Goal: Task Accomplishment & Management: Use online tool/utility

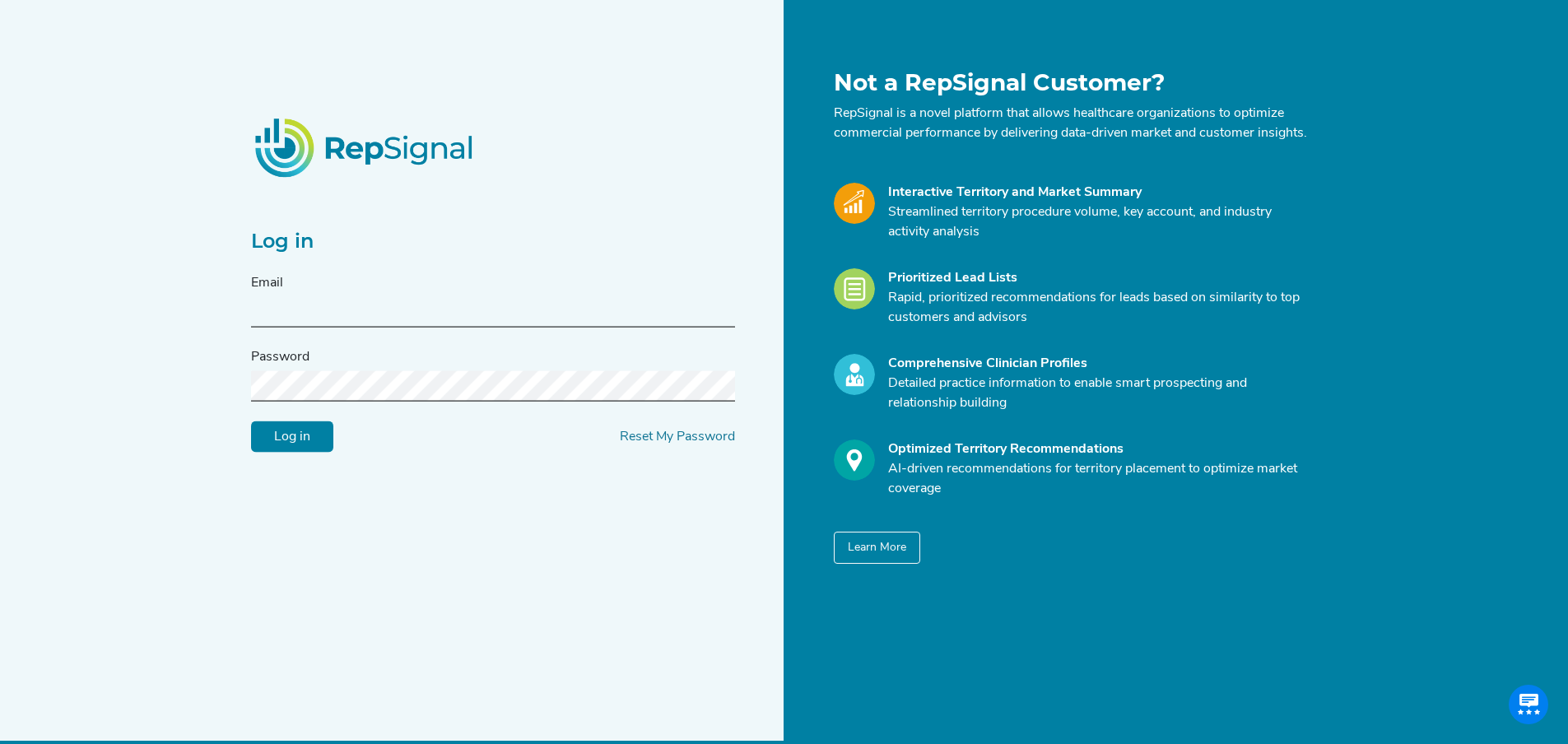
click at [301, 320] on input "text" at bounding box center [493, 312] width 484 height 31
paste input "[DOMAIN_NAME][EMAIL_ADDRESS][DOMAIN_NAME]"
type input "[DOMAIN_NAME][EMAIL_ADDRESS][DOMAIN_NAME]"
click at [301, 453] on input "Log in" at bounding box center [292, 436] width 82 height 31
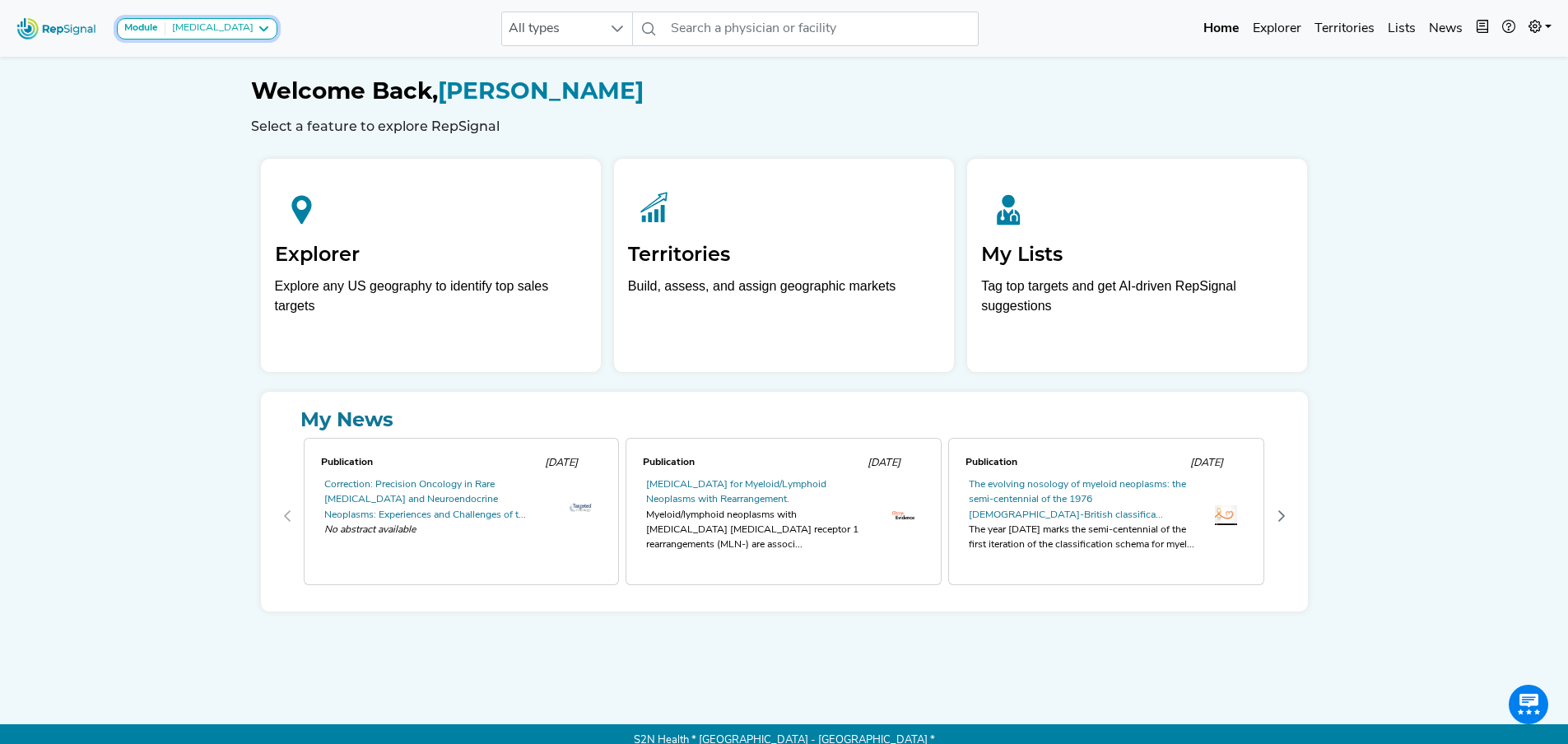
click at [261, 30] on icon at bounding box center [262, 28] width 13 height 13
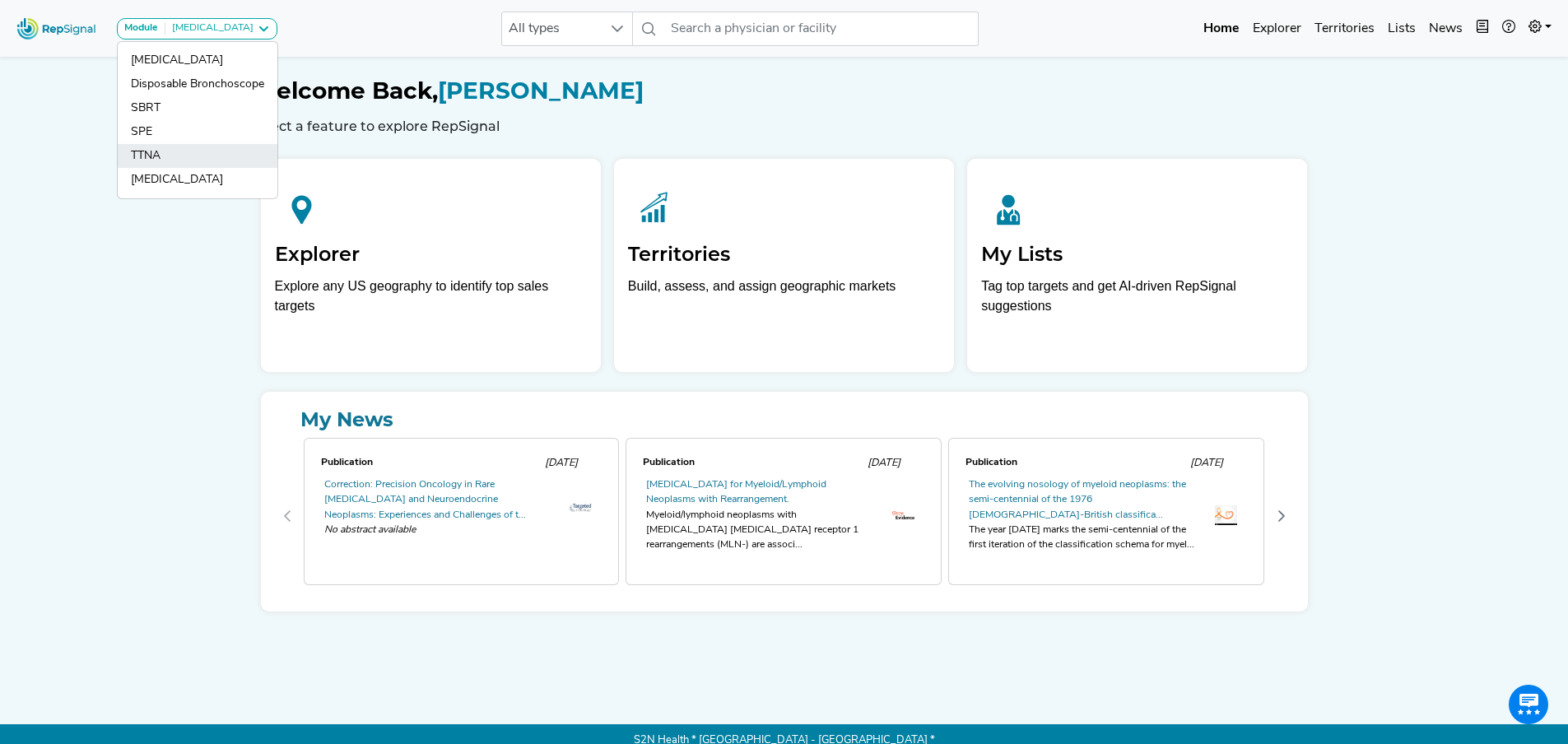
click at [171, 168] on link "TTNA" at bounding box center [197, 180] width 160 height 24
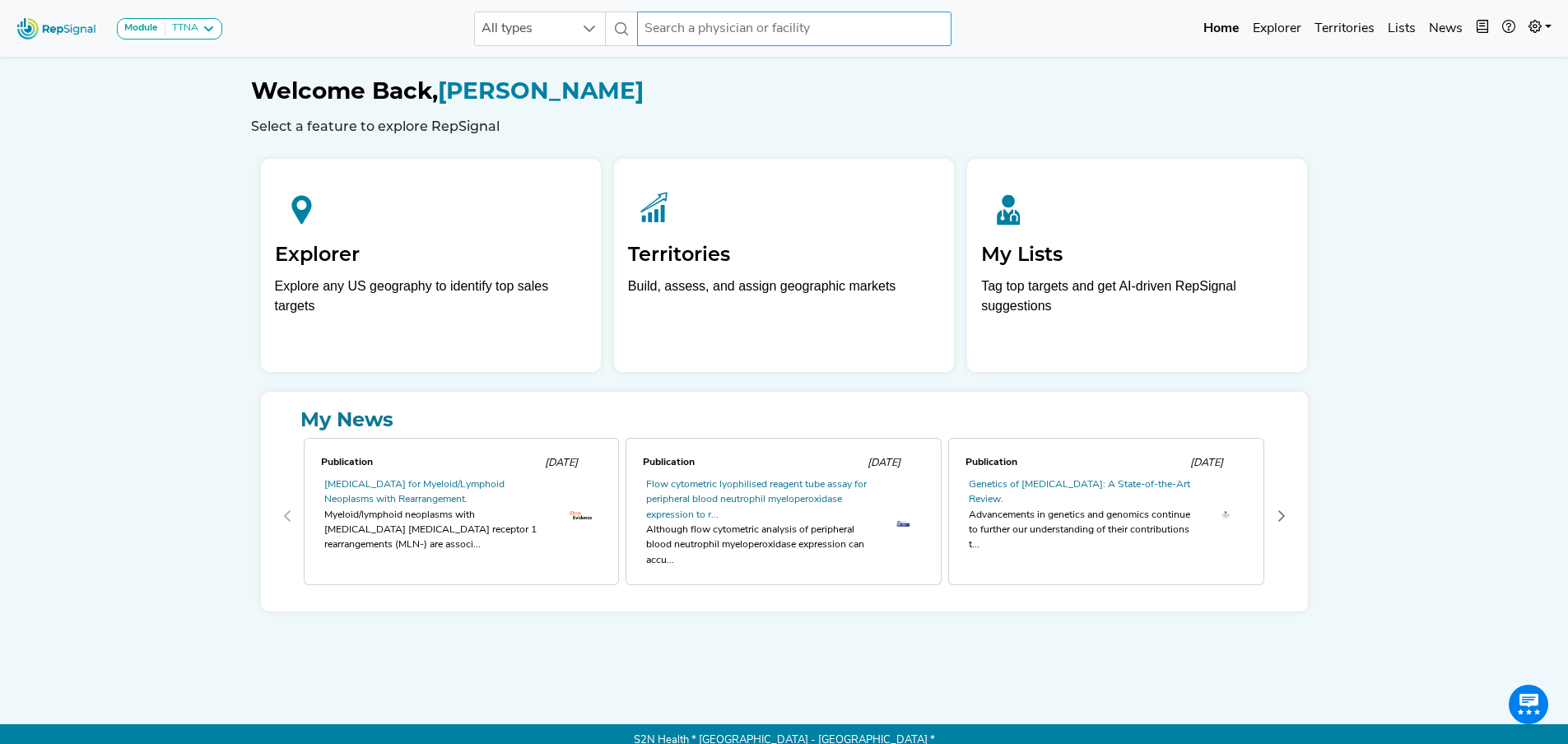
click at [668, 34] on input "text" at bounding box center [794, 29] width 314 height 35
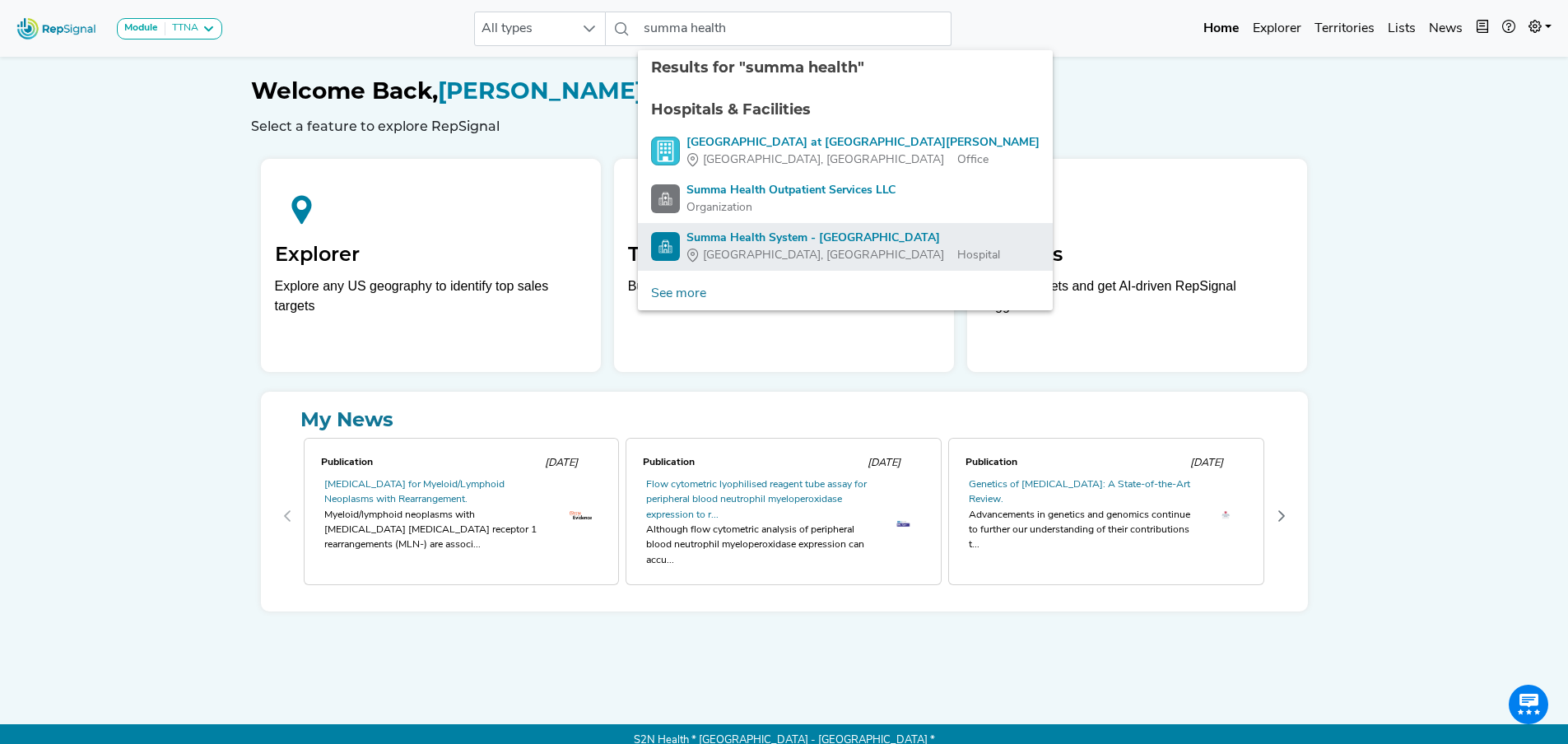
click at [738, 249] on span "[GEOGRAPHIC_DATA], [GEOGRAPHIC_DATA]" at bounding box center [823, 254] width 241 height 17
type input "Summa Health System - [GEOGRAPHIC_DATA]"
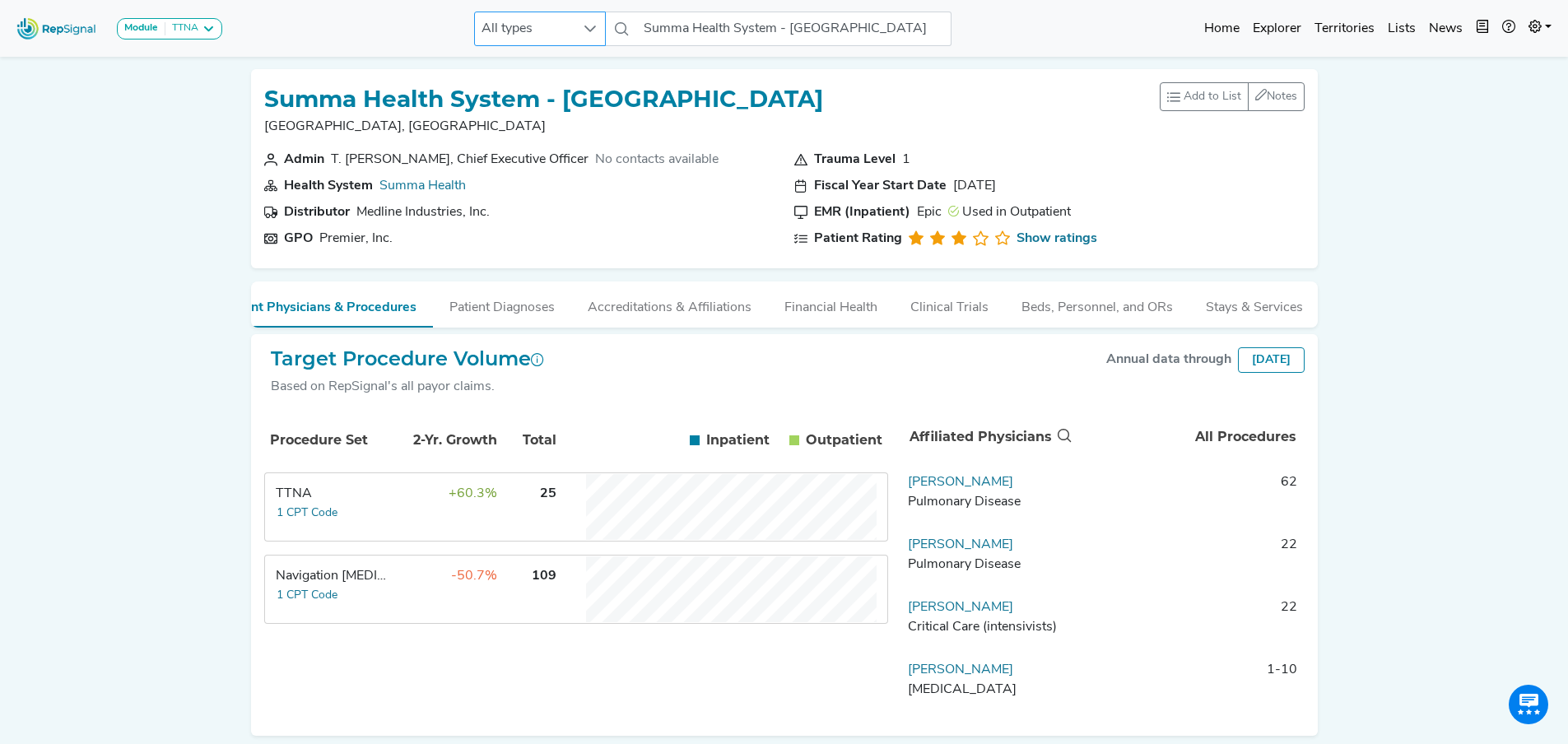
click at [587, 32] on icon at bounding box center [589, 28] width 13 height 13
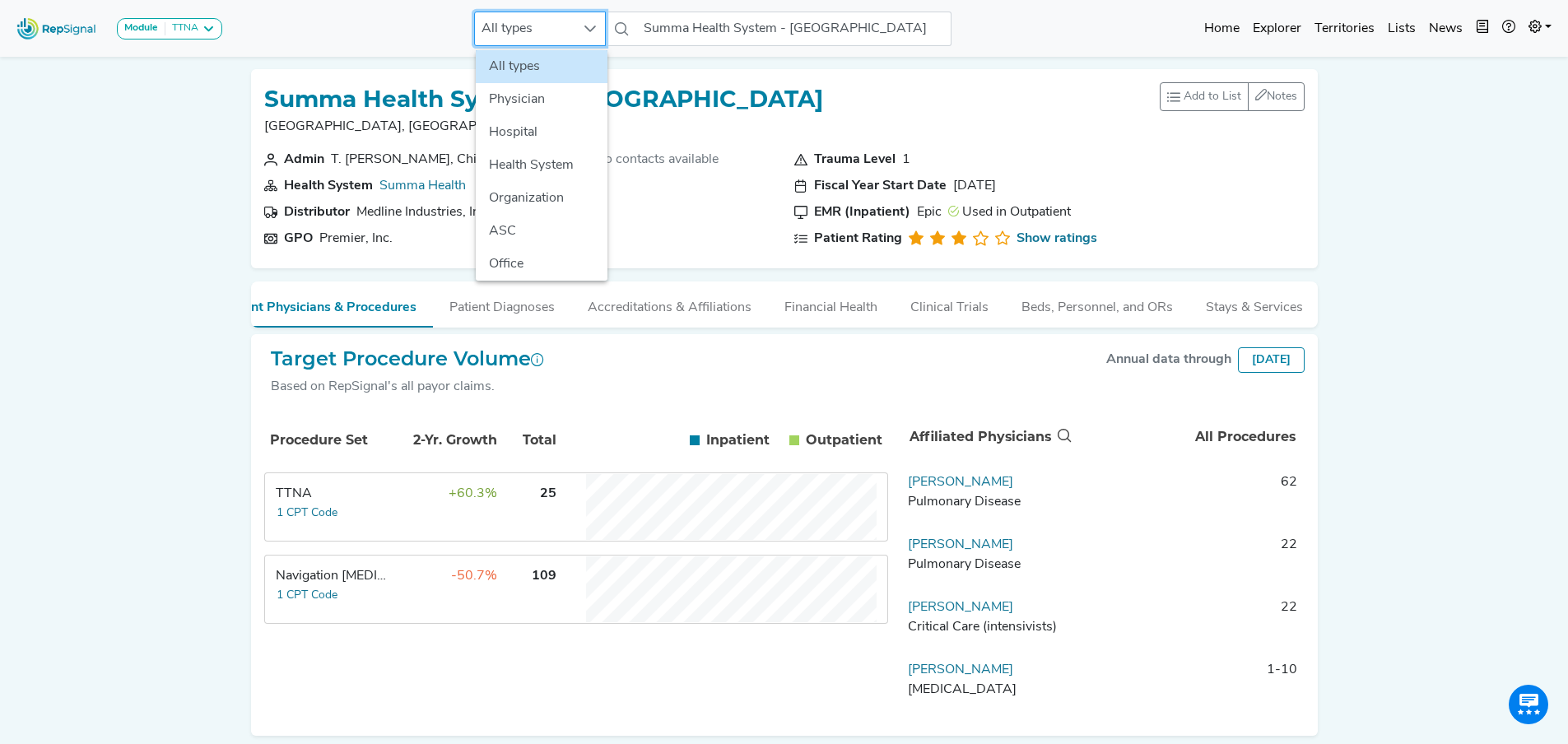
scroll to position [0, 12]
click at [593, 30] on icon at bounding box center [589, 28] width 13 height 13
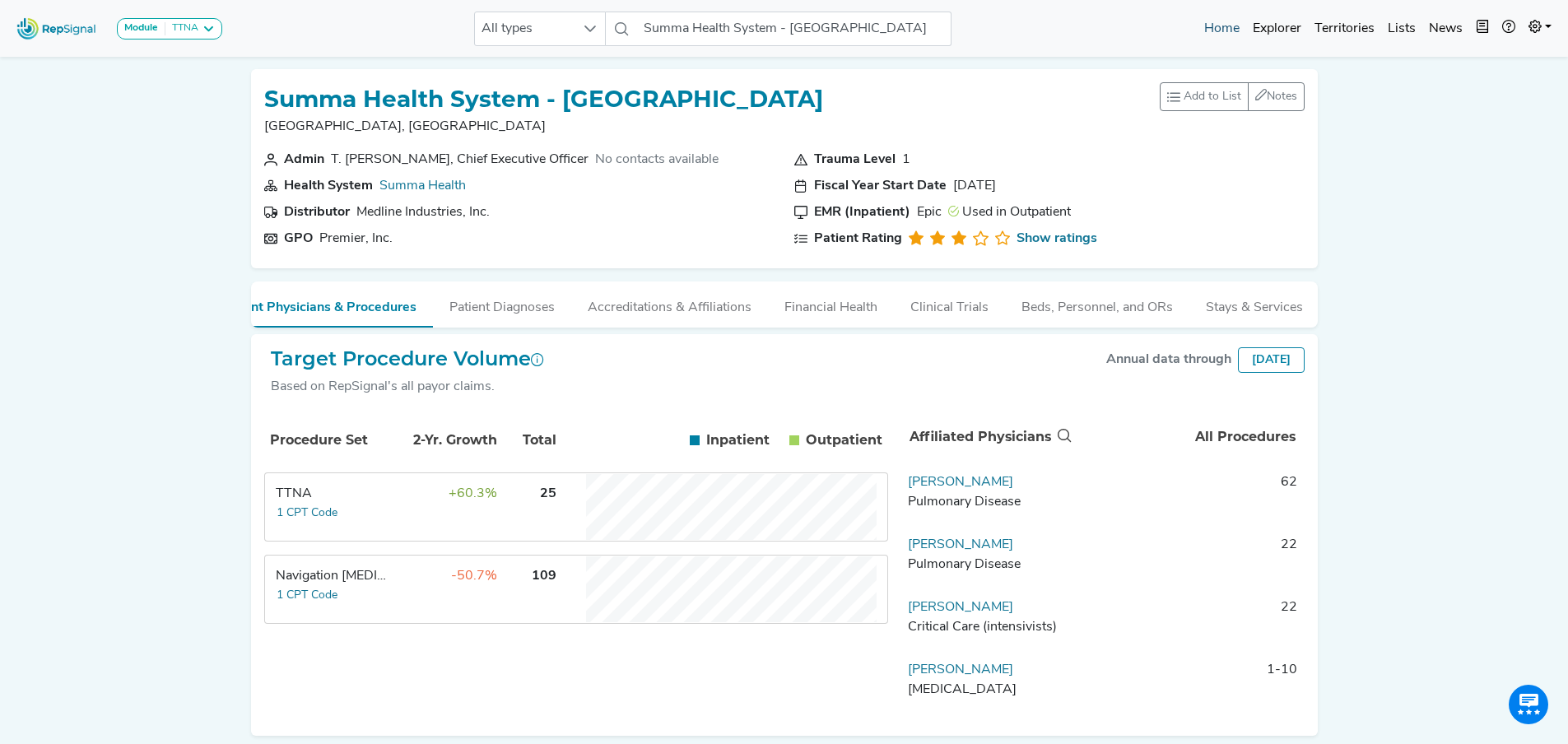
click at [1219, 31] on link "Home" at bounding box center [1221, 28] width 49 height 33
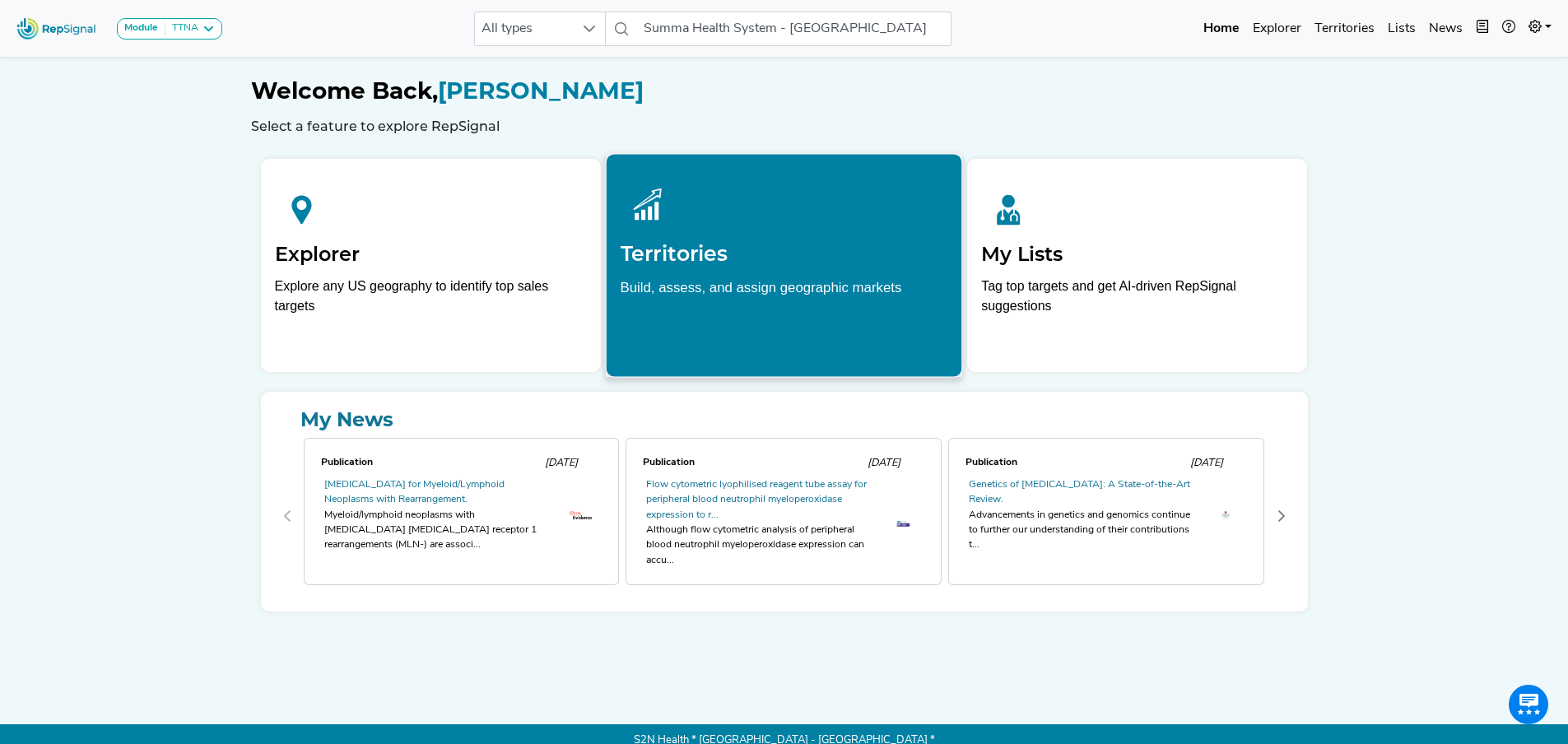
click at [678, 266] on div "Territories Build, assess, and assign geographic markets" at bounding box center [784, 247] width 356 height 188
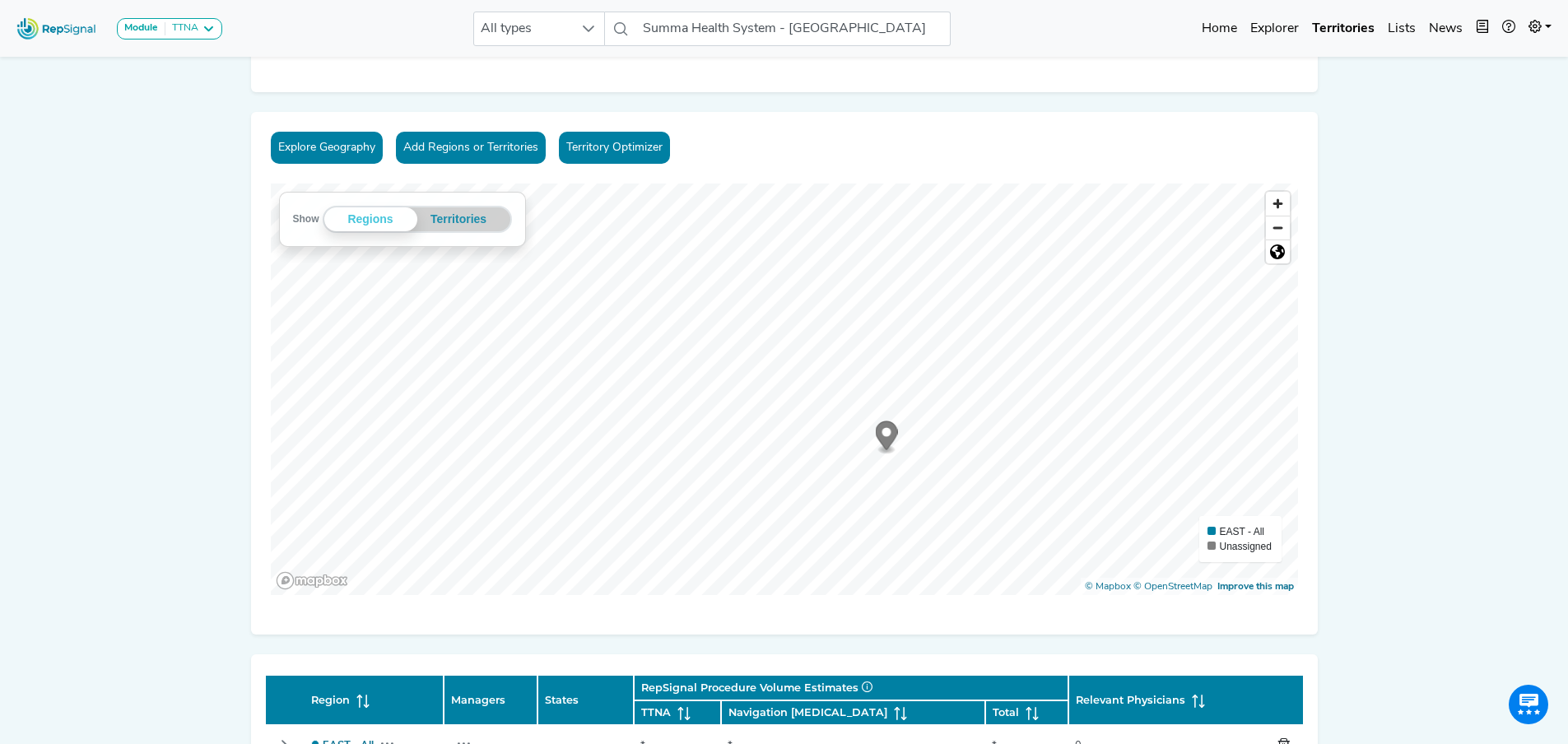
scroll to position [0, 12]
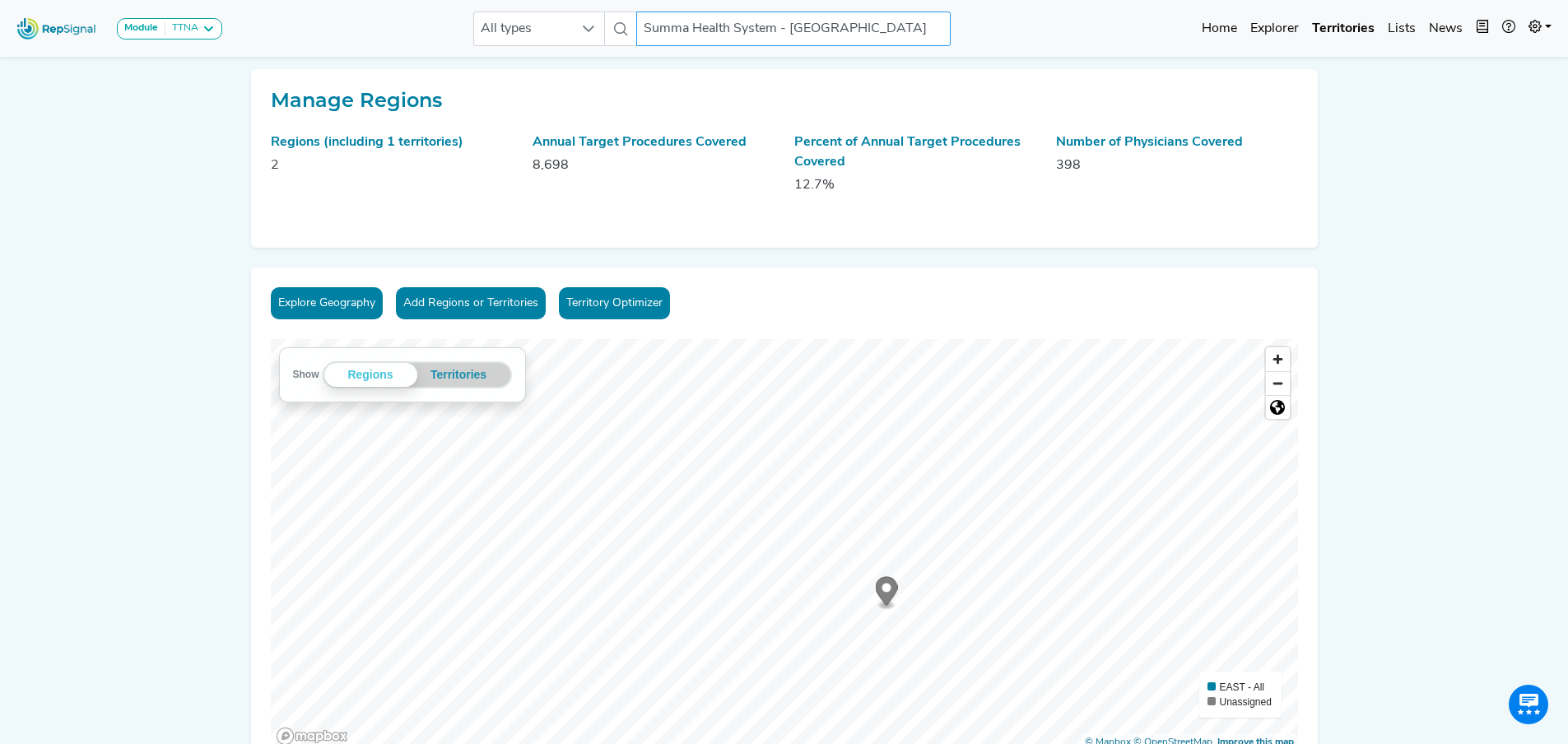
click at [877, 20] on input "Summa Health System - [GEOGRAPHIC_DATA]" at bounding box center [793, 29] width 314 height 35
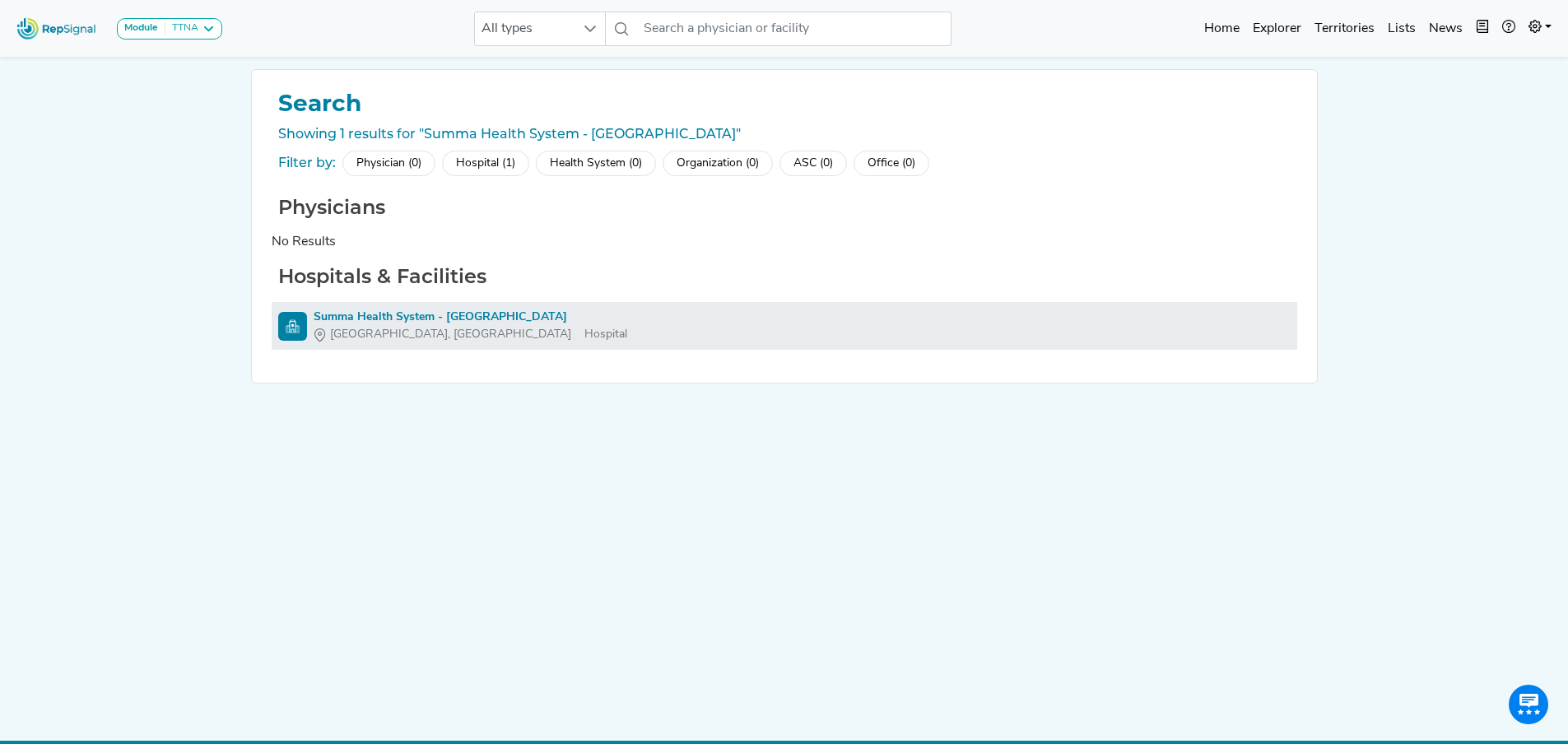
click at [382, 314] on div "Summa Health System - [GEOGRAPHIC_DATA]" at bounding box center [471, 317] width 314 height 17
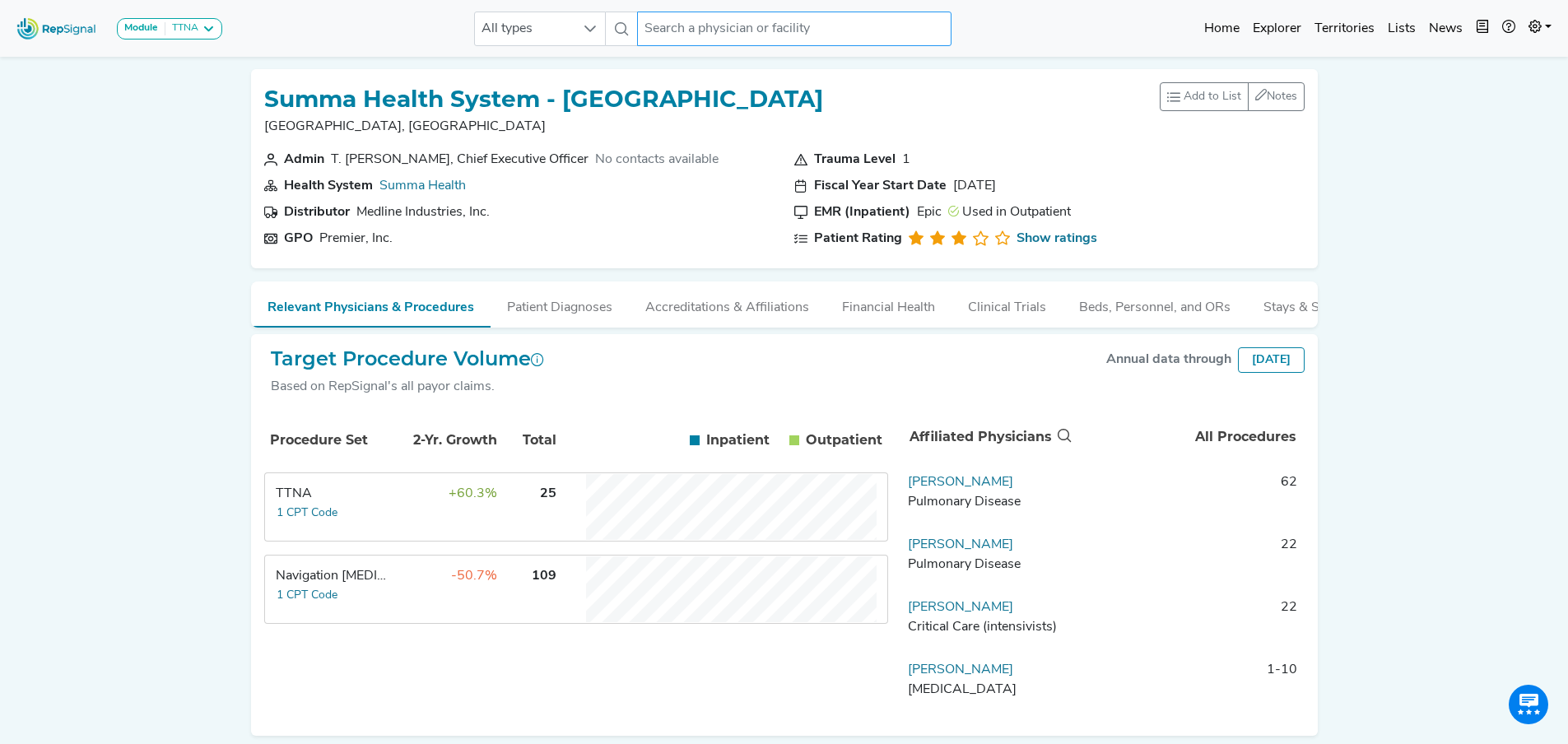
click at [747, 26] on input "text" at bounding box center [794, 29] width 314 height 35
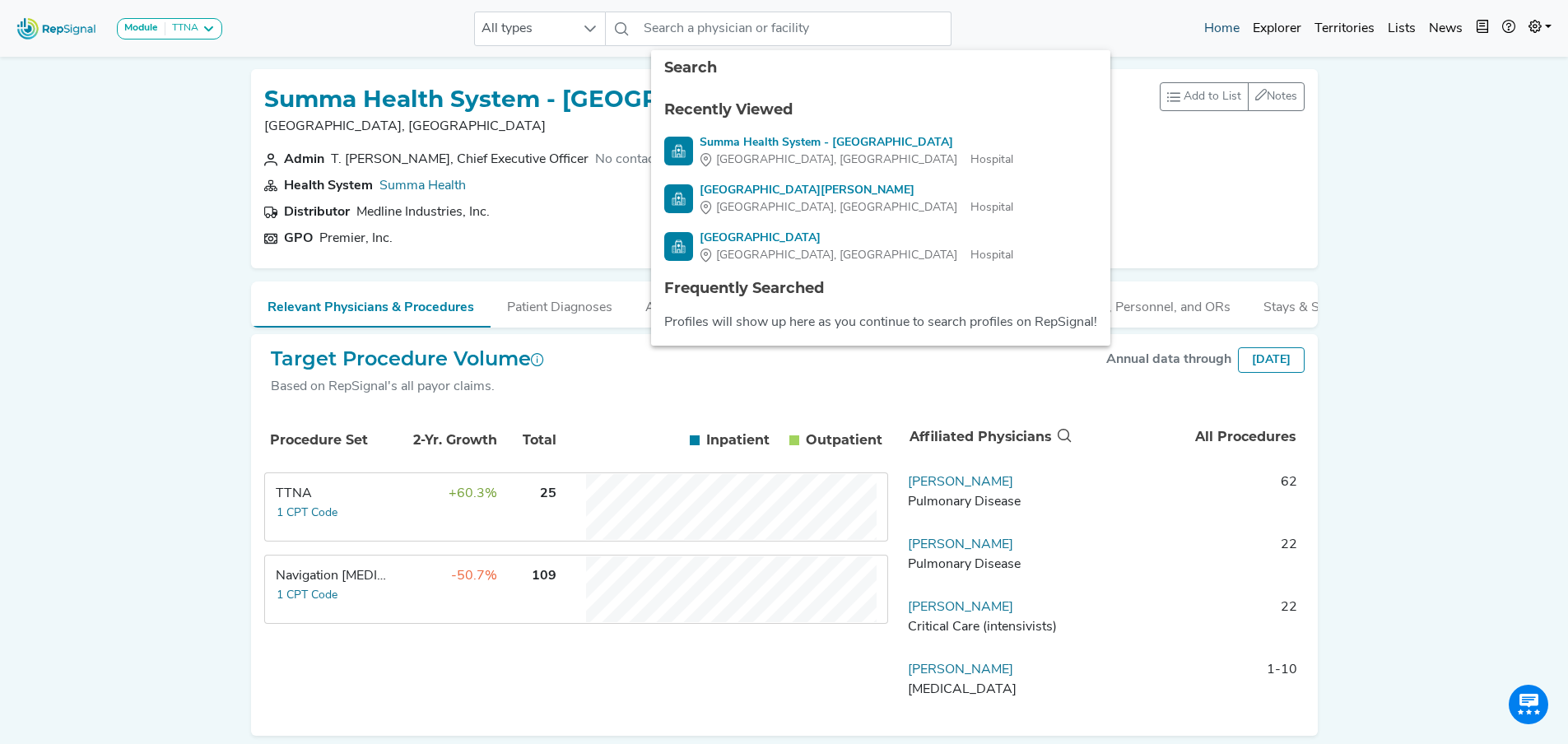
click at [1216, 27] on link "Home" at bounding box center [1221, 28] width 49 height 33
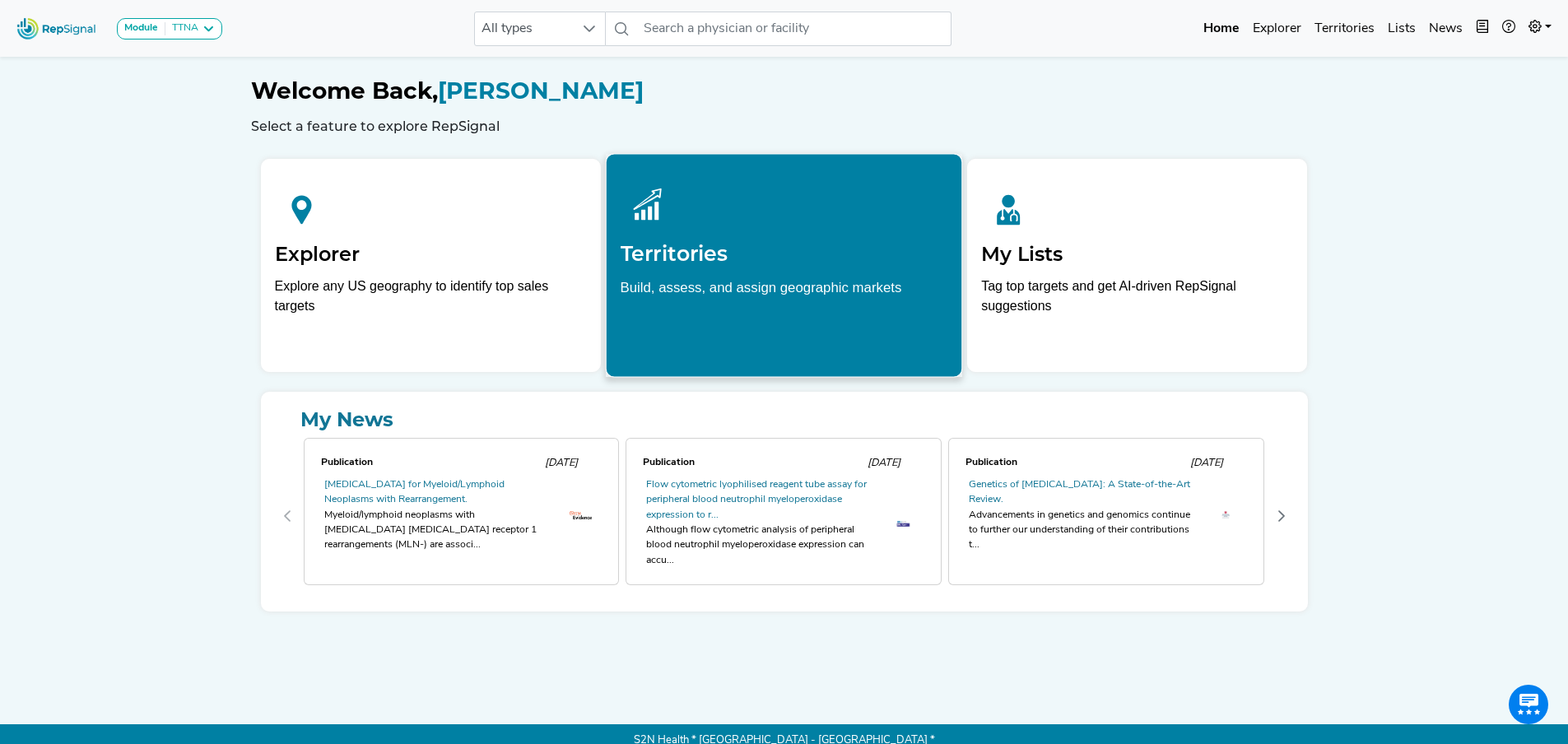
click at [745, 299] on p "Build, assess, and assign geographic markets" at bounding box center [784, 301] width 328 height 51
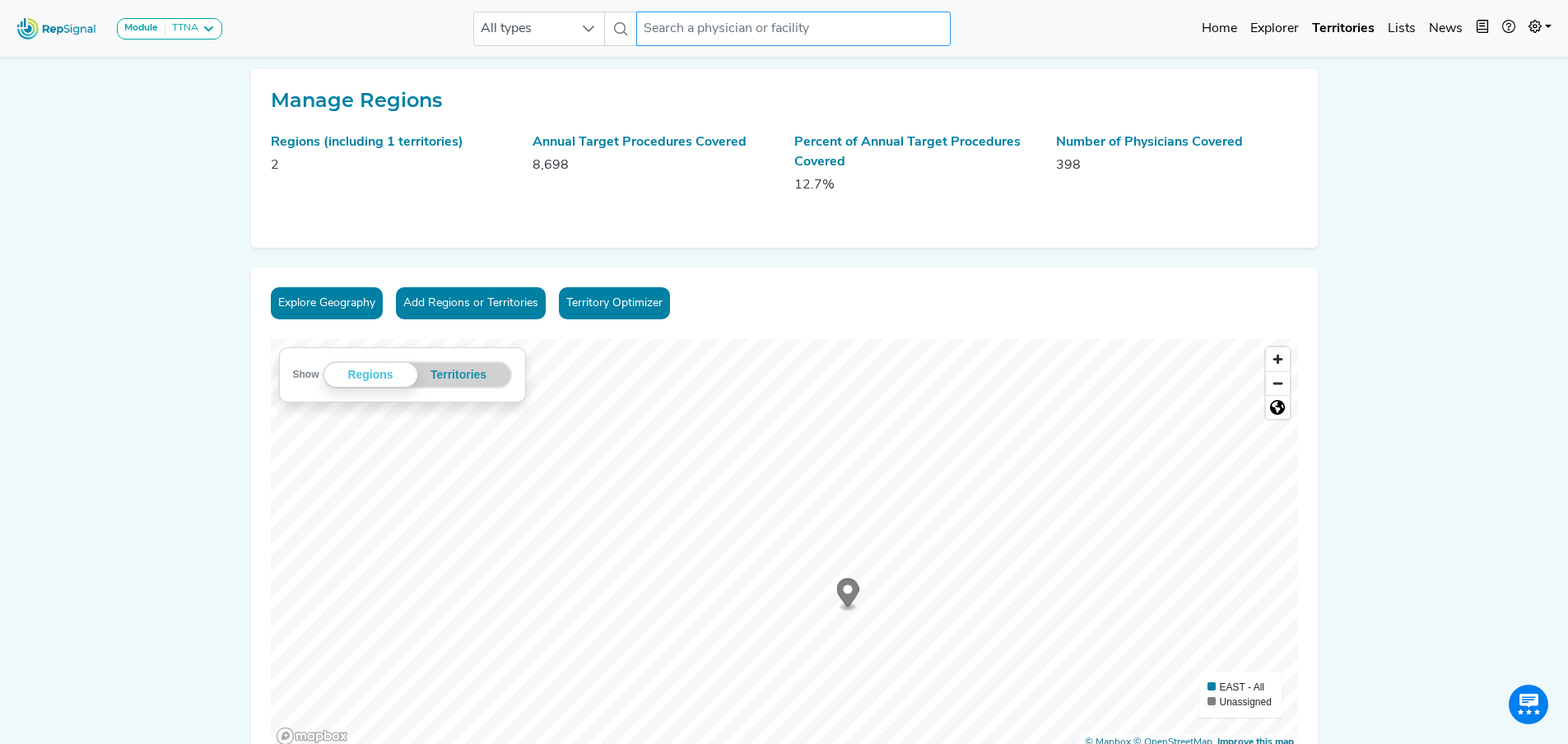
click at [672, 32] on input "text" at bounding box center [793, 29] width 314 height 35
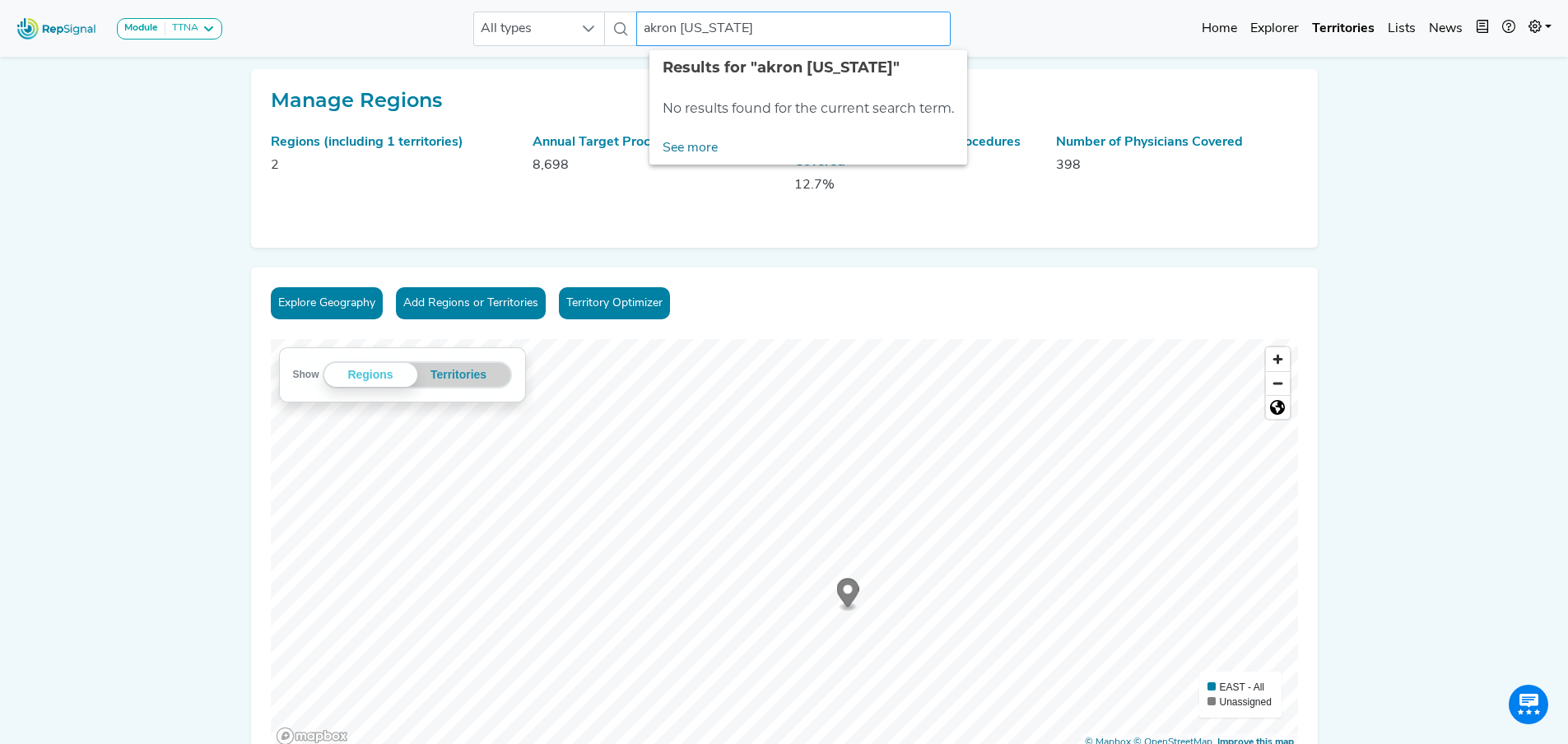
type input "akron [US_STATE]"
click at [398, 299] on button "Add Regions or Territories" at bounding box center [470, 303] width 150 height 32
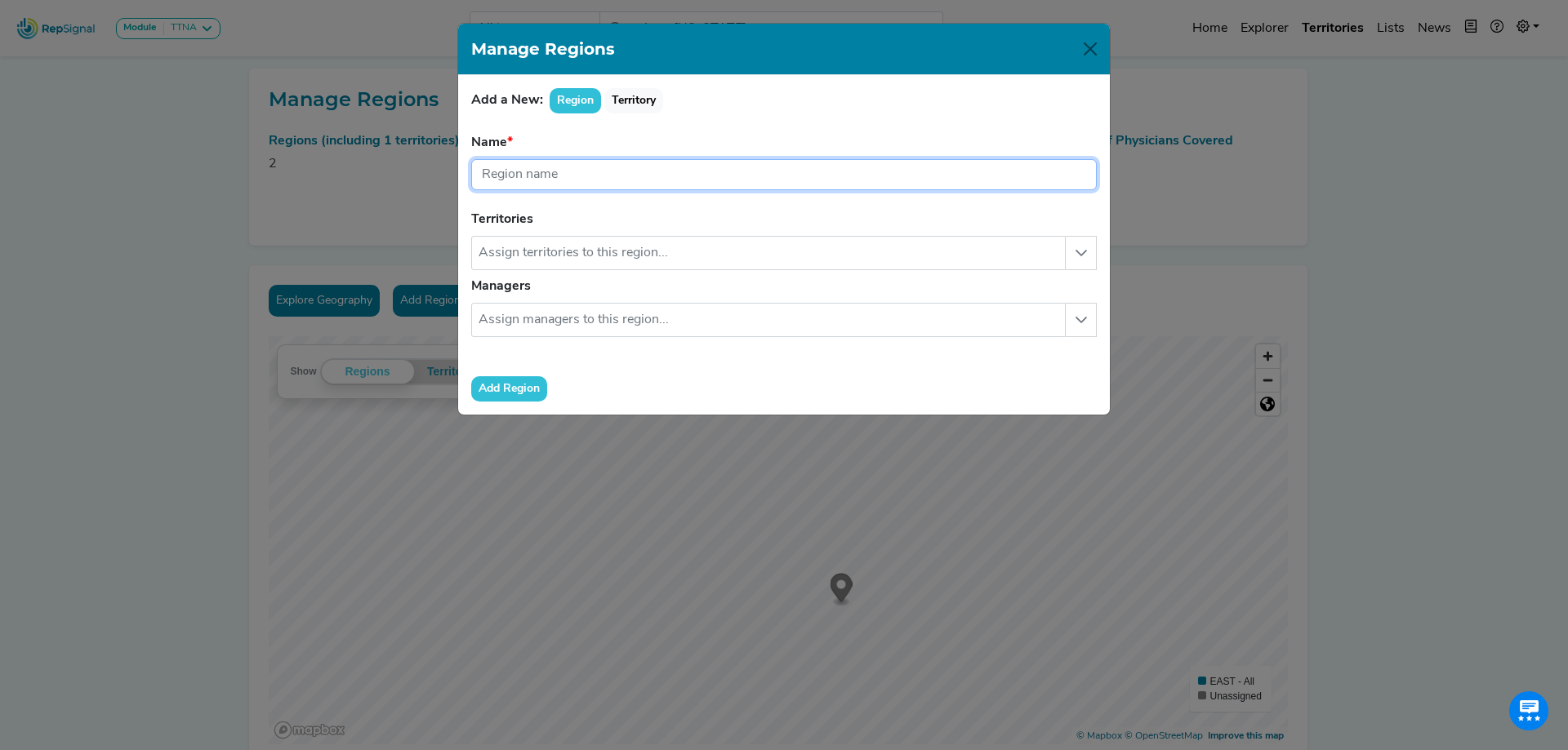
click at [561, 169] on input "text" at bounding box center [784, 174] width 625 height 31
type input "A"
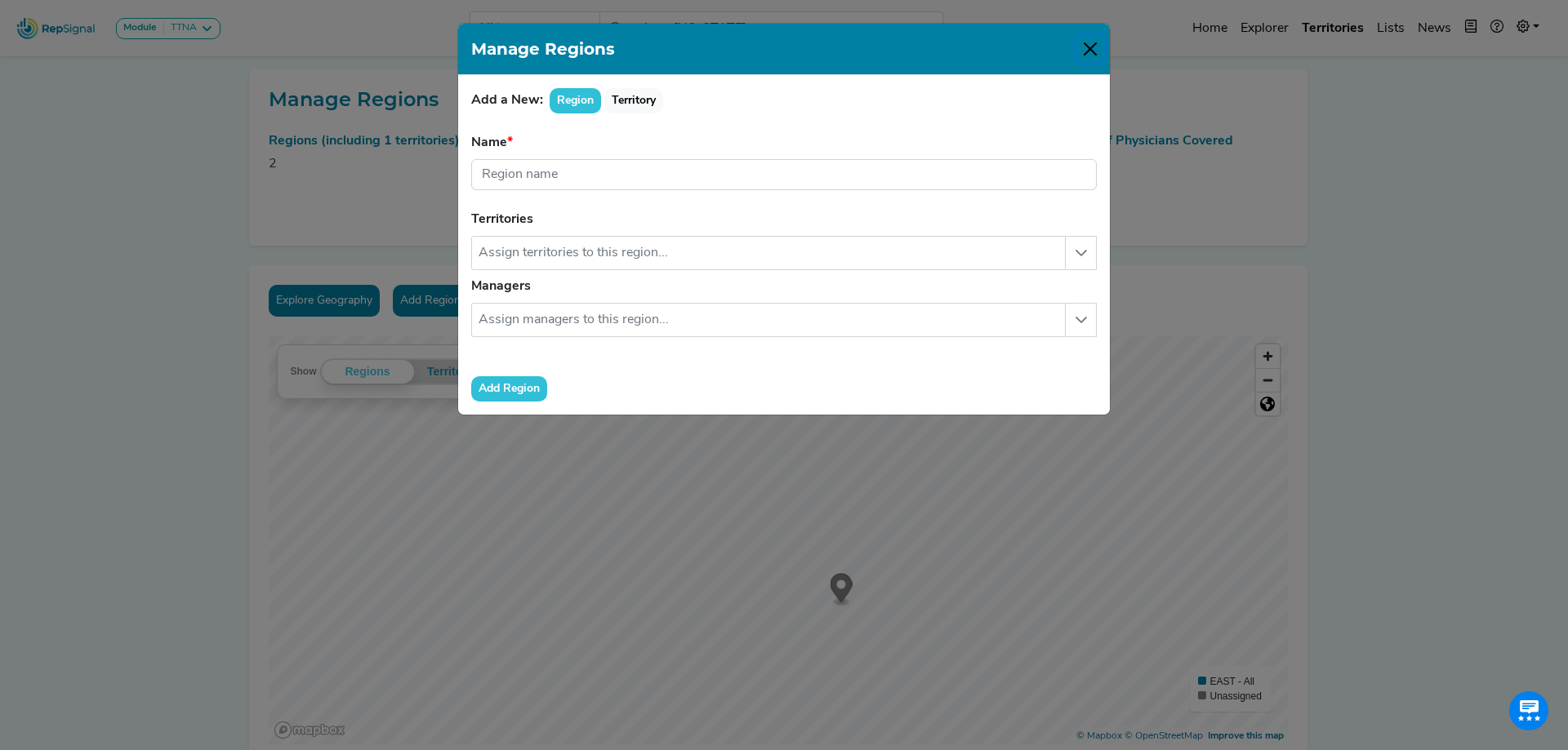
click at [1093, 46] on button "Close" at bounding box center [1090, 48] width 27 height 27
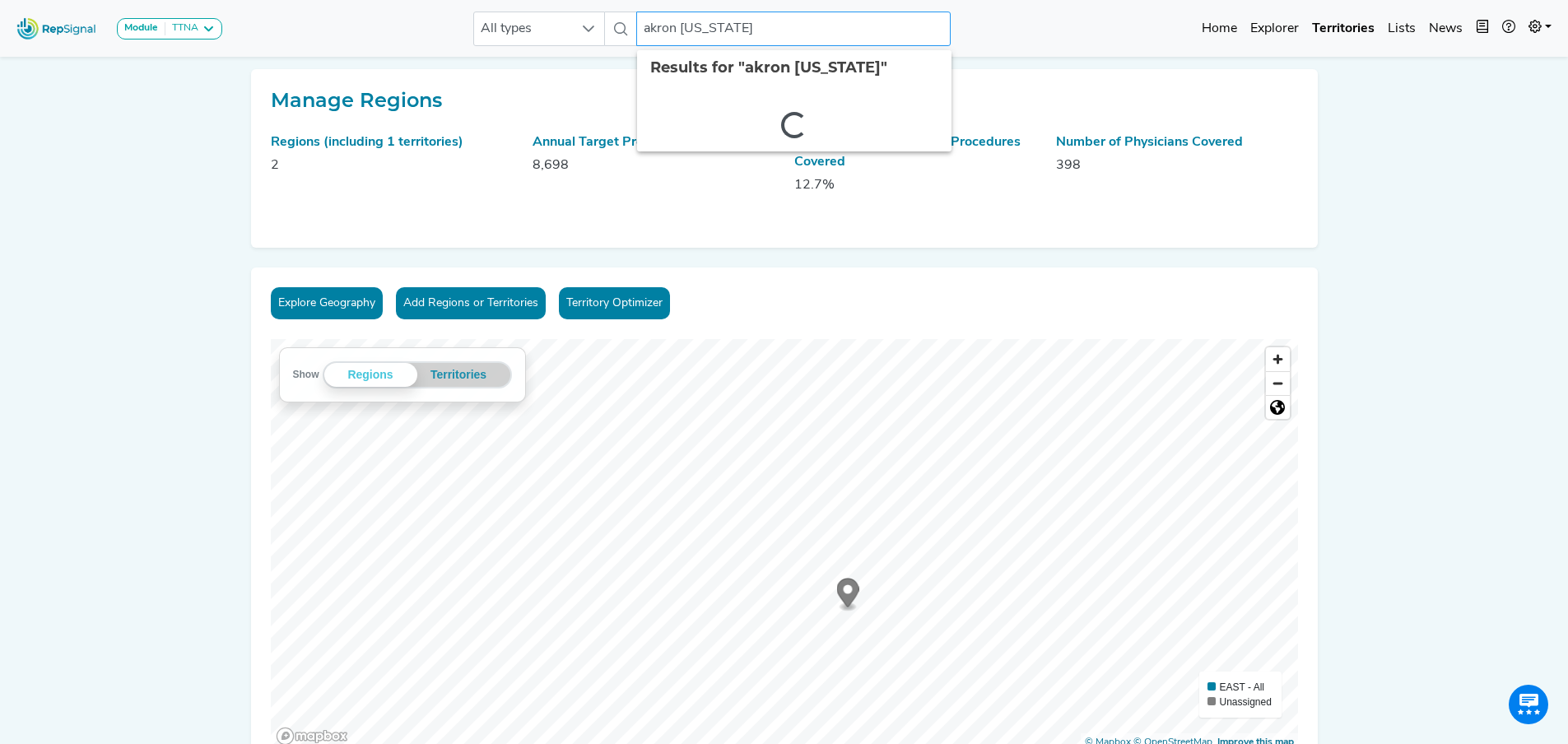
click at [739, 31] on input "akron [US_STATE]" at bounding box center [793, 29] width 314 height 35
drag, startPoint x: 739, startPoint y: 31, endPoint x: 532, endPoint y: 45, distance: 207.5
click at [532, 45] on div "All types akron [US_STATE] No results found" at bounding box center [711, 29] width 477 height 35
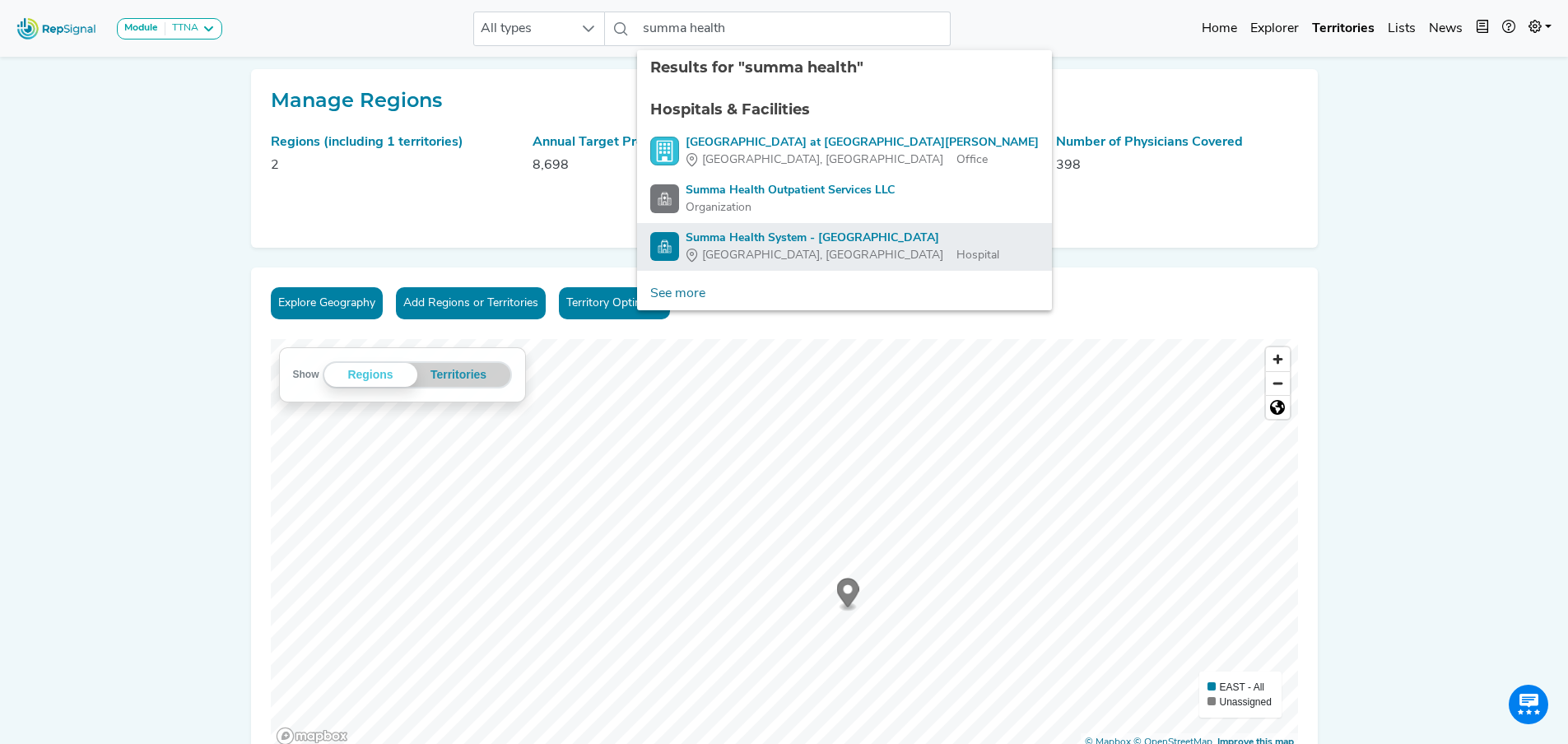
click at [738, 235] on div "Summa Health System - [GEOGRAPHIC_DATA]" at bounding box center [843, 237] width 314 height 17
type input "Summa Health System - [GEOGRAPHIC_DATA]"
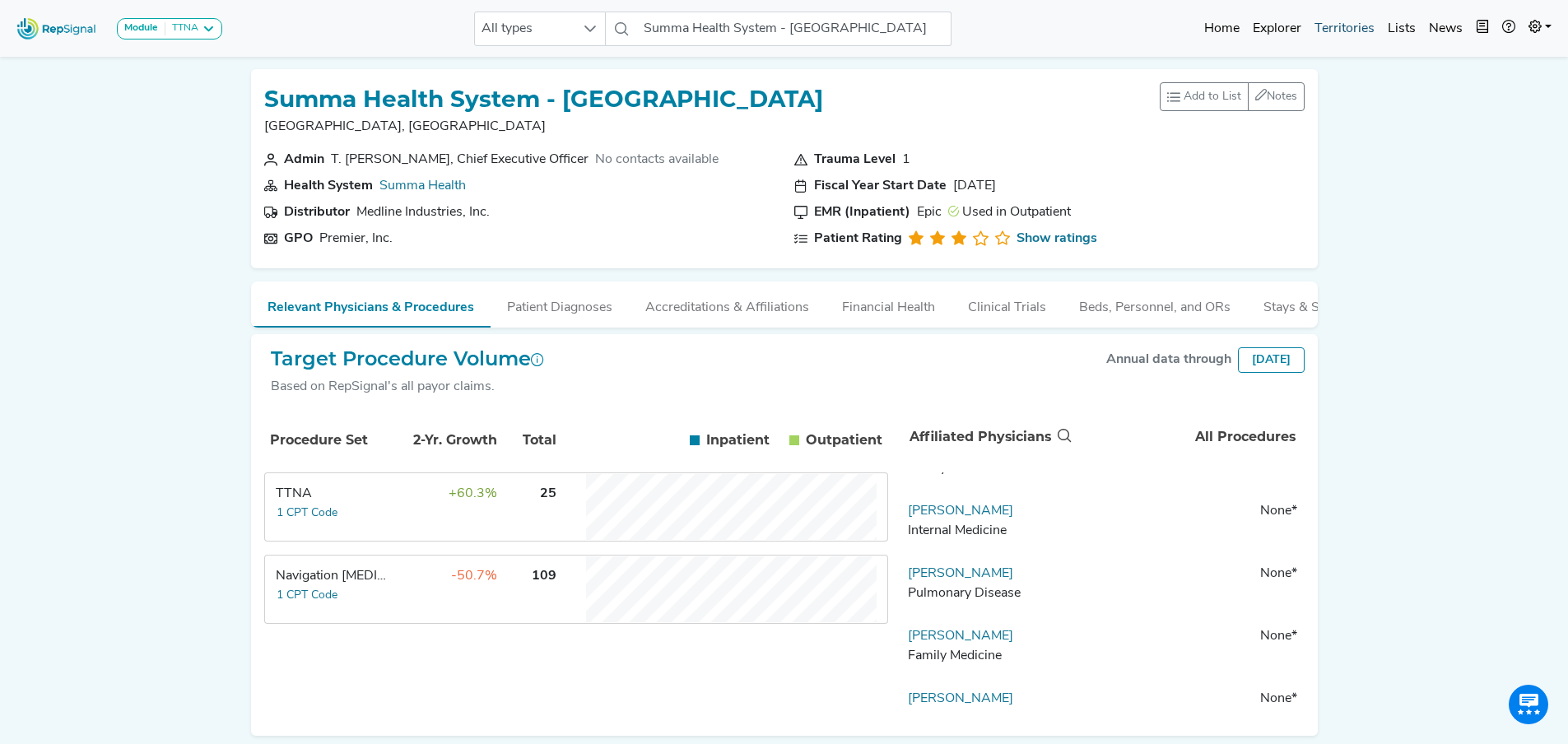
click at [1344, 33] on link "Territories" at bounding box center [1344, 28] width 74 height 33
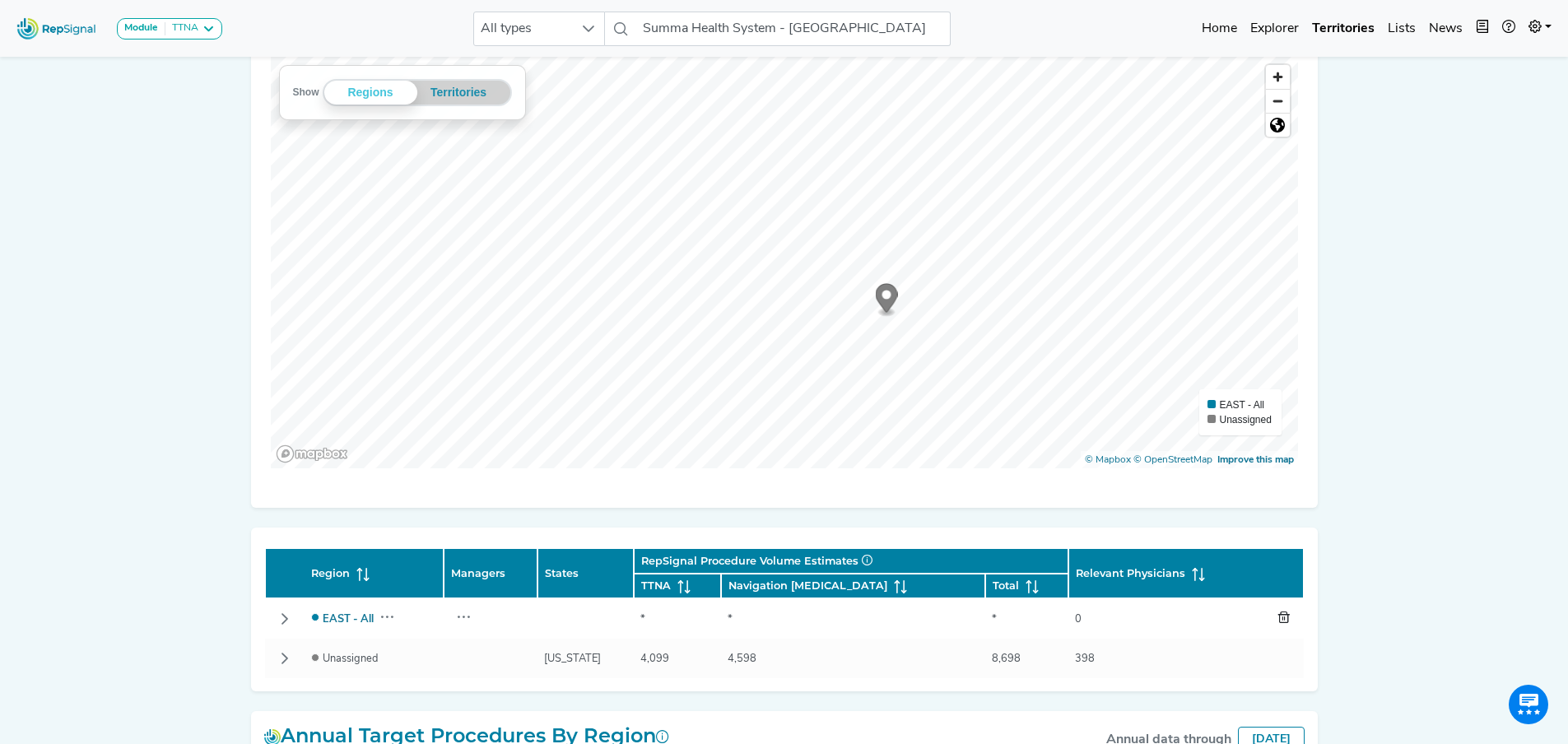
scroll to position [246, 0]
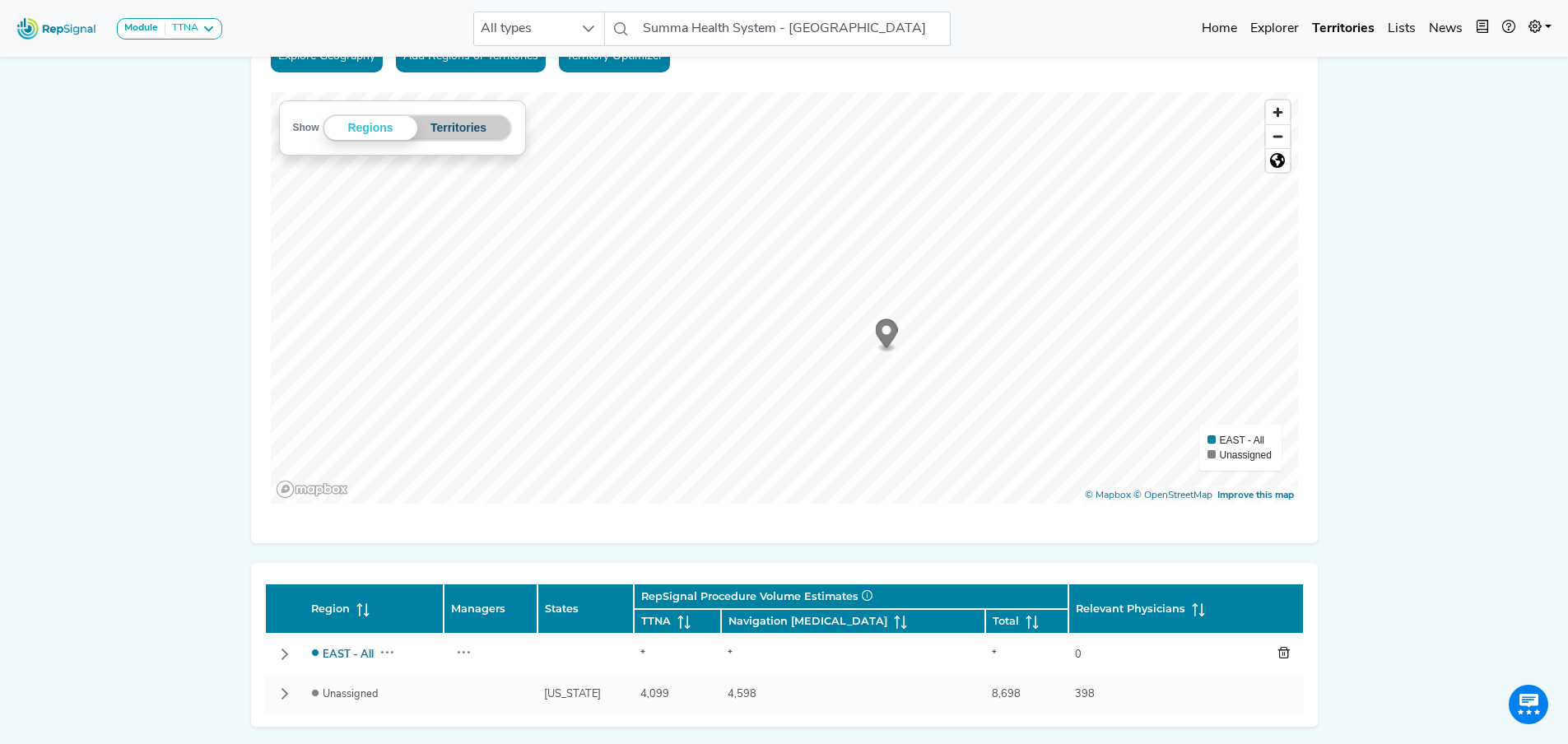
click at [457, 131] on button "Territories" at bounding box center [459, 128] width 83 height 24
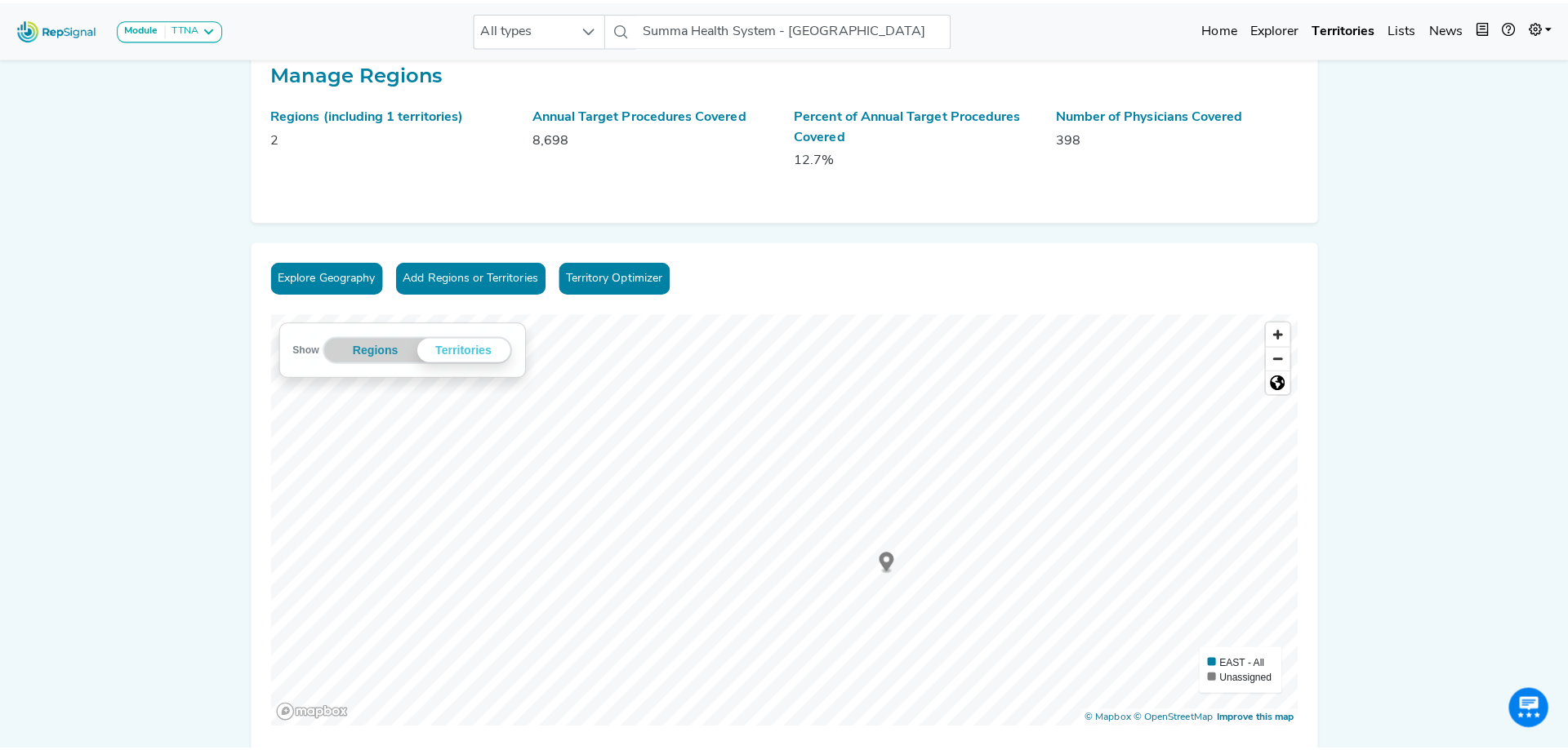
scroll to position [0, 0]
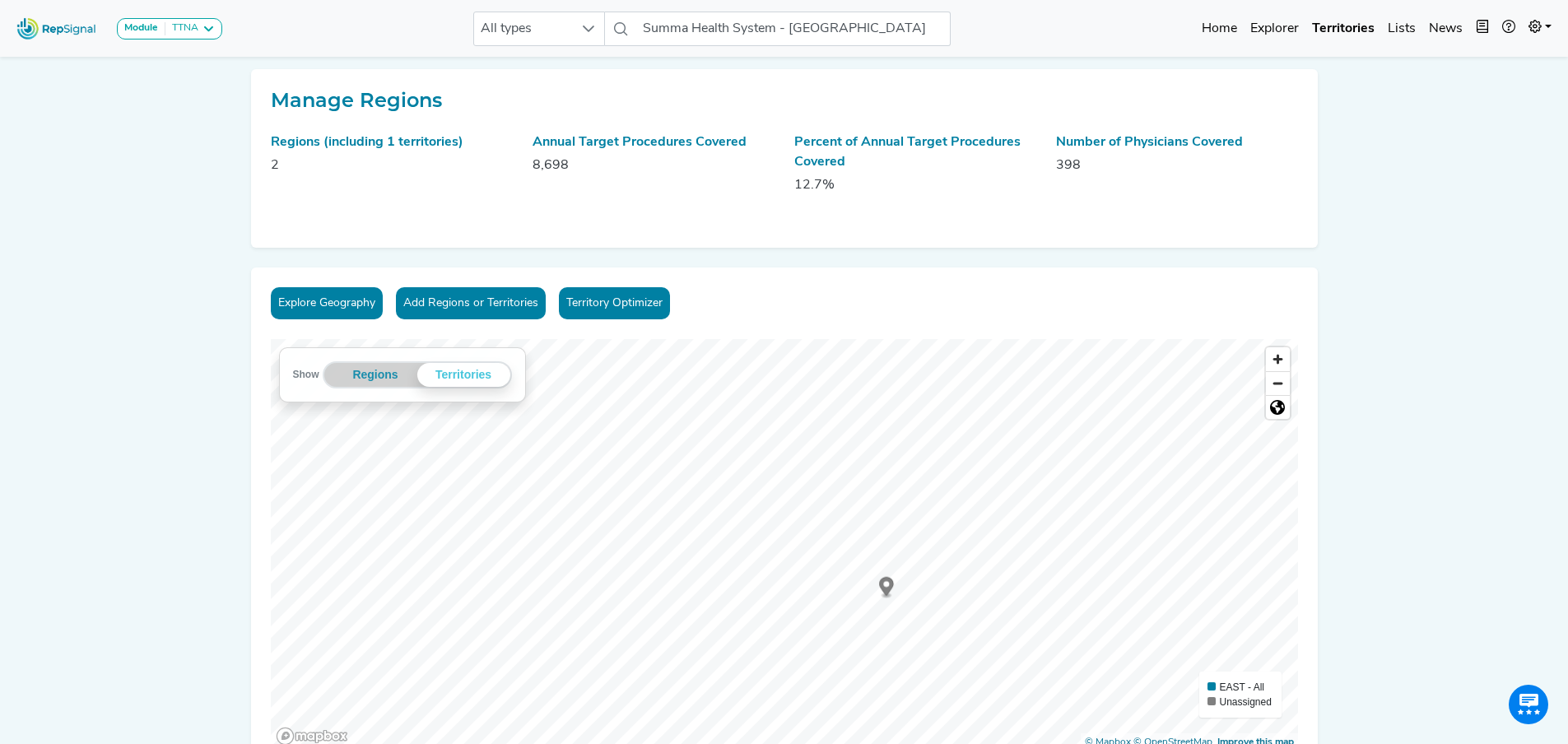
click at [324, 304] on button "Explore Geography" at bounding box center [326, 303] width 112 height 32
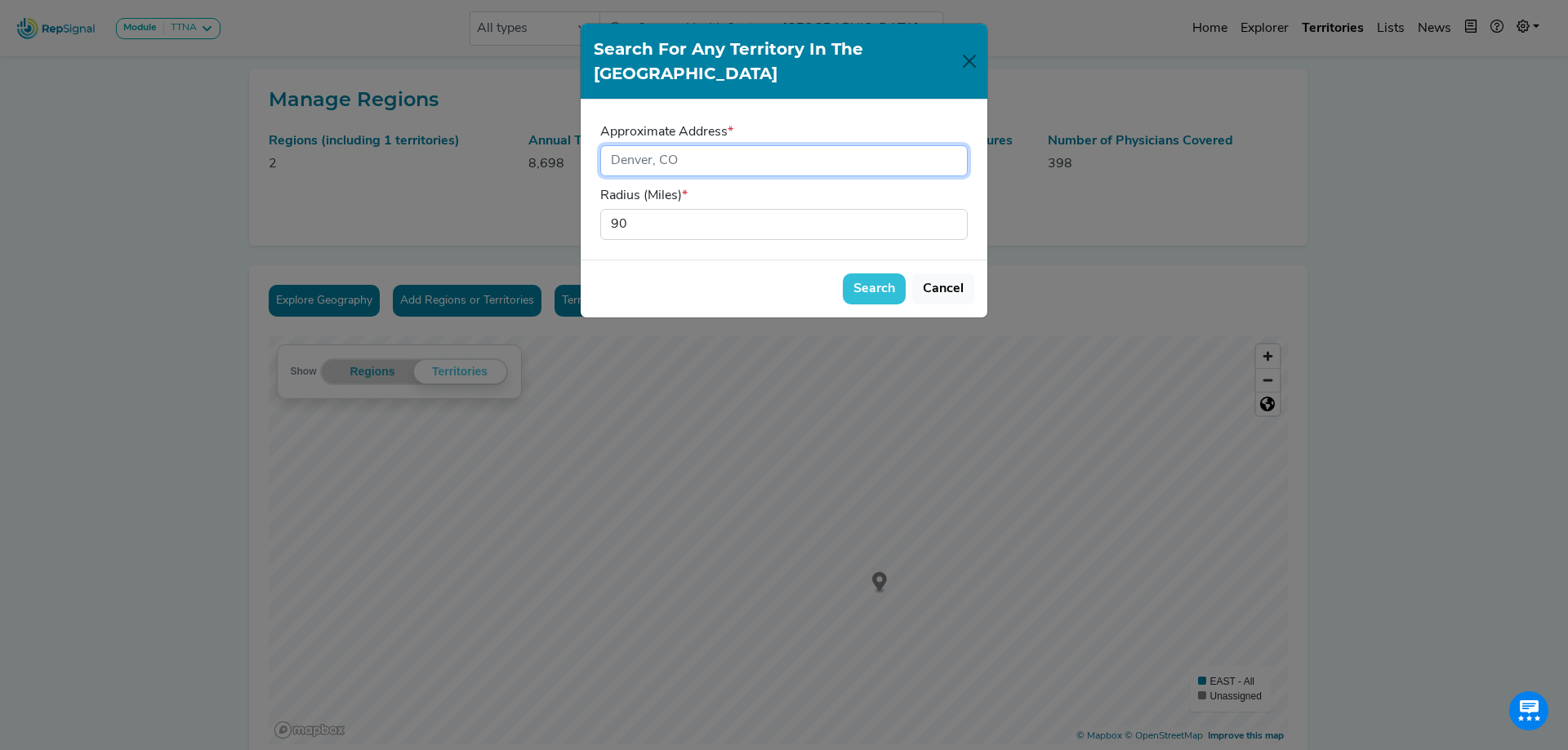
click at [690, 145] on input "input" at bounding box center [784, 160] width 368 height 31
type input "[GEOGRAPHIC_DATA], [US_STATE]"
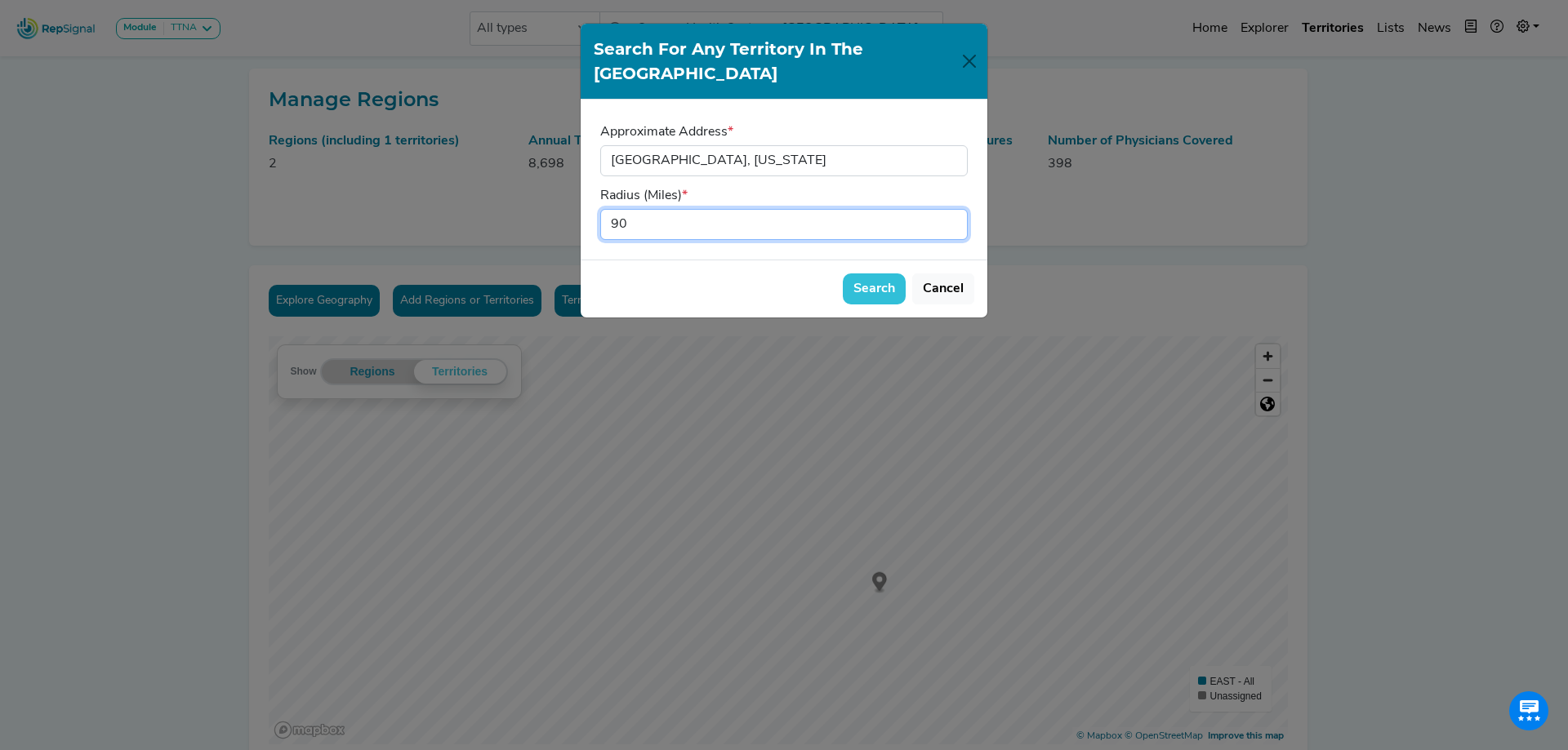
click at [629, 209] on input "90" at bounding box center [784, 224] width 368 height 31
drag, startPoint x: 630, startPoint y: 197, endPoint x: 570, endPoint y: 194, distance: 60.1
click at [570, 194] on div "Search for Any Territory in the [GEOGRAPHIC_DATA] Approximate Address * Radius …" at bounding box center [784, 375] width 1568 height 750
type input "25"
click at [887, 273] on button "Search" at bounding box center [875, 288] width 63 height 31
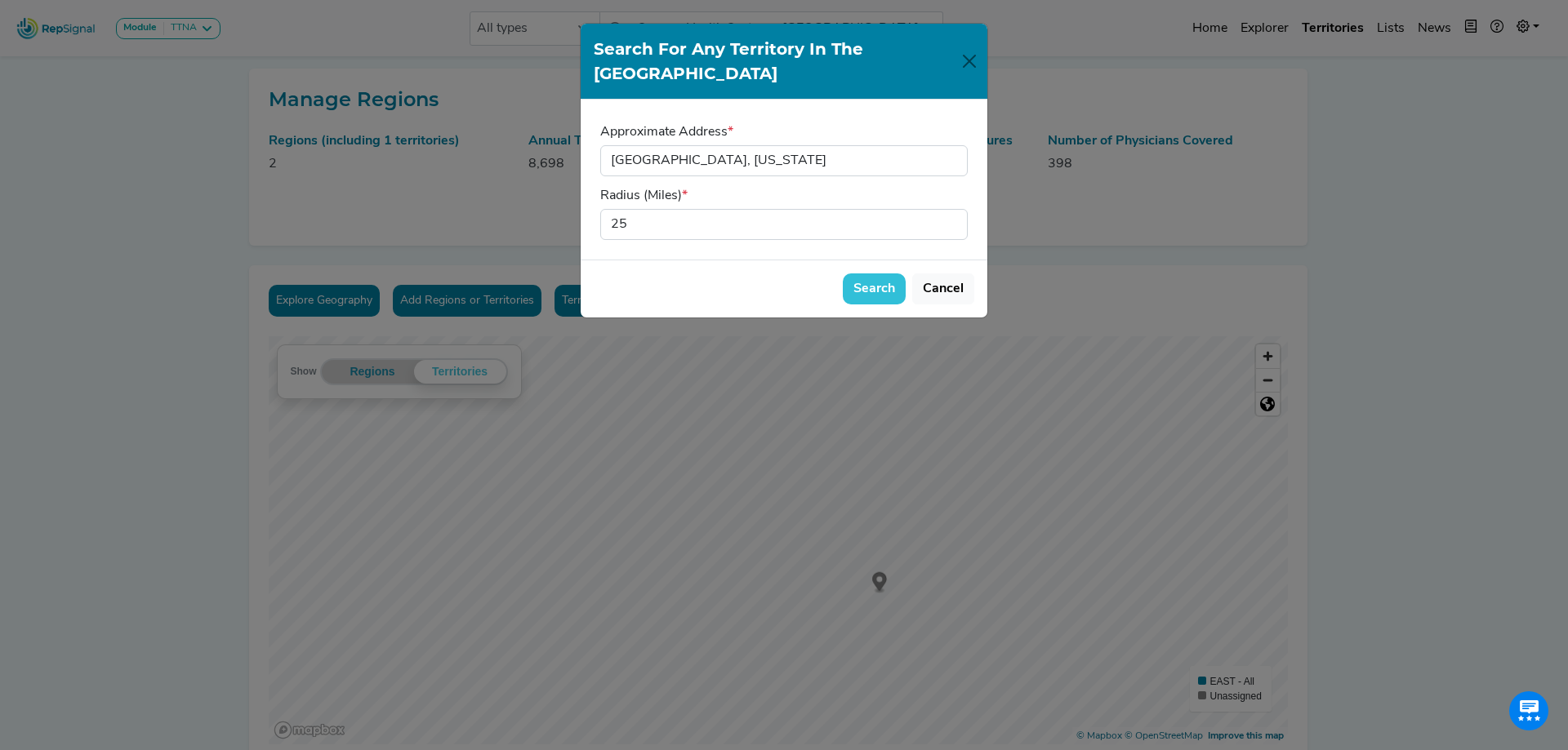
click at [970, 51] on nav "Module TTNA [MEDICAL_DATA] Disposable Bronchoscope SBRT SPE TTNA [MEDICAL_DATA]…" at bounding box center [784, 28] width 1568 height 56
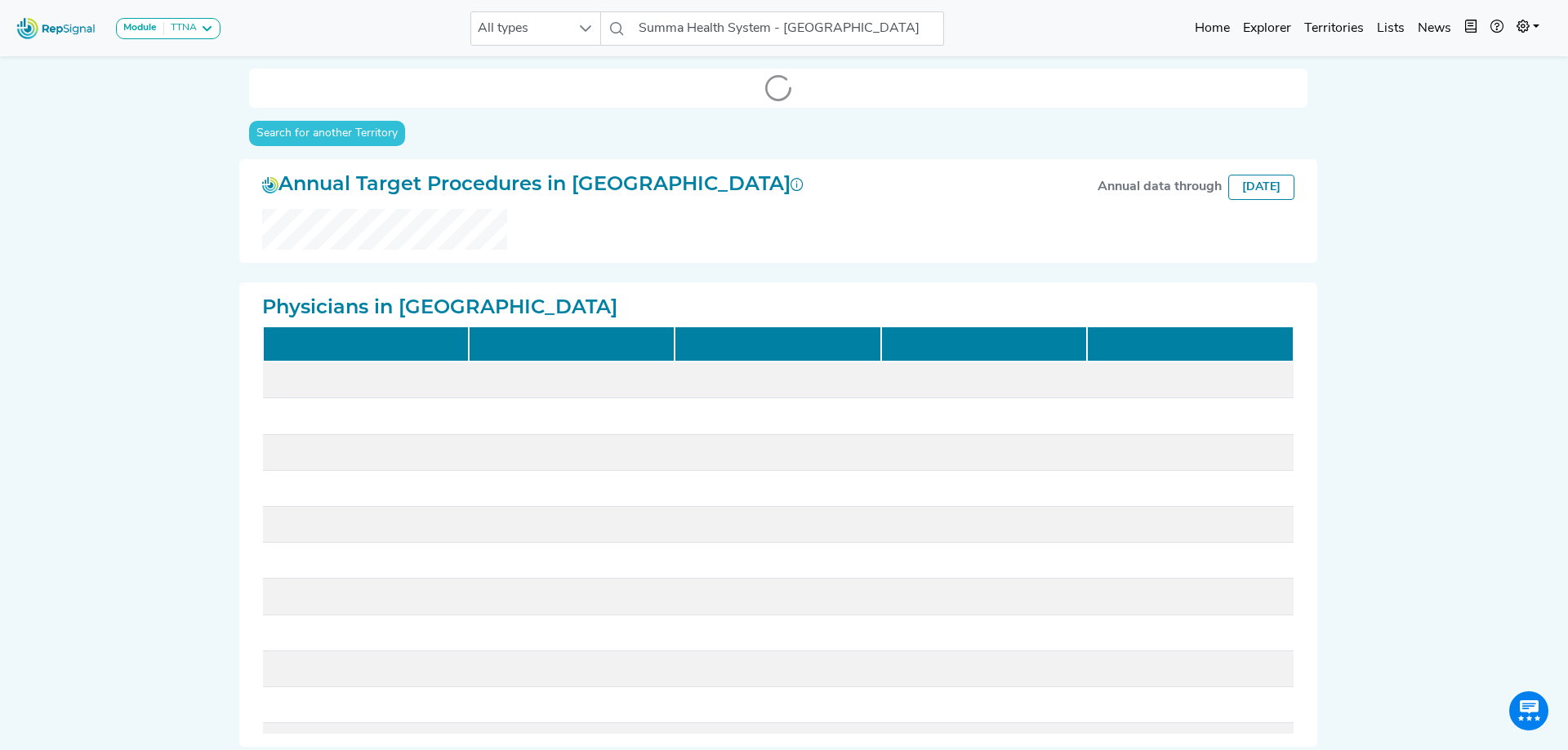
checkbox input "false"
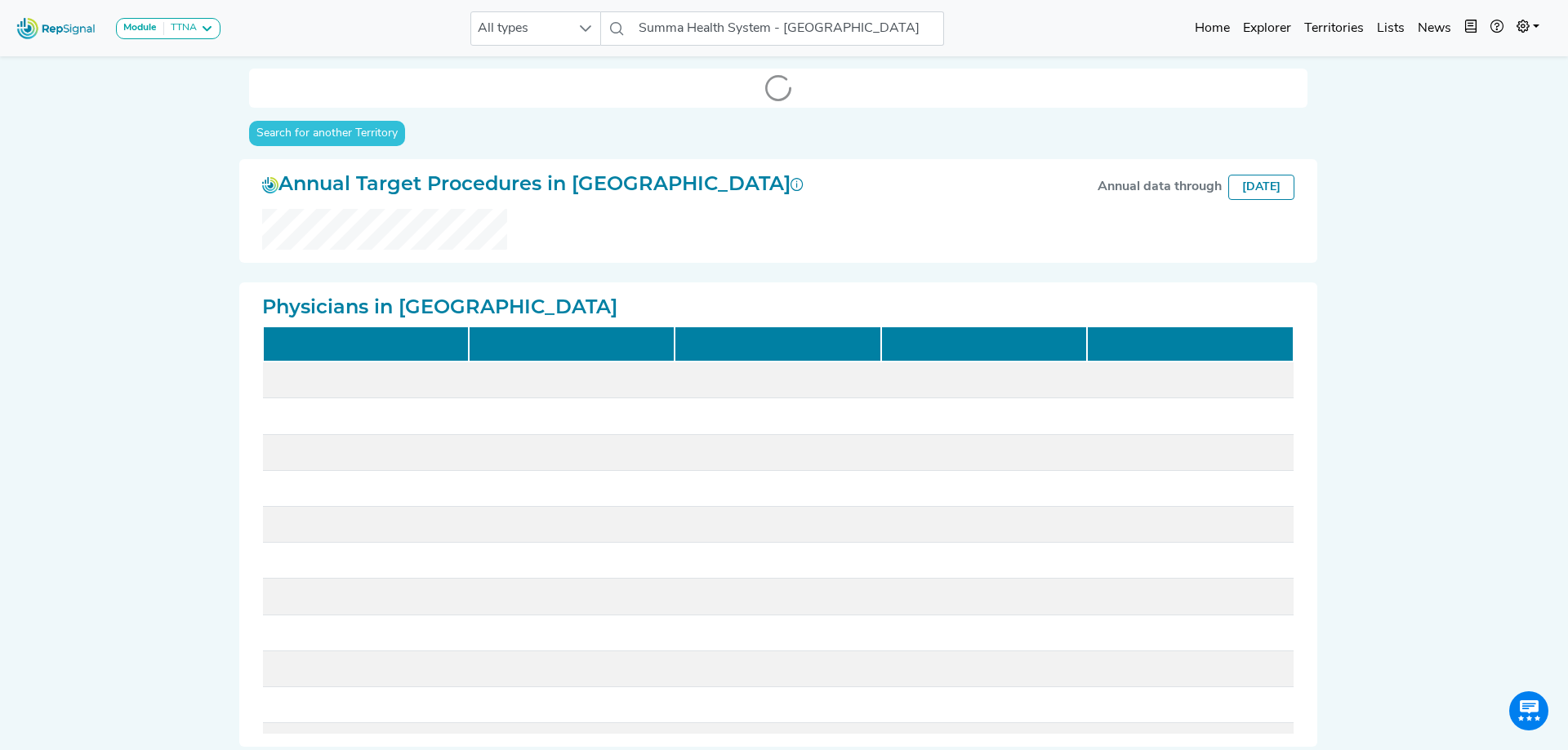
checkbox input "false"
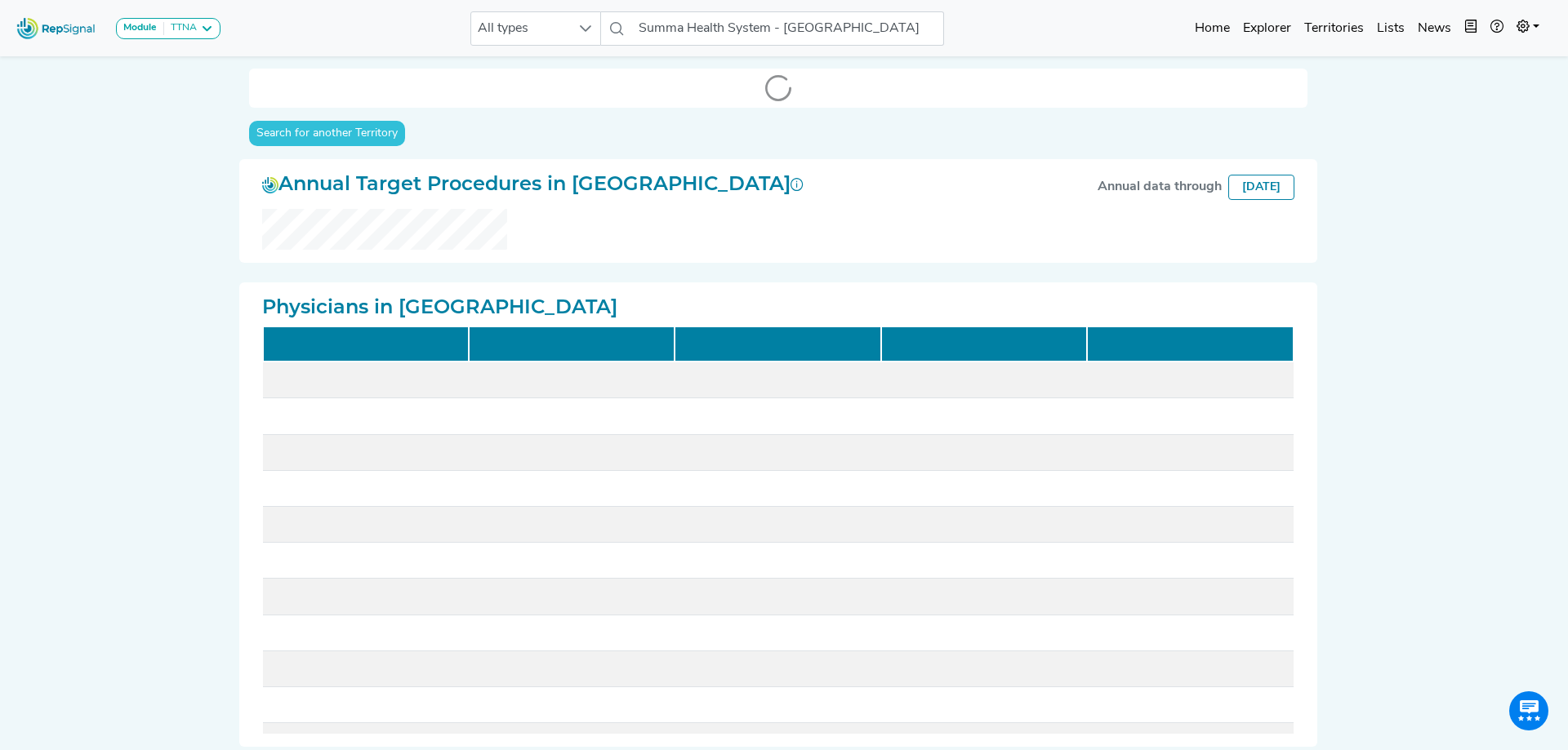
checkbox input "false"
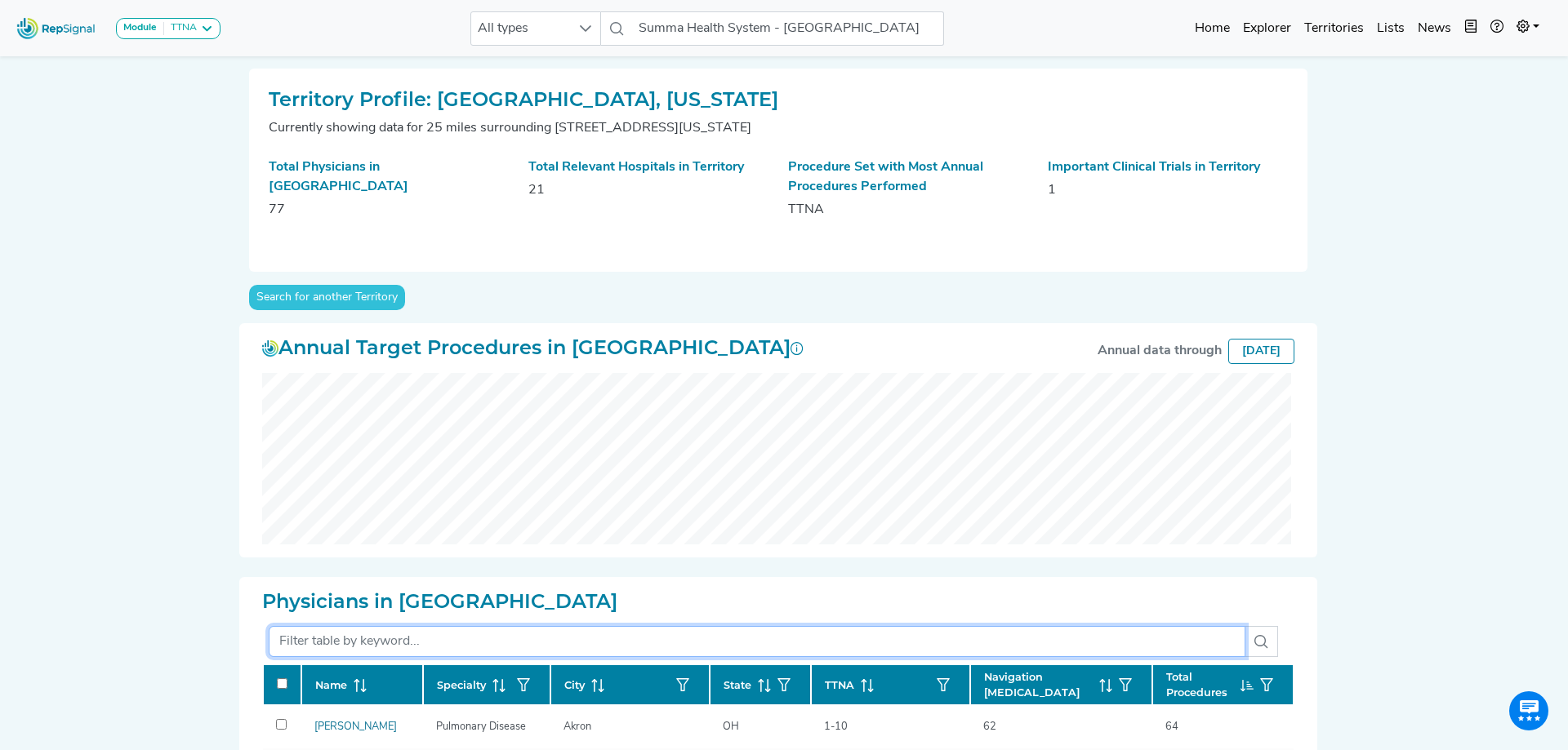
click at [387, 645] on input "text" at bounding box center [756, 641] width 977 height 31
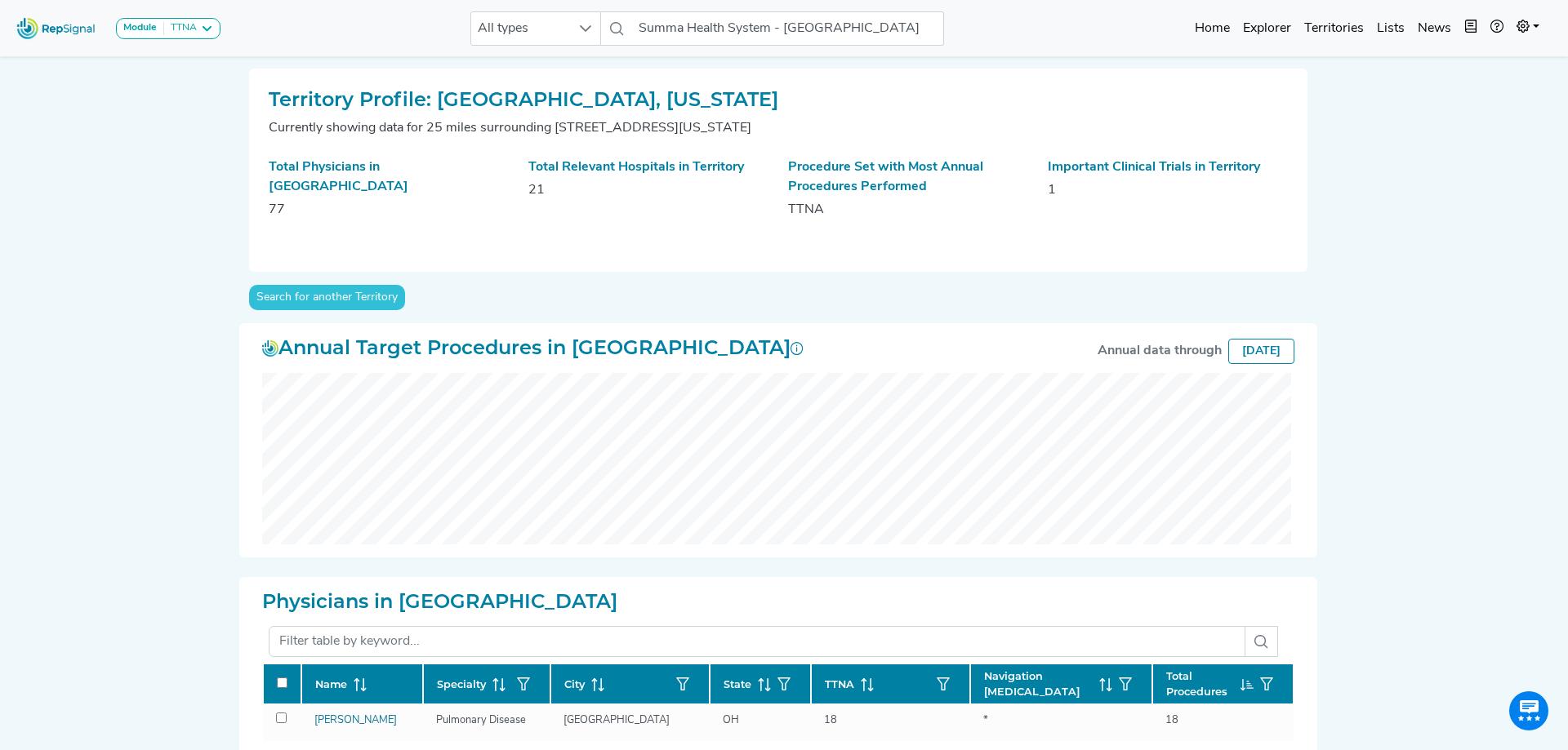
click at [343, 302] on button "Search for another Territory" at bounding box center [327, 298] width 156 height 26
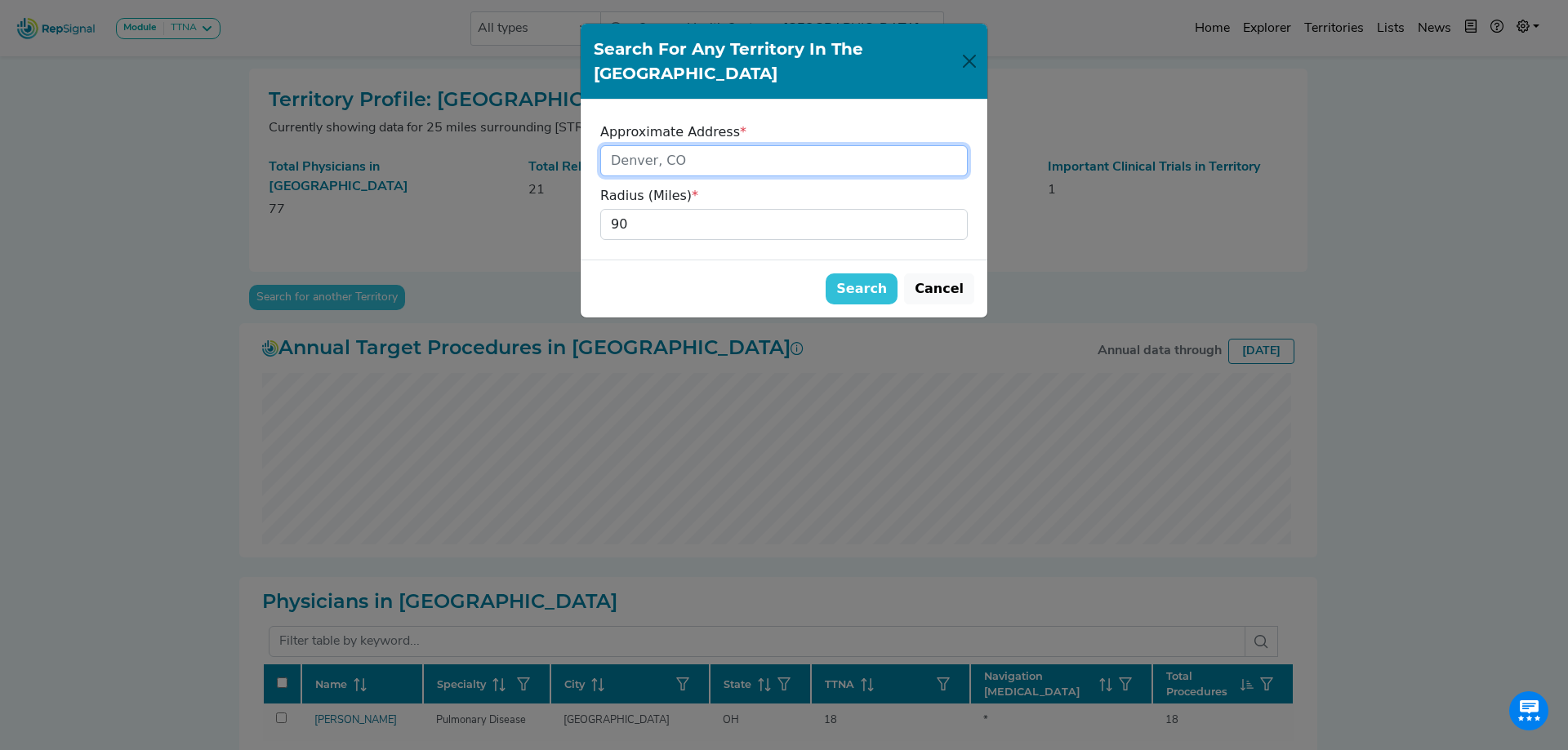
click at [701, 145] on input "input" at bounding box center [784, 160] width 368 height 31
type input "[STREET_ADDRESS][US_STATE]"
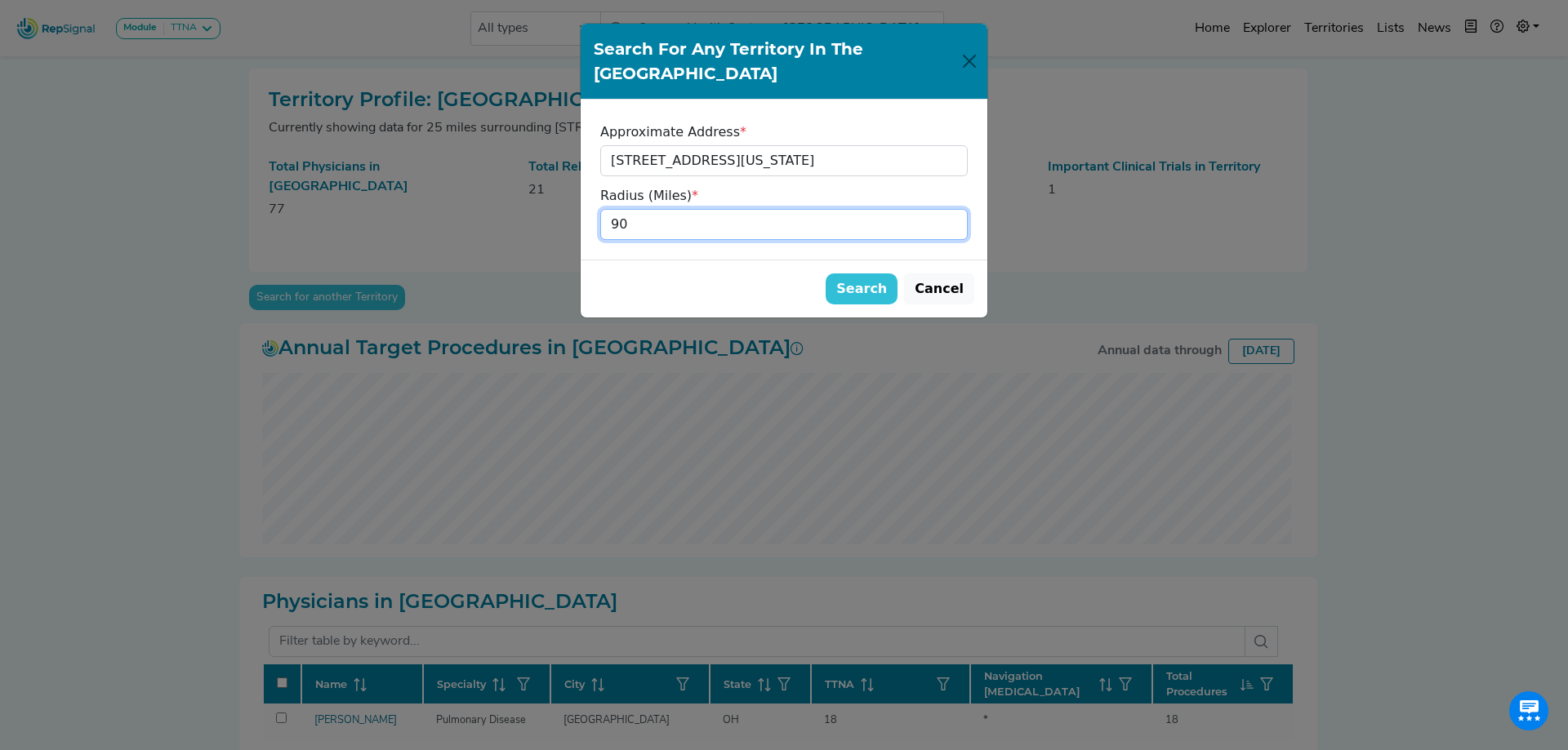
click at [723, 209] on input "90" at bounding box center [784, 224] width 368 height 31
click at [950, 209] on input "89" at bounding box center [784, 224] width 368 height 31
drag, startPoint x: 642, startPoint y: 199, endPoint x: 496, endPoint y: 183, distance: 146.9
click at [496, 183] on div "Search for Any Territory in the [GEOGRAPHIC_DATA] Approximate Address * Radius …" at bounding box center [784, 375] width 1568 height 750
type input "25"
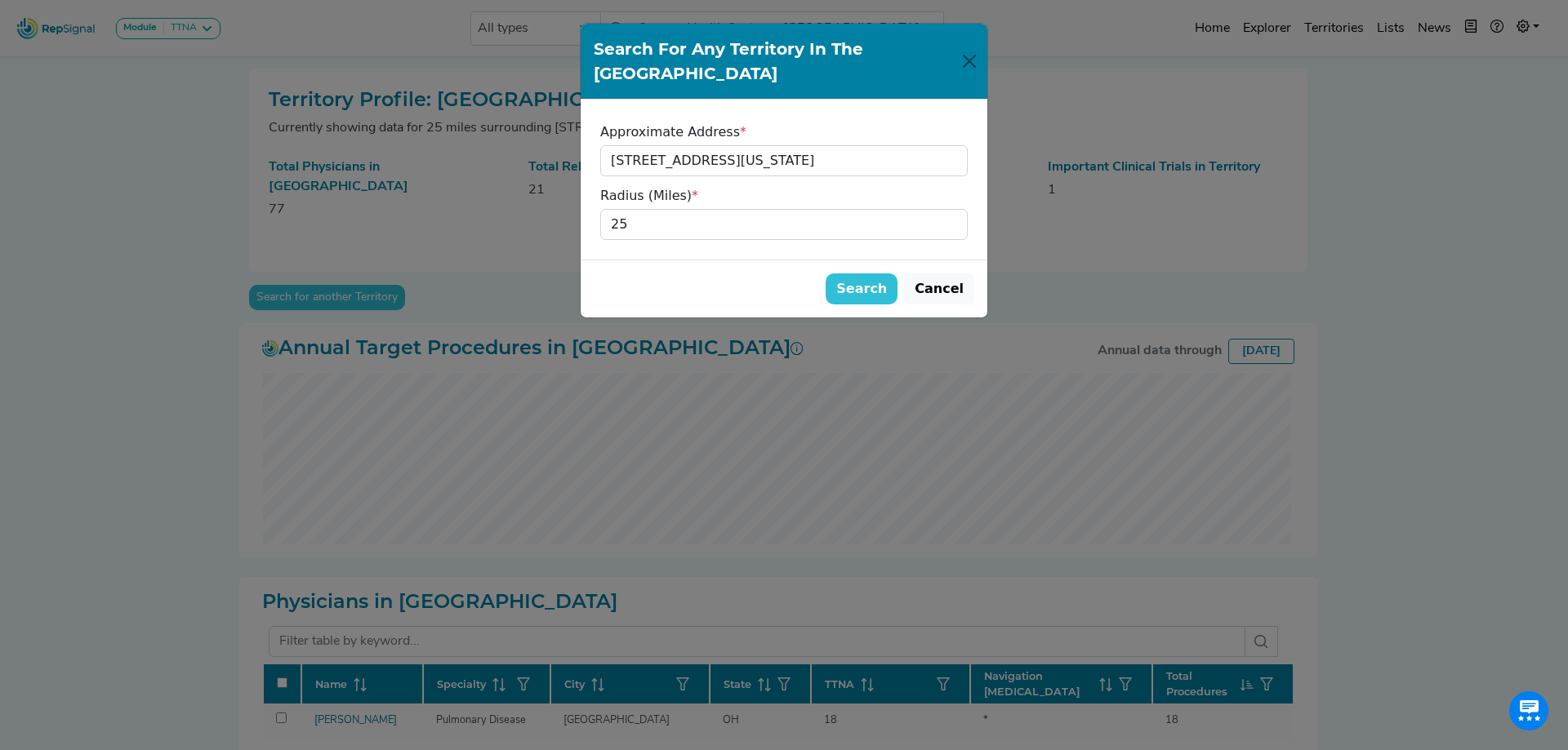
click at [878, 273] on button "Search" at bounding box center [861, 288] width 72 height 31
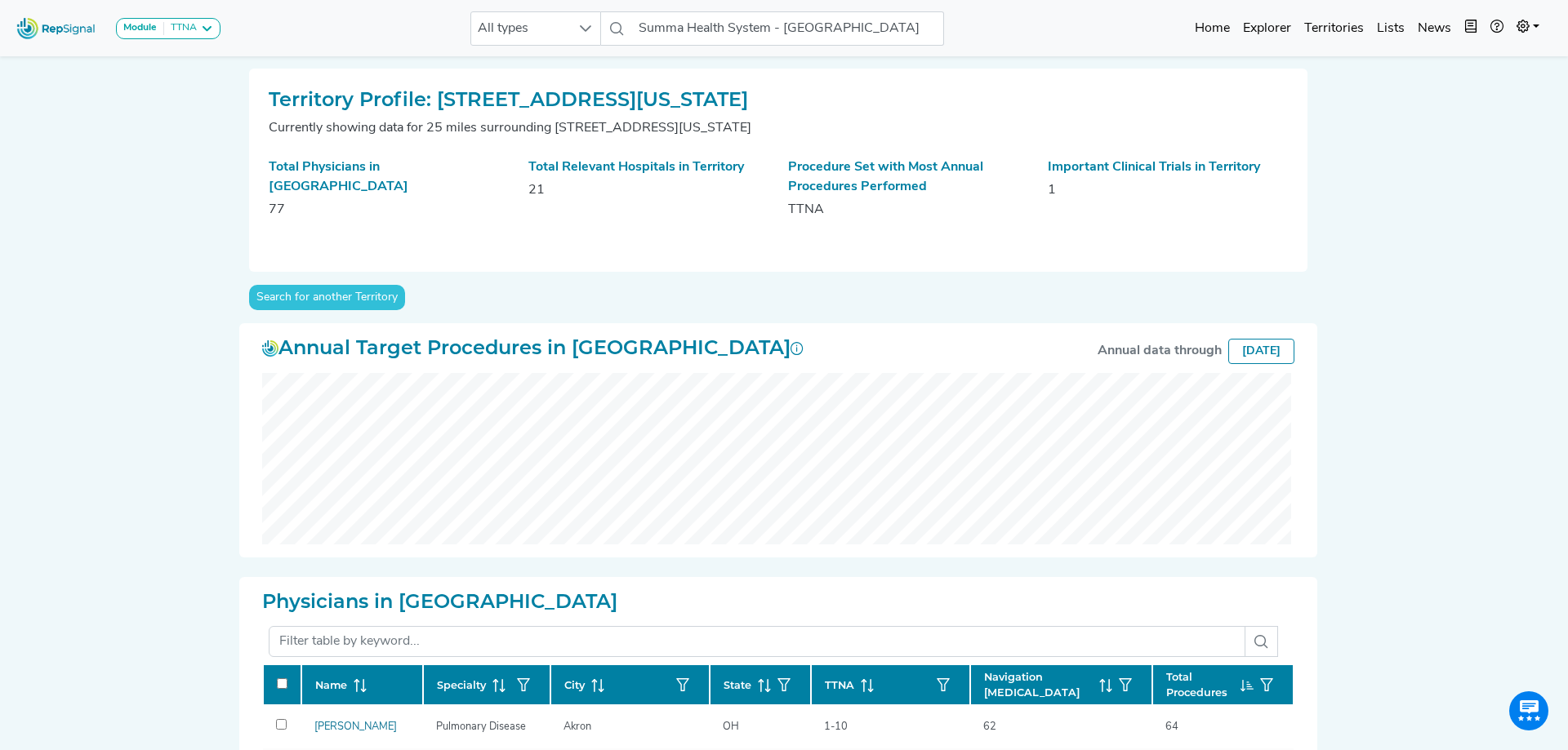
click at [1261, 349] on div "[DATE]" at bounding box center [1261, 352] width 66 height 26
click at [1279, 25] on link "Explorer" at bounding box center [1267, 28] width 61 height 33
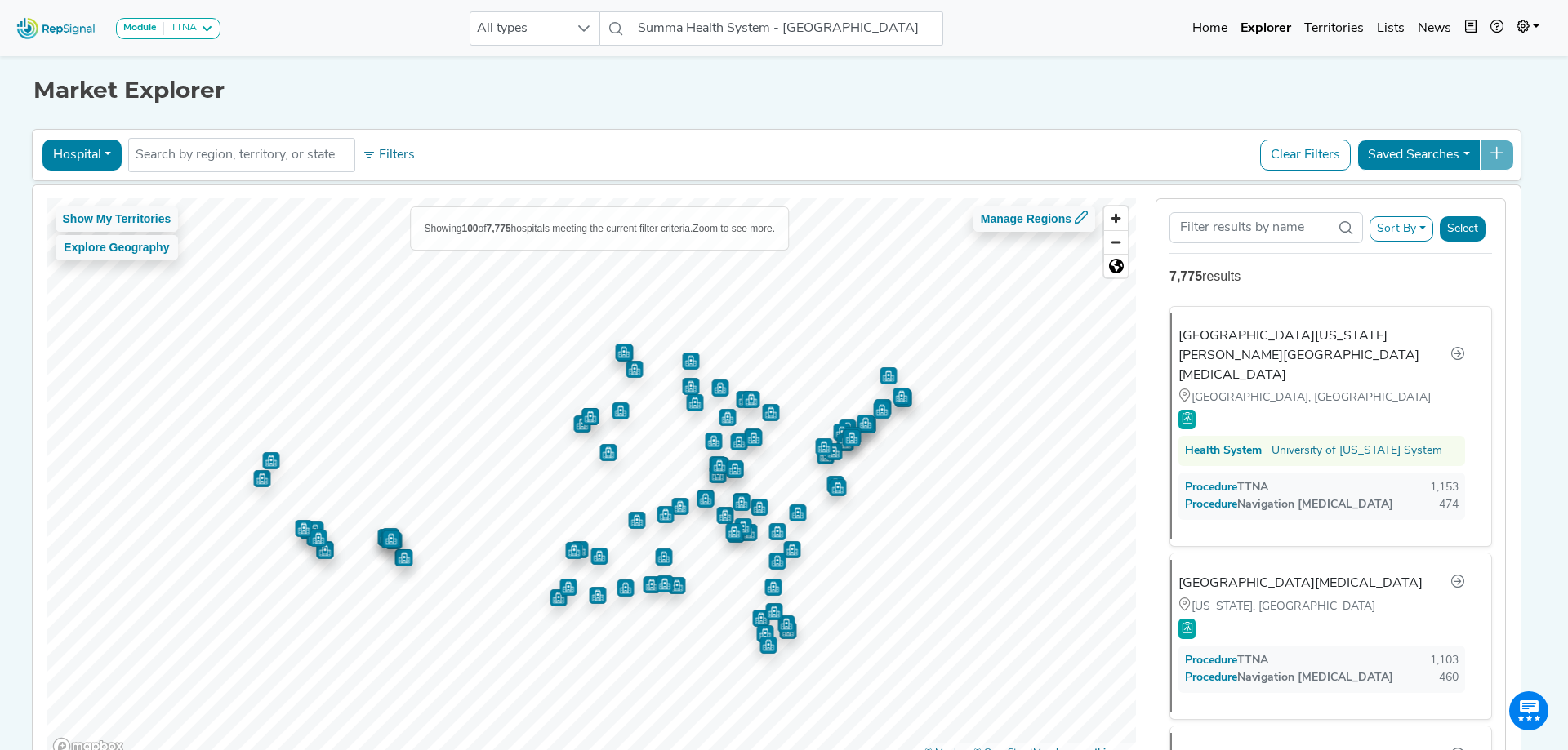
click at [753, 437] on img "Map marker" at bounding box center [752, 438] width 17 height 17
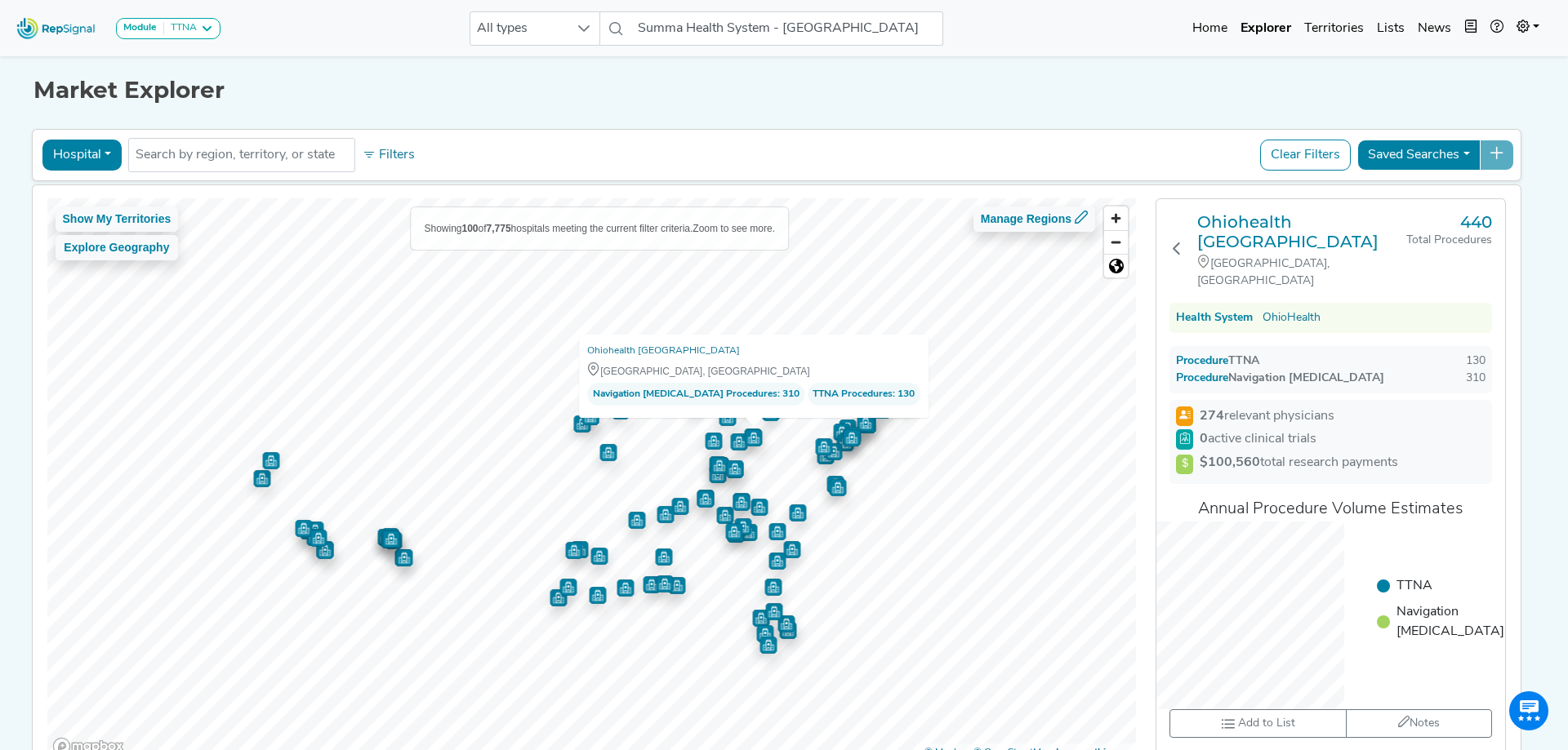
click at [736, 446] on img "Map marker" at bounding box center [738, 442] width 17 height 17
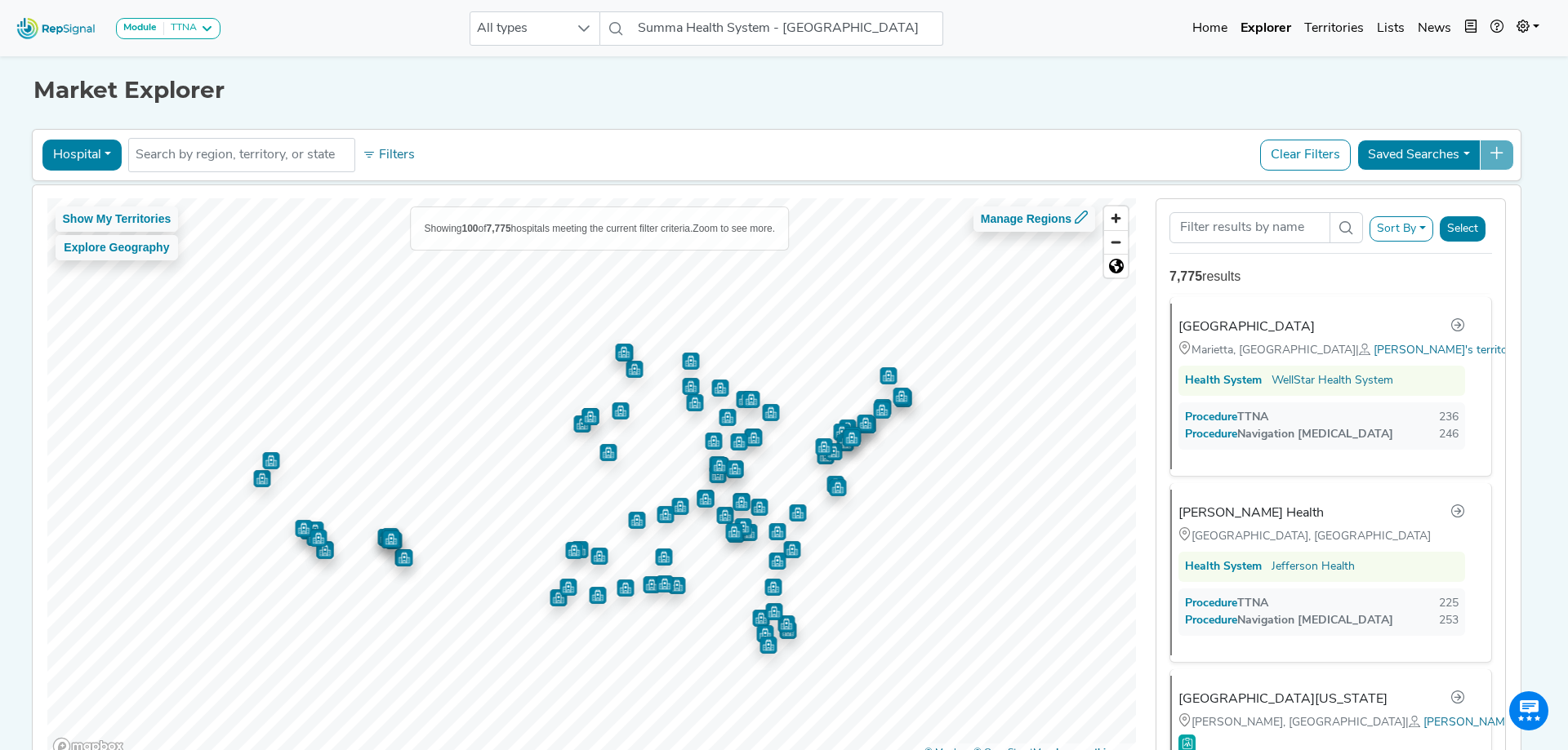
scroll to position [14785, 0]
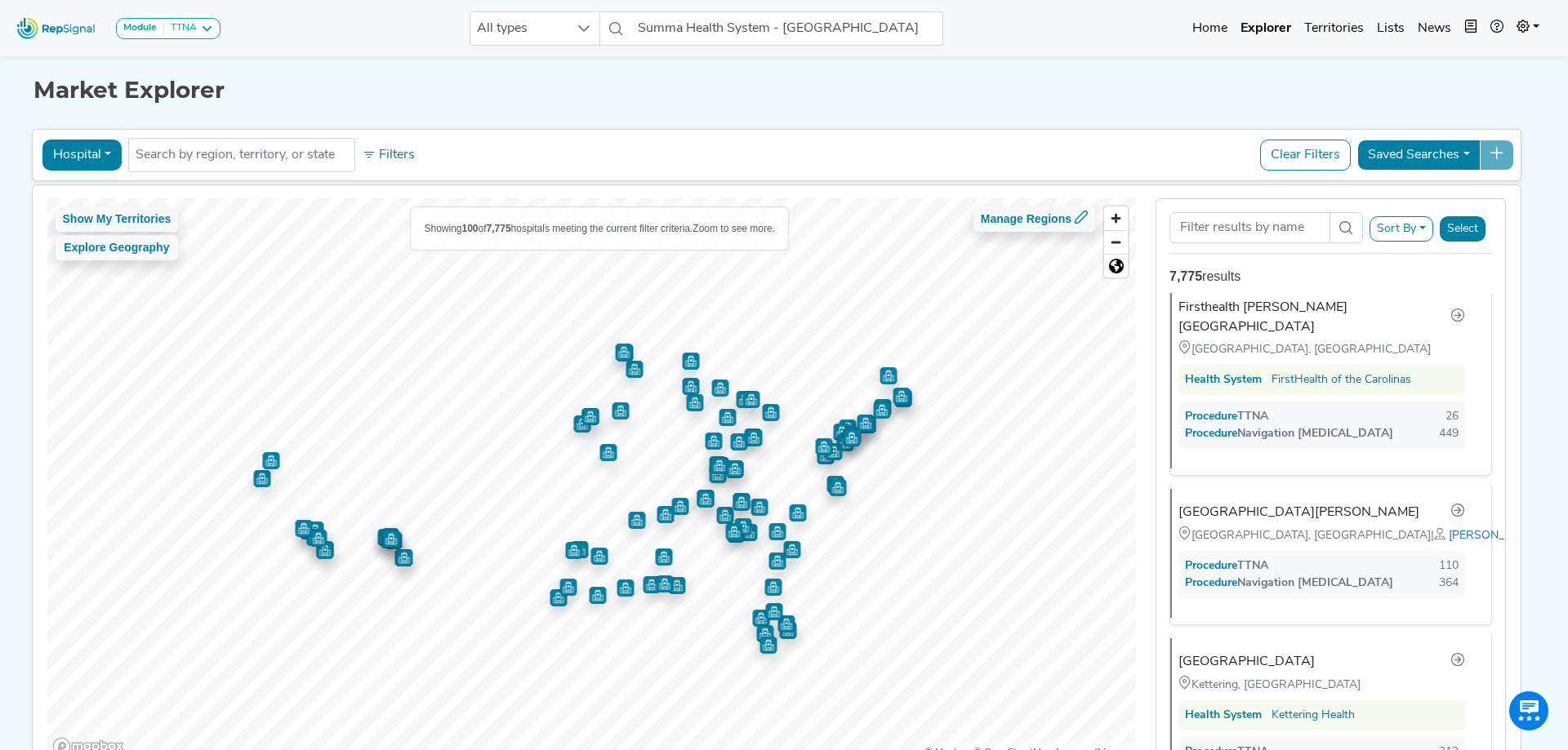
click at [733, 425] on img "Map marker" at bounding box center [727, 417] width 17 height 17
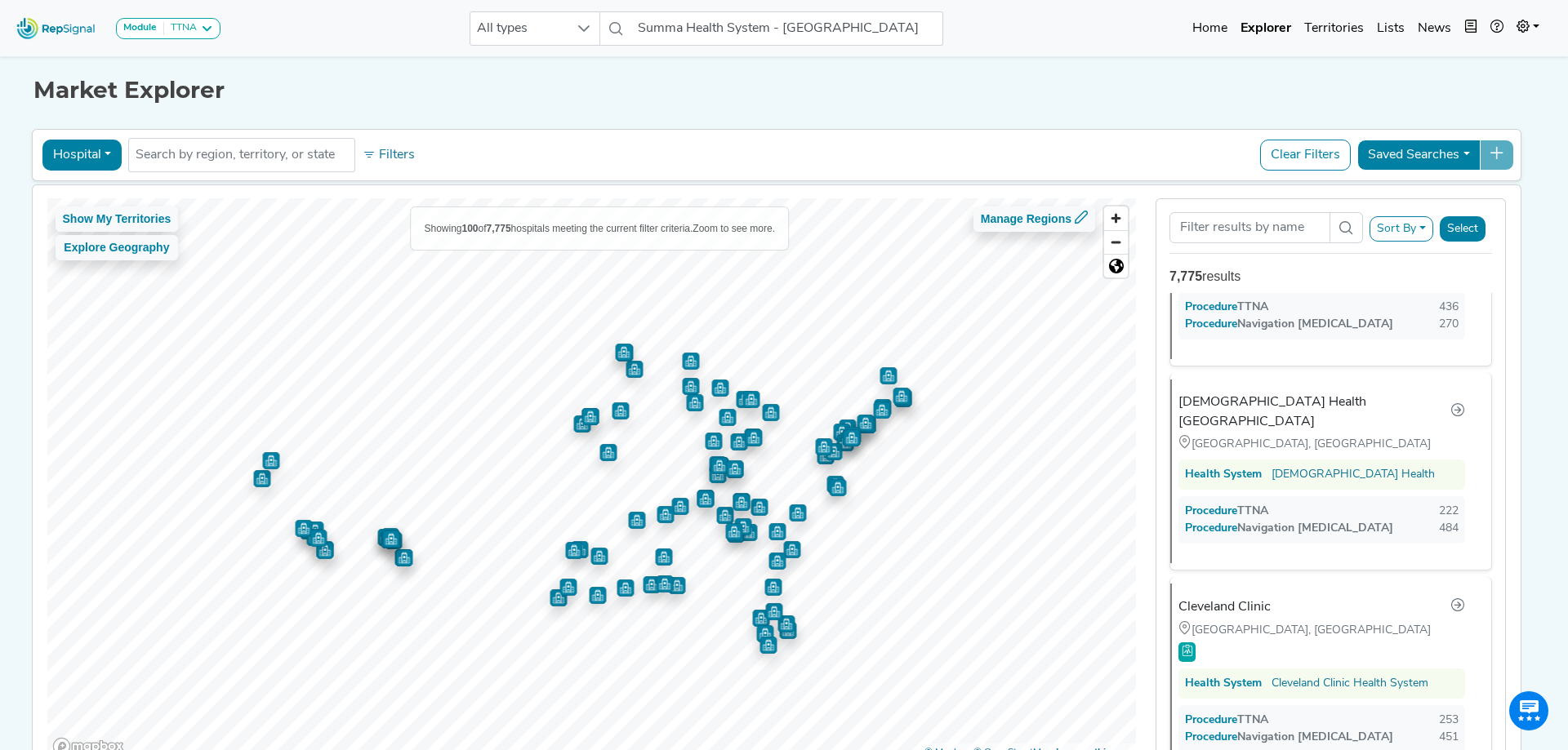
scroll to position [3181, 0]
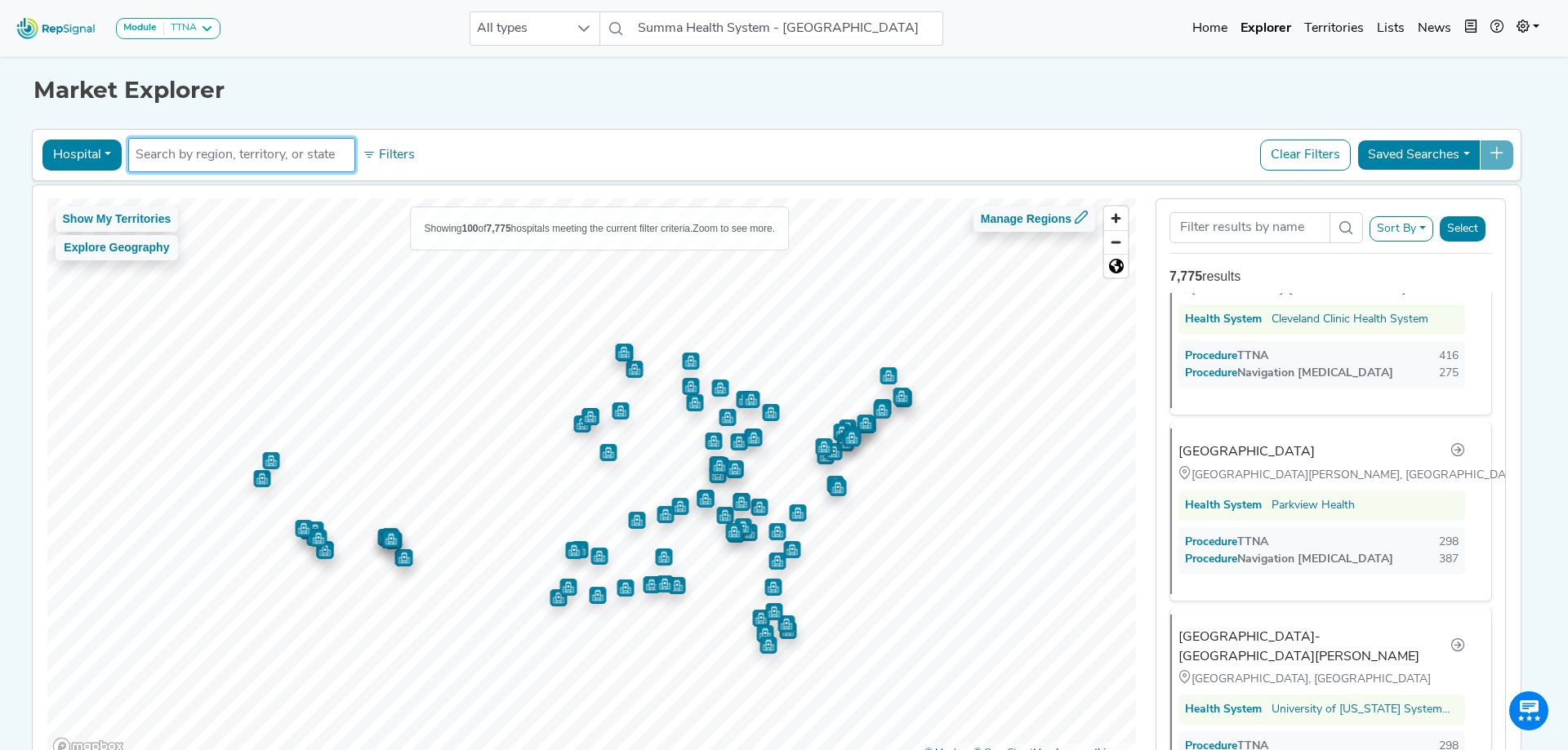
click at [213, 160] on input "text" at bounding box center [241, 155] width 212 height 20
click at [106, 156] on button "Hospital" at bounding box center [82, 155] width 79 height 31
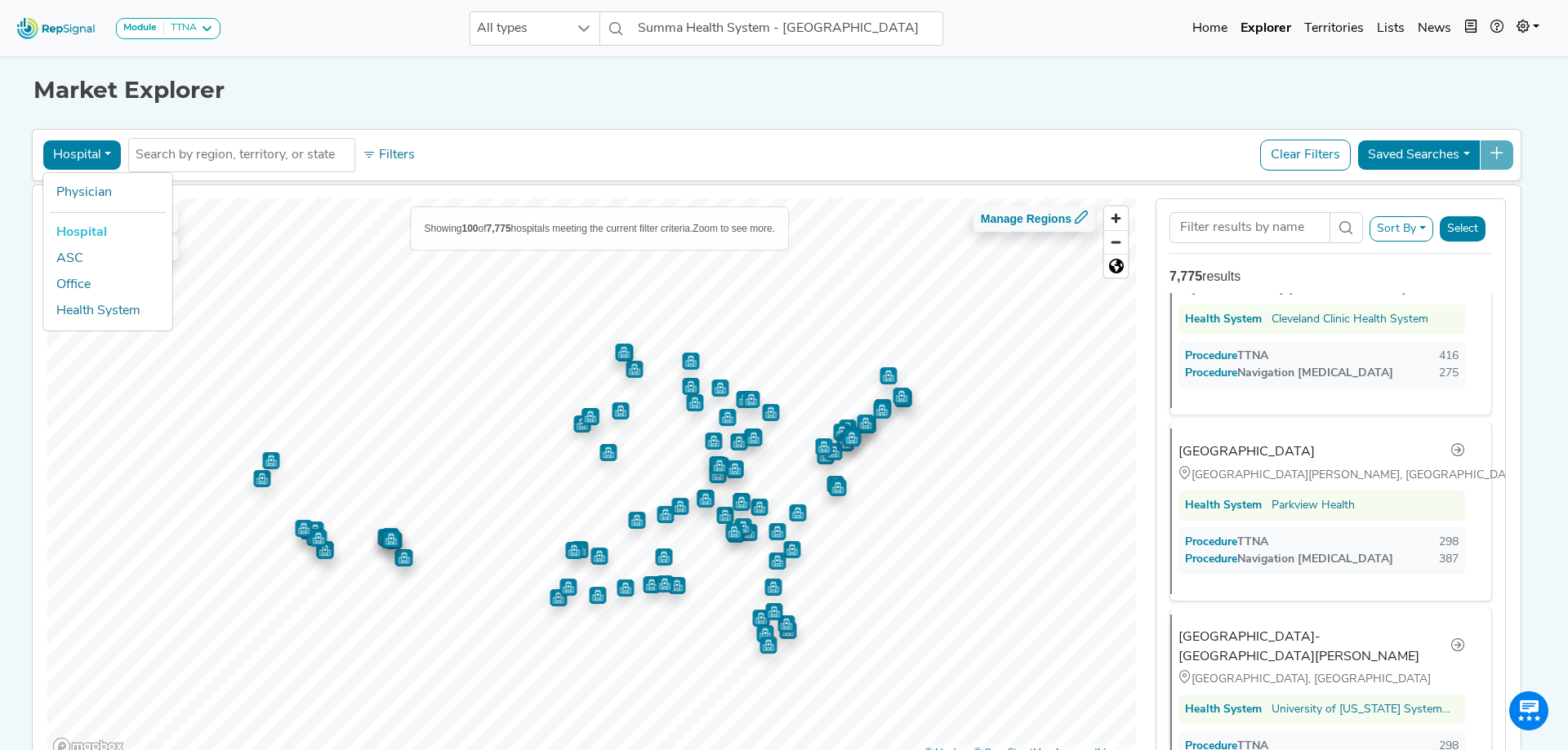
click at [106, 156] on button "Hospital" at bounding box center [82, 155] width 79 height 31
click at [111, 152] on button "Hospital" at bounding box center [82, 155] width 79 height 31
click at [121, 307] on link "Health System" at bounding box center [107, 310] width 129 height 27
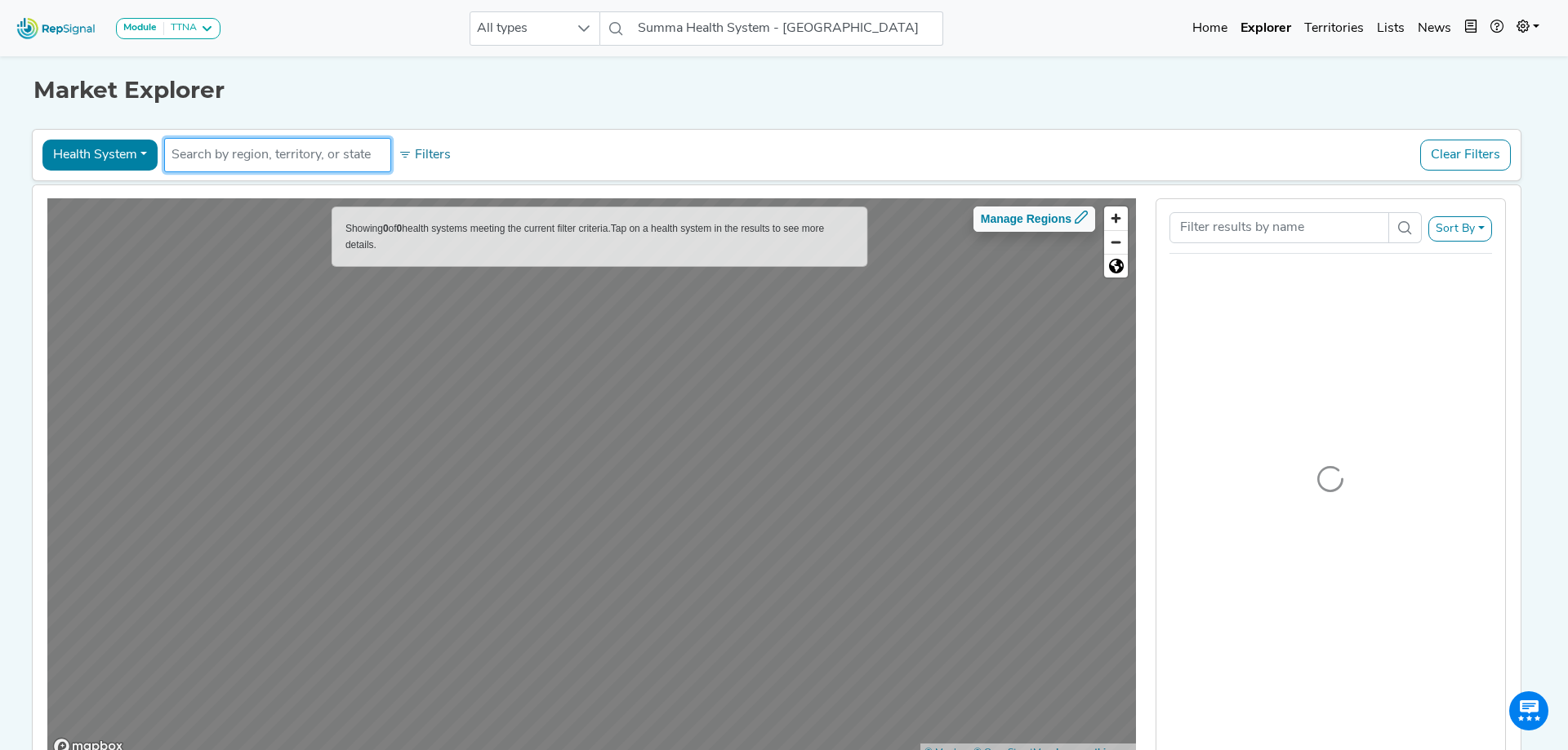
click at [303, 157] on input "text" at bounding box center [277, 155] width 212 height 20
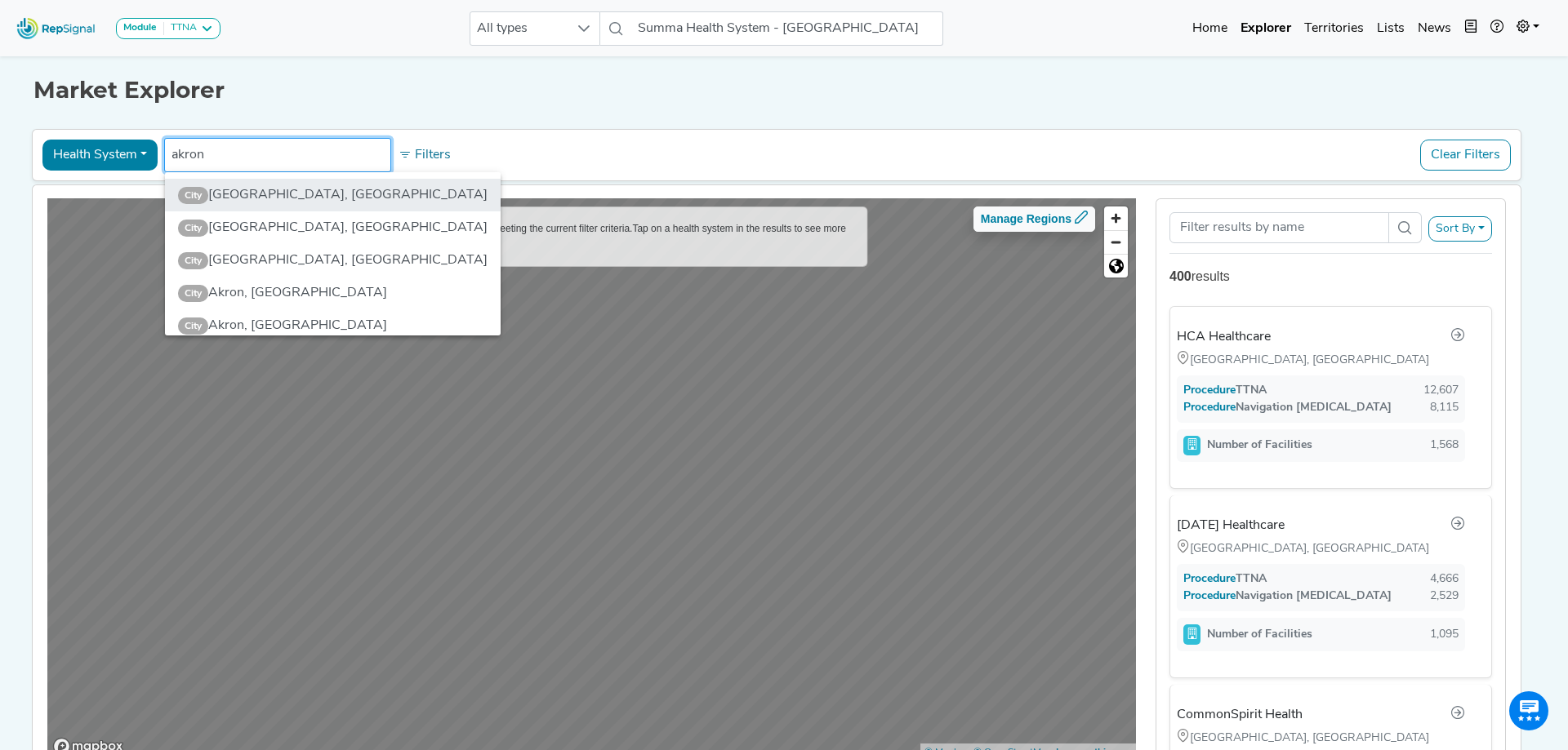
type input "akron"
click at [226, 195] on li "City [GEOGRAPHIC_DATA], [GEOGRAPHIC_DATA]" at bounding box center [332, 194] width 335 height 33
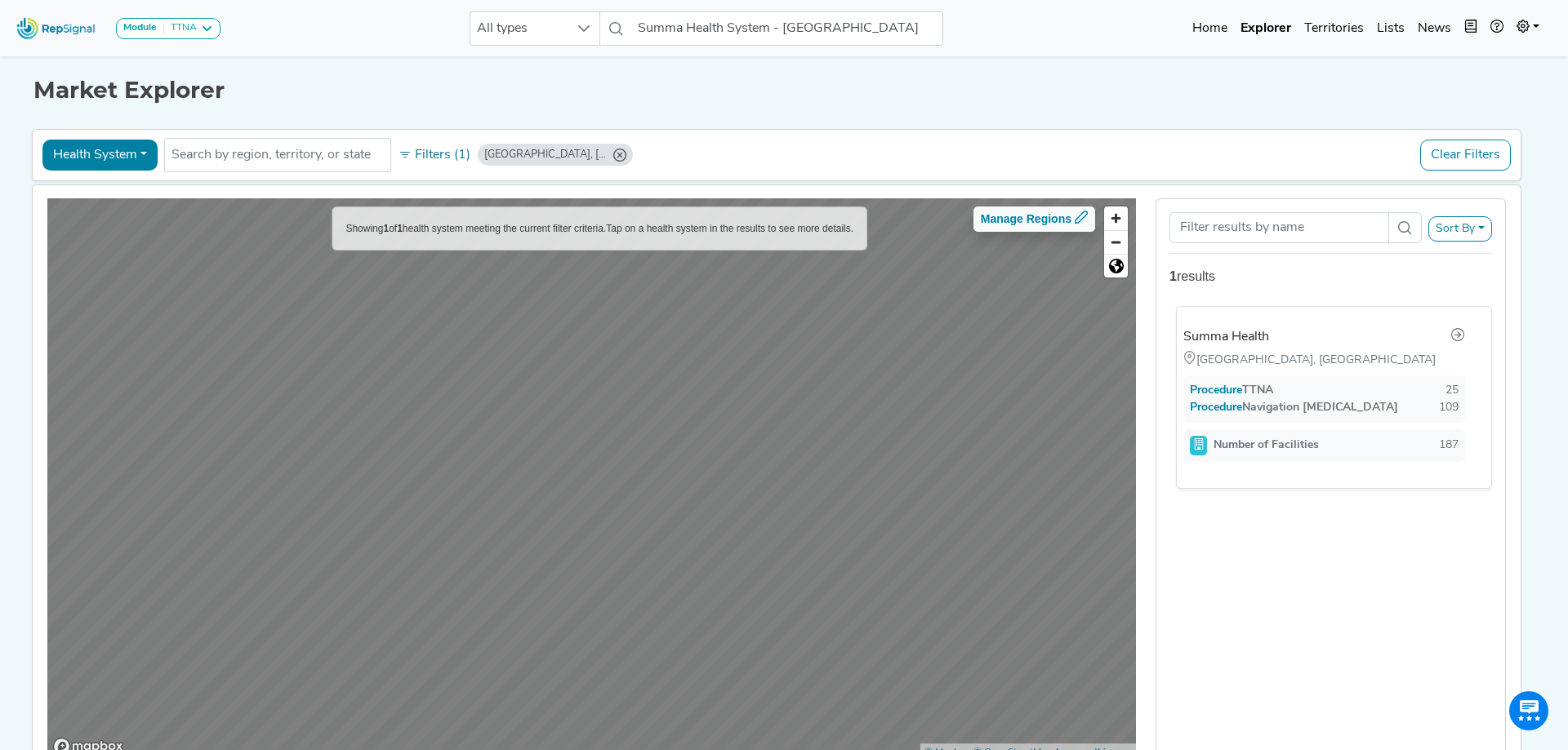
click at [1255, 382] on div "Procedure TTNA" at bounding box center [1232, 390] width 83 height 17
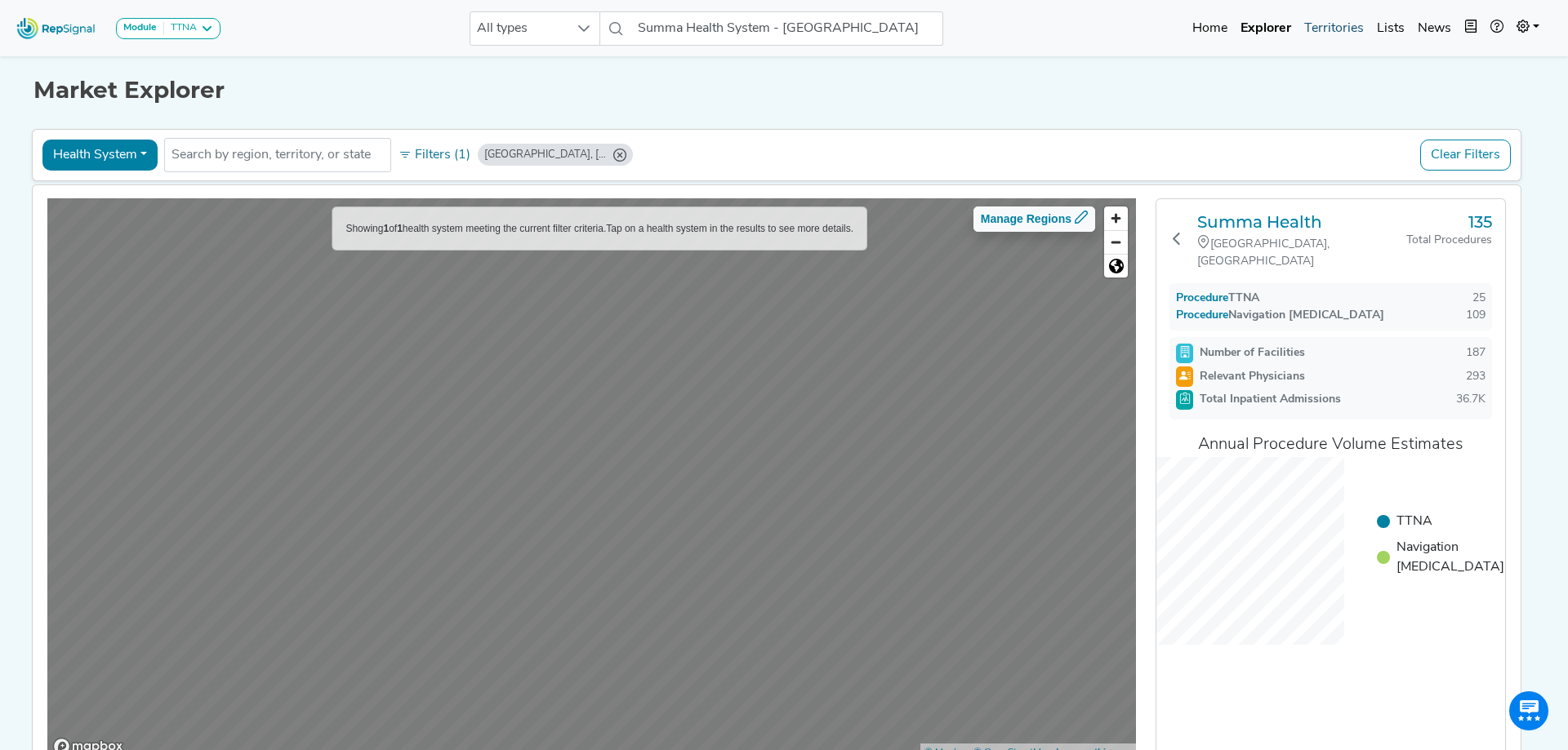
click at [1338, 27] on link "Territories" at bounding box center [1334, 28] width 73 height 33
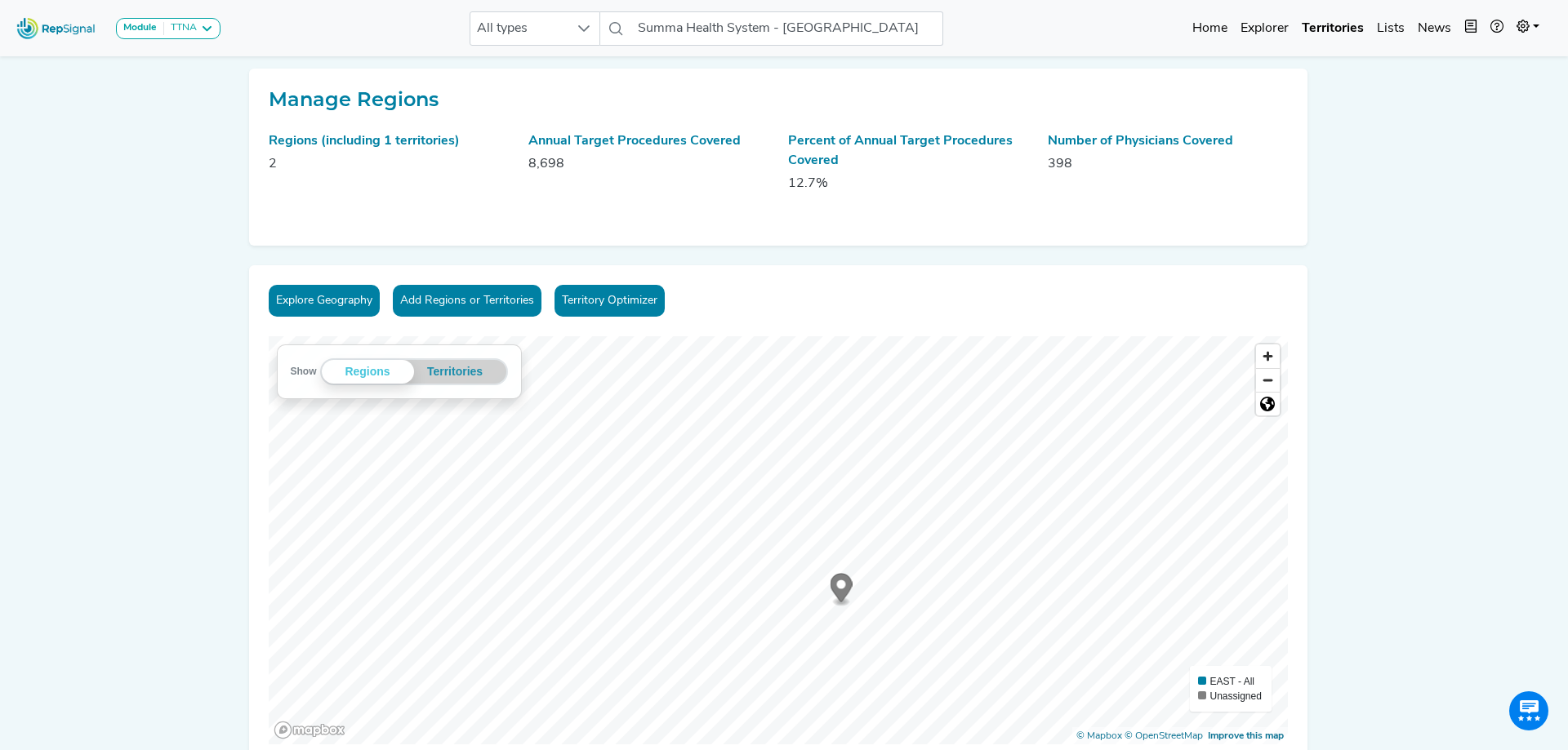
click at [326, 302] on button "Explore Geography" at bounding box center [323, 301] width 111 height 32
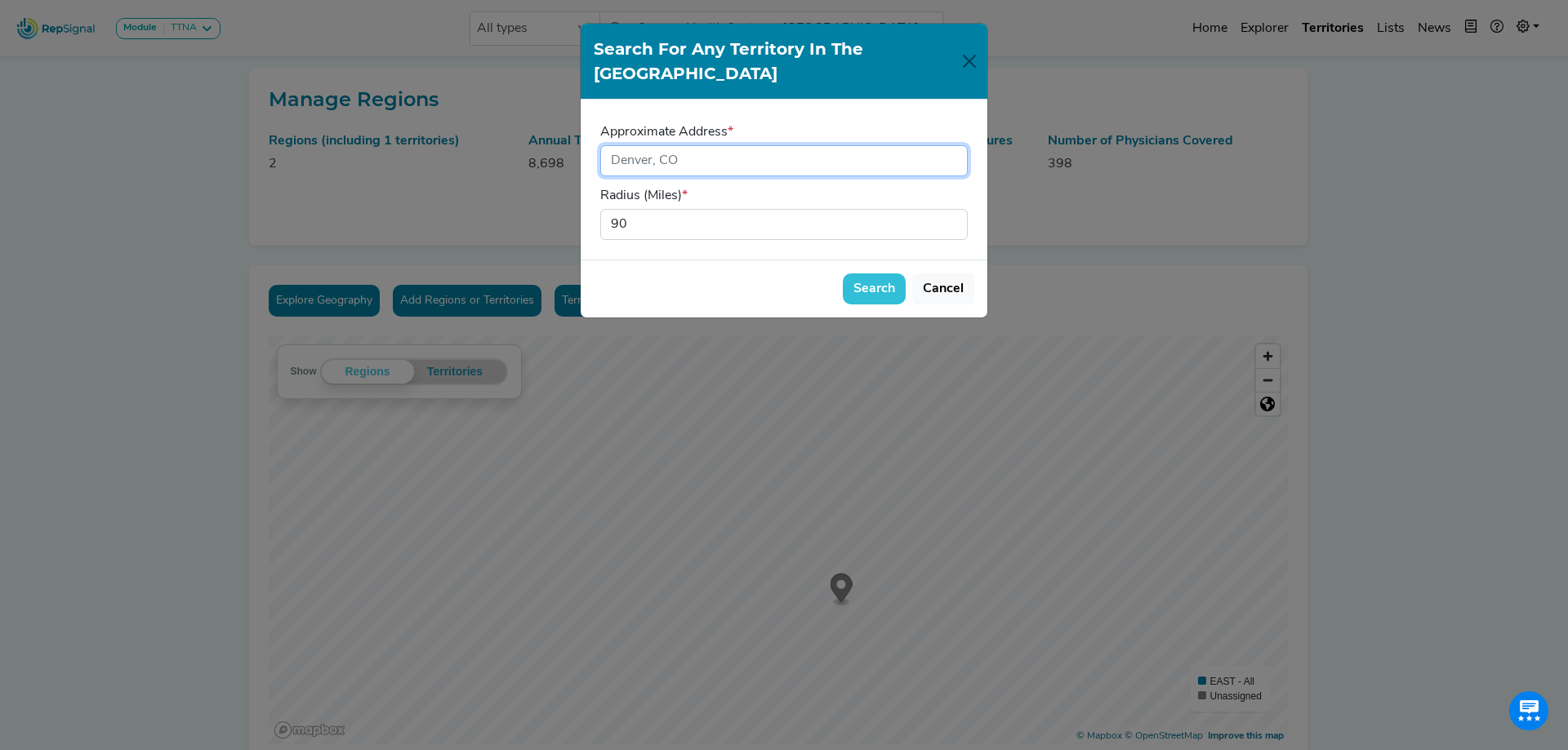
drag, startPoint x: 691, startPoint y: 138, endPoint x: 526, endPoint y: 155, distance: 165.9
click at [526, 155] on div "Search for Any Territory in the [GEOGRAPHIC_DATA] Approximate Address * Radius …" at bounding box center [784, 375] width 1568 height 750
type input "[GEOGRAPHIC_DATA], [US_STATE]"
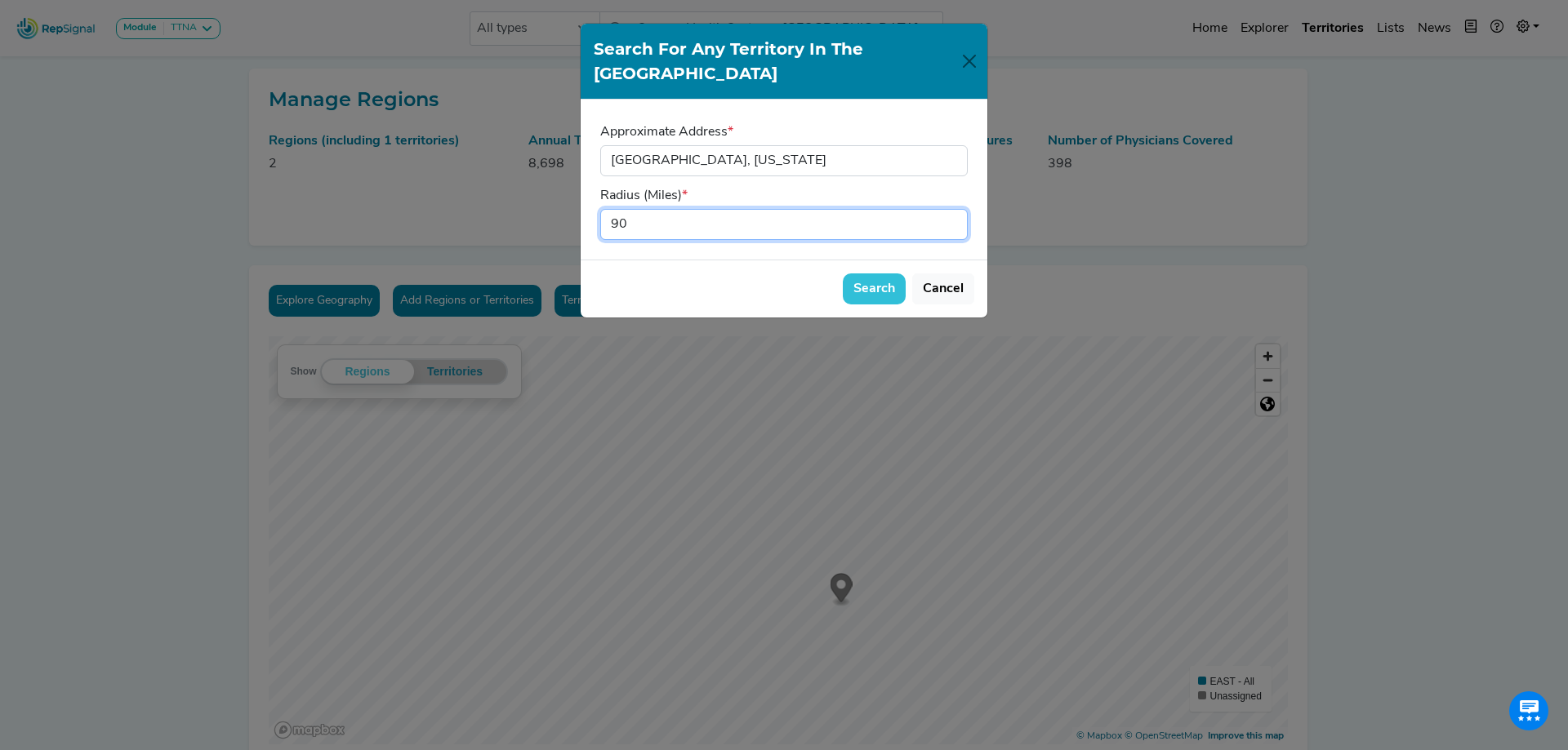
drag, startPoint x: 636, startPoint y: 197, endPoint x: 547, endPoint y: 196, distance: 89.0
click at [548, 196] on div "Search for Any Territory in the [GEOGRAPHIC_DATA] Approximate Address * Radius …" at bounding box center [784, 375] width 1568 height 750
type input "25"
click at [885, 273] on button "Search" at bounding box center [875, 288] width 63 height 31
click at [969, 47] on div "Module TTNA [MEDICAL_DATA] Disposable Bronchoscope SBRT SPE TTNA [MEDICAL_DATA]…" at bounding box center [778, 29] width 1556 height 43
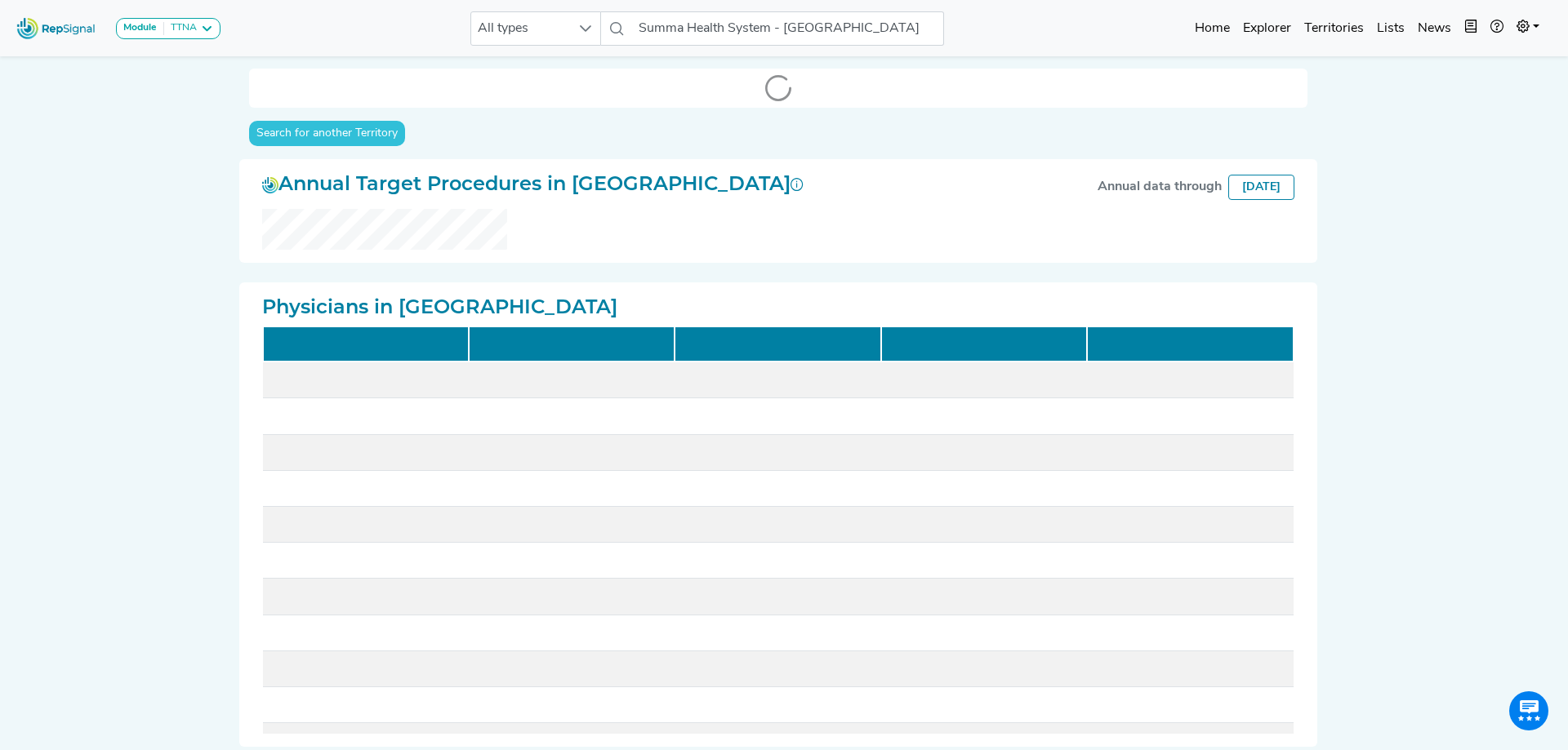
checkbox input "false"
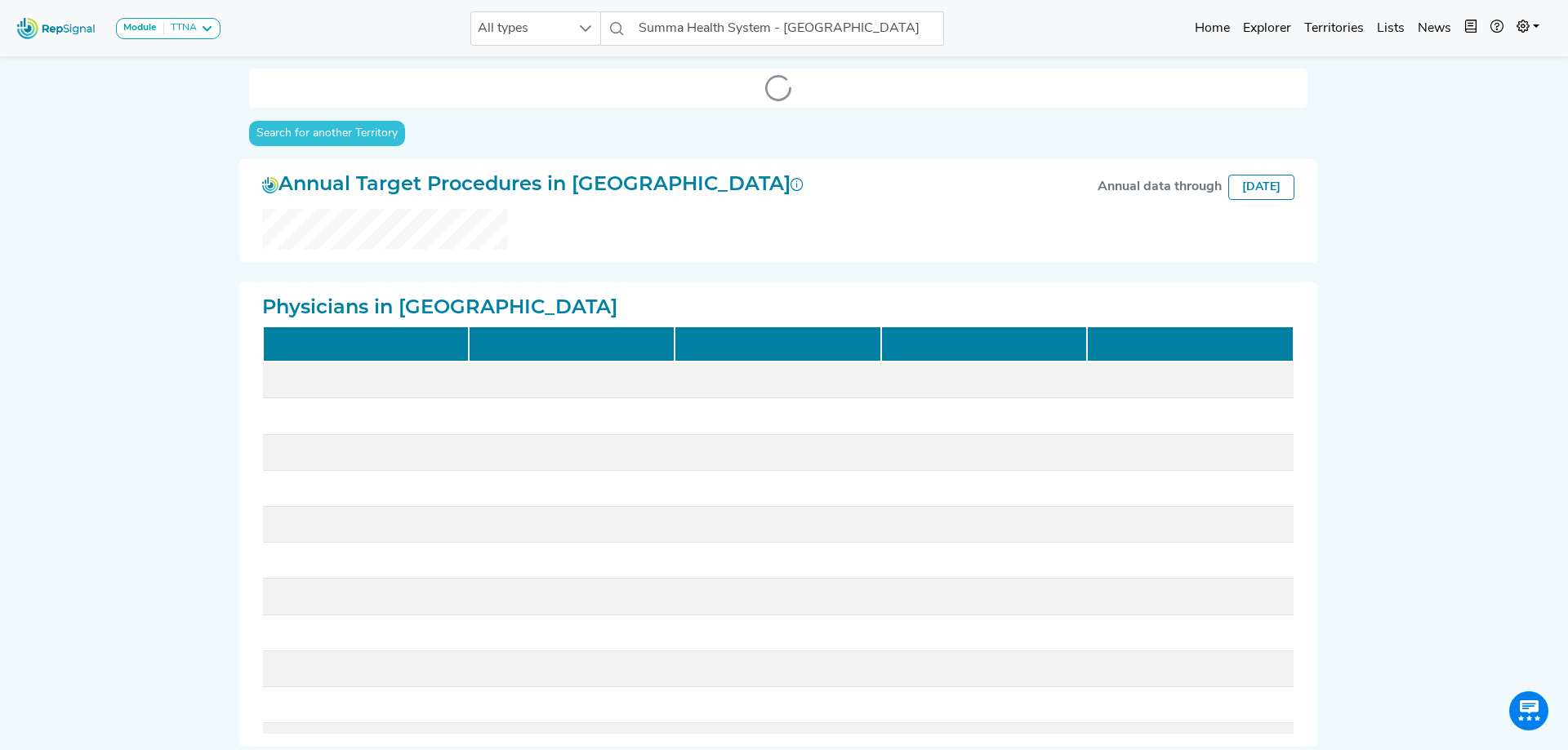
checkbox input "false"
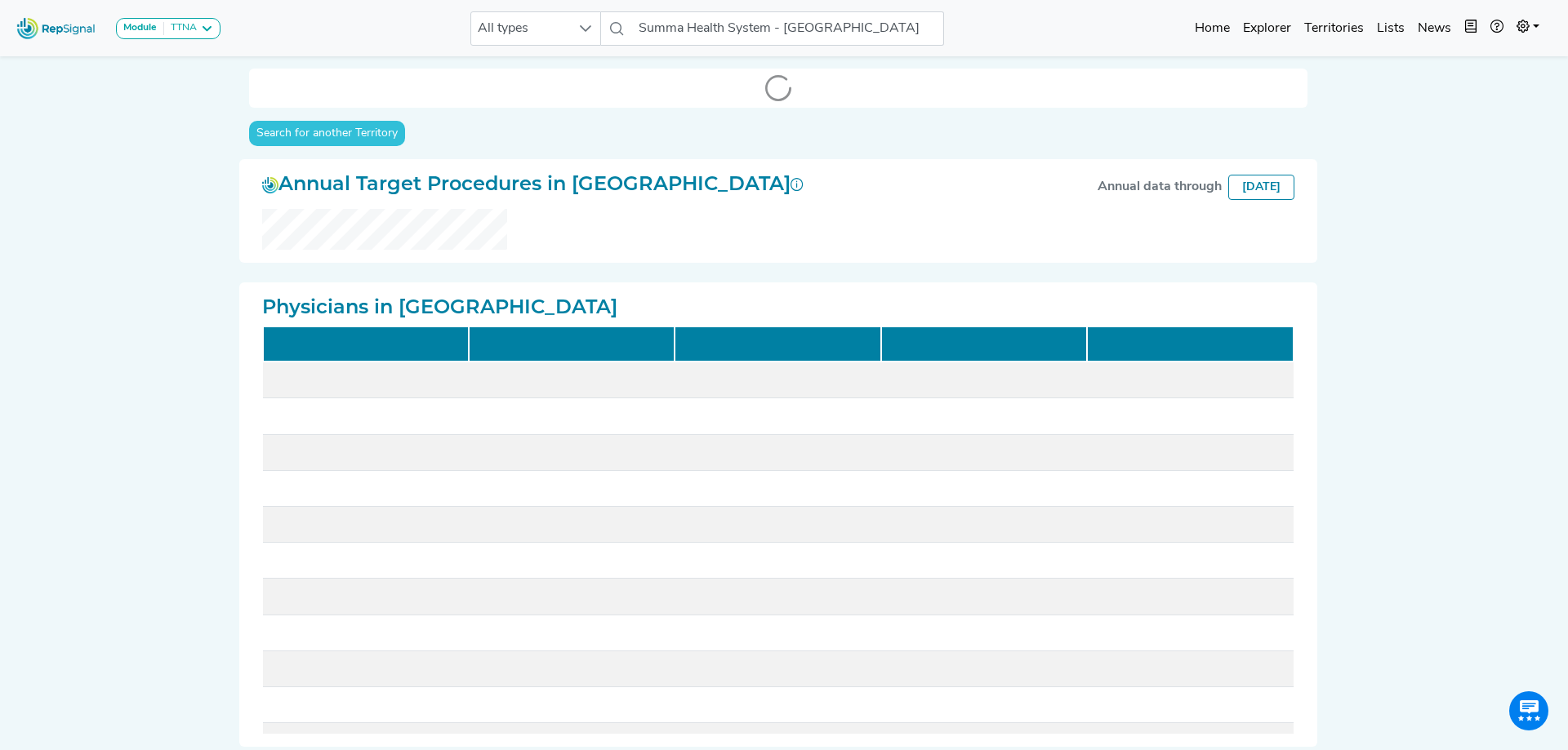
checkbox input "false"
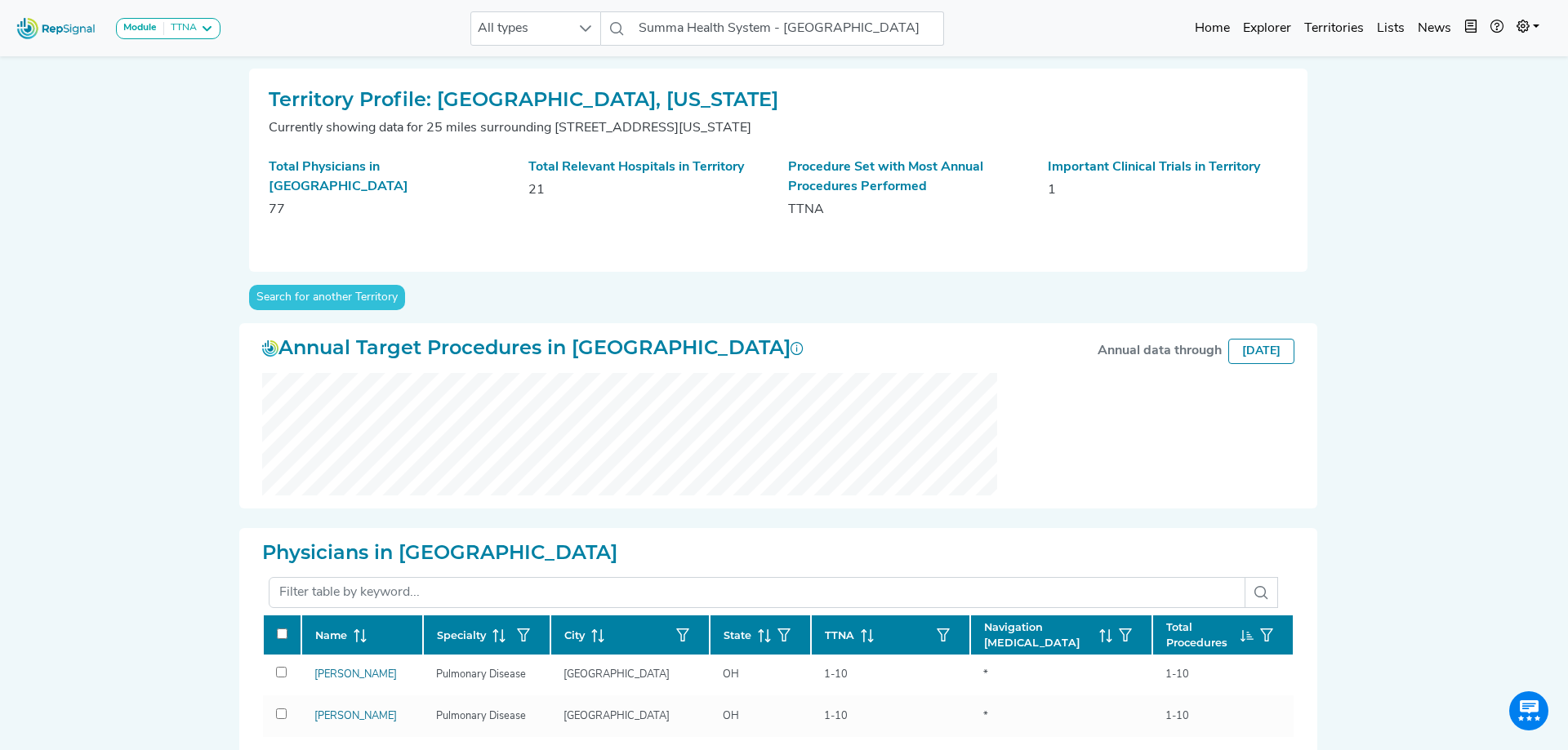
scroll to position [254, 0]
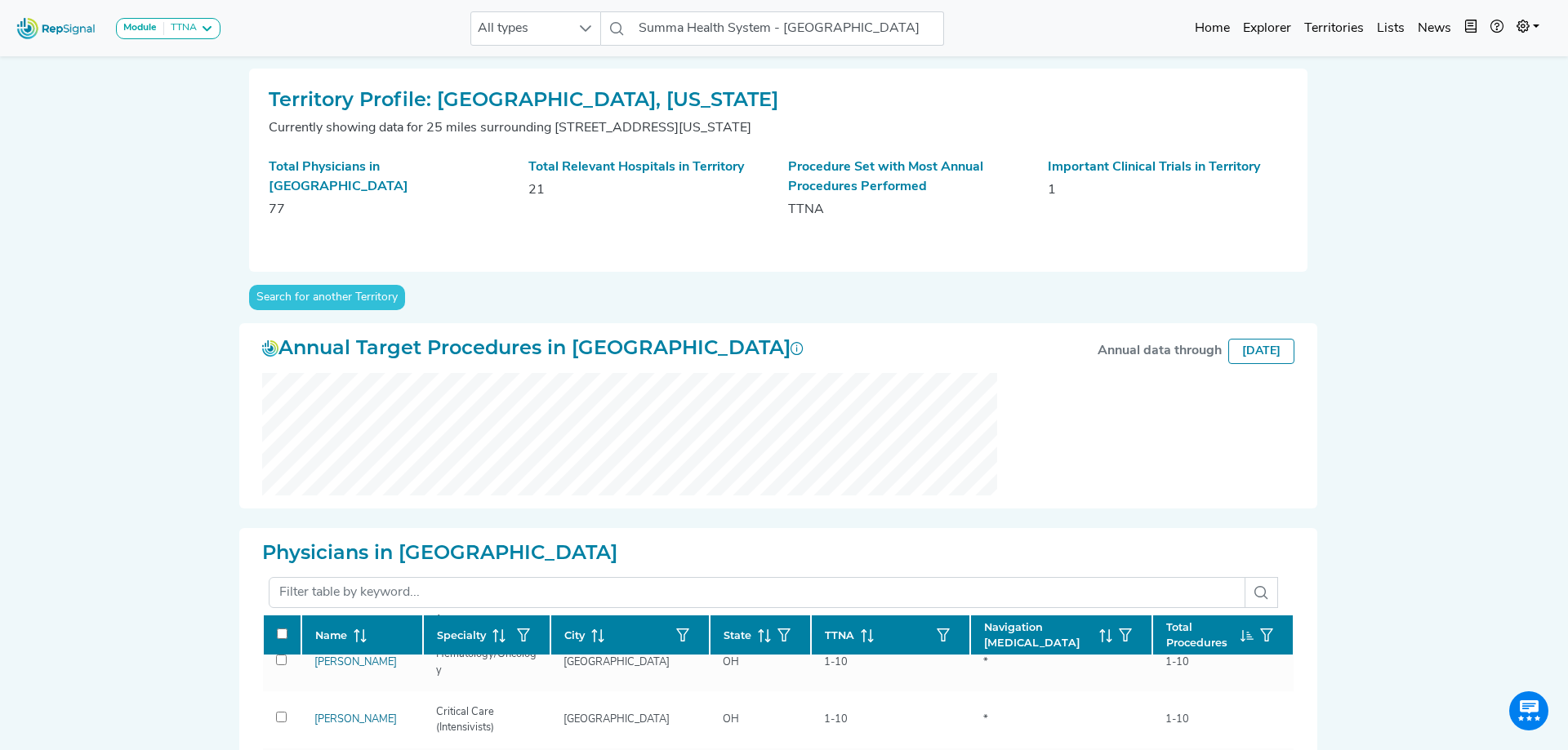
scroll to position [429, 0]
click at [1267, 31] on link "Explorer" at bounding box center [1267, 28] width 61 height 33
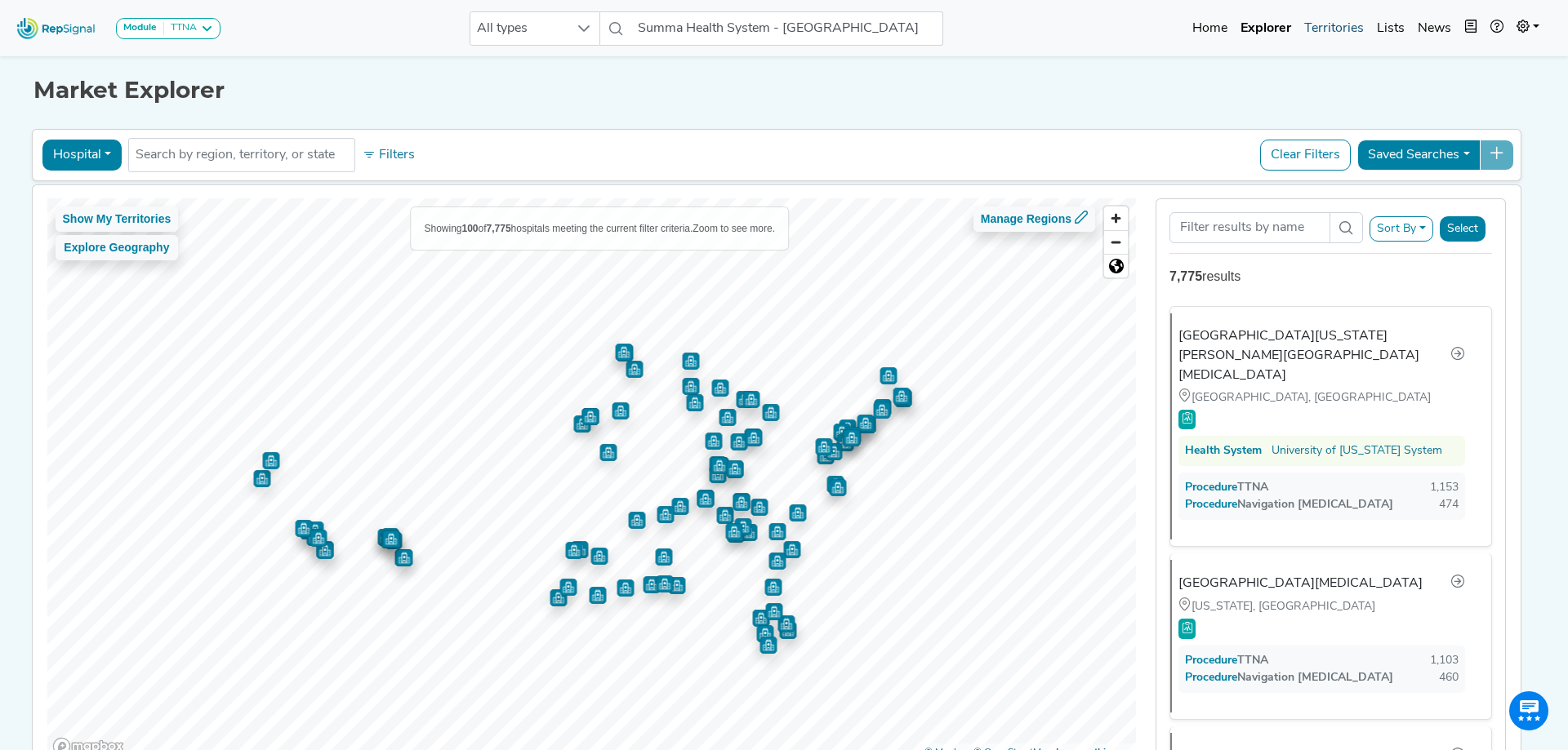
click at [1324, 29] on link "Territories" at bounding box center [1334, 28] width 73 height 33
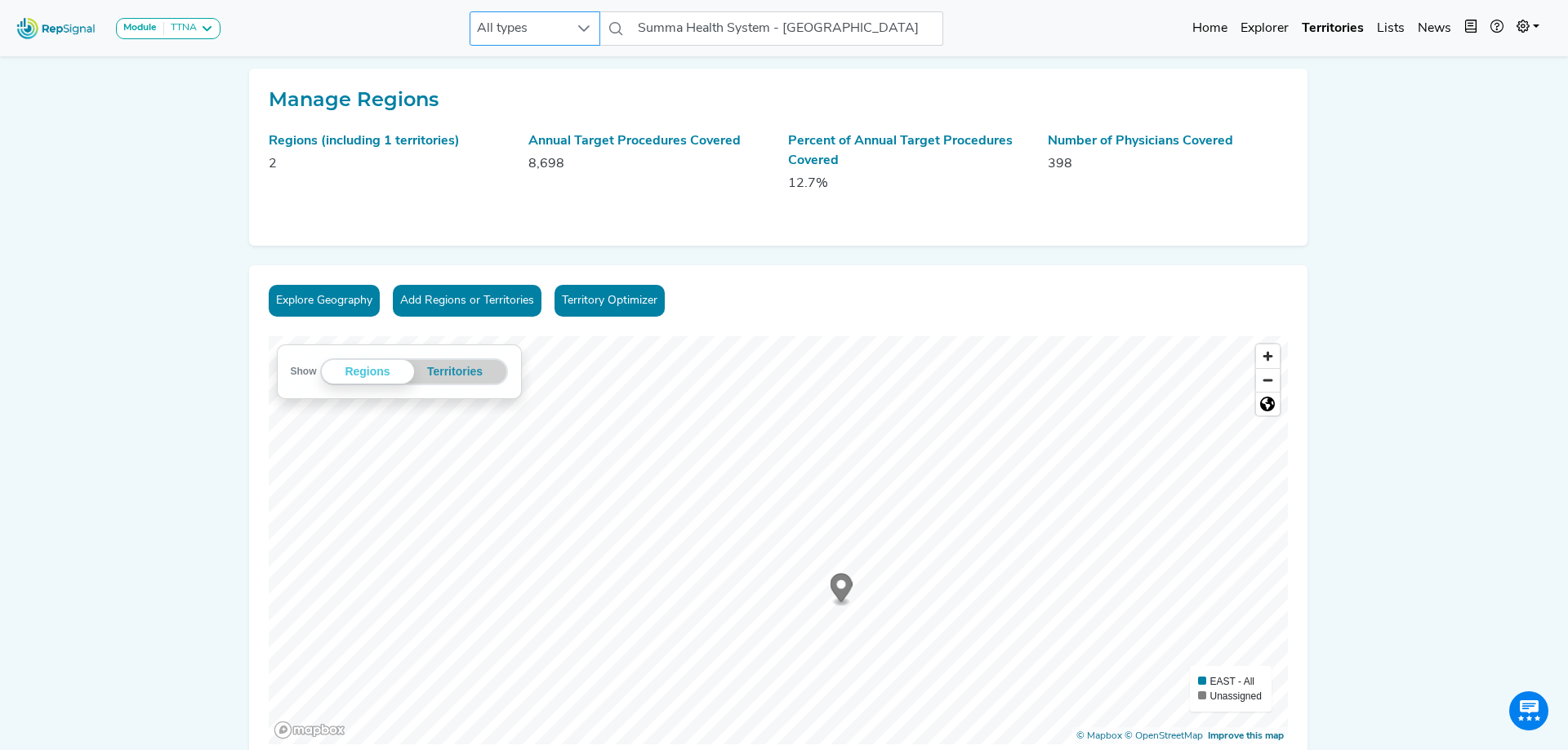
click at [587, 28] on icon at bounding box center [584, 29] width 12 height 7
click at [588, 26] on icon at bounding box center [584, 28] width 13 height 13
click at [1261, 31] on link "Explorer" at bounding box center [1264, 28] width 61 height 33
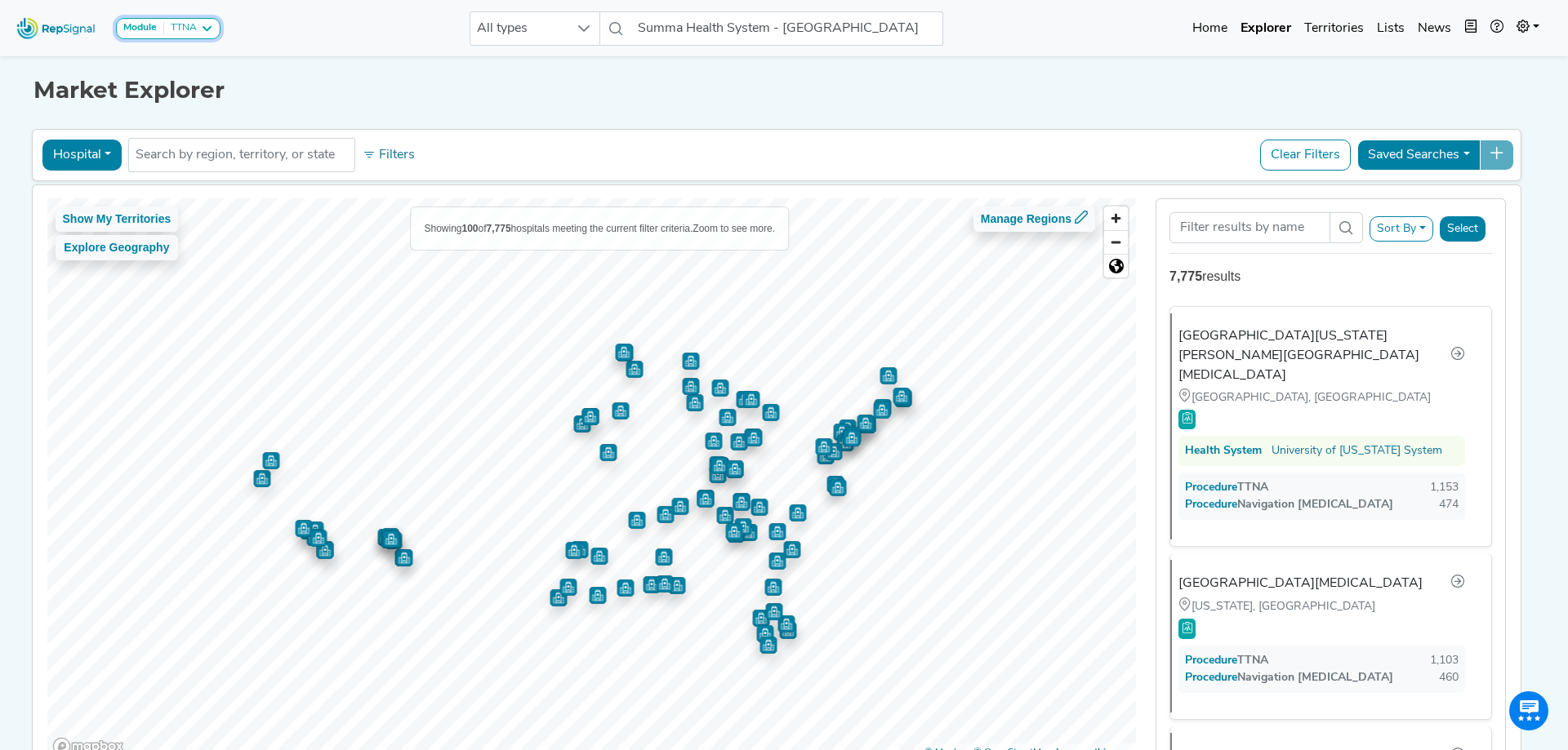
click at [207, 28] on icon at bounding box center [206, 28] width 13 height 13
click at [143, 167] on link "TTNA" at bounding box center [195, 178] width 159 height 24
click at [909, 20] on input "Summa Health System - [GEOGRAPHIC_DATA]" at bounding box center [787, 29] width 312 height 34
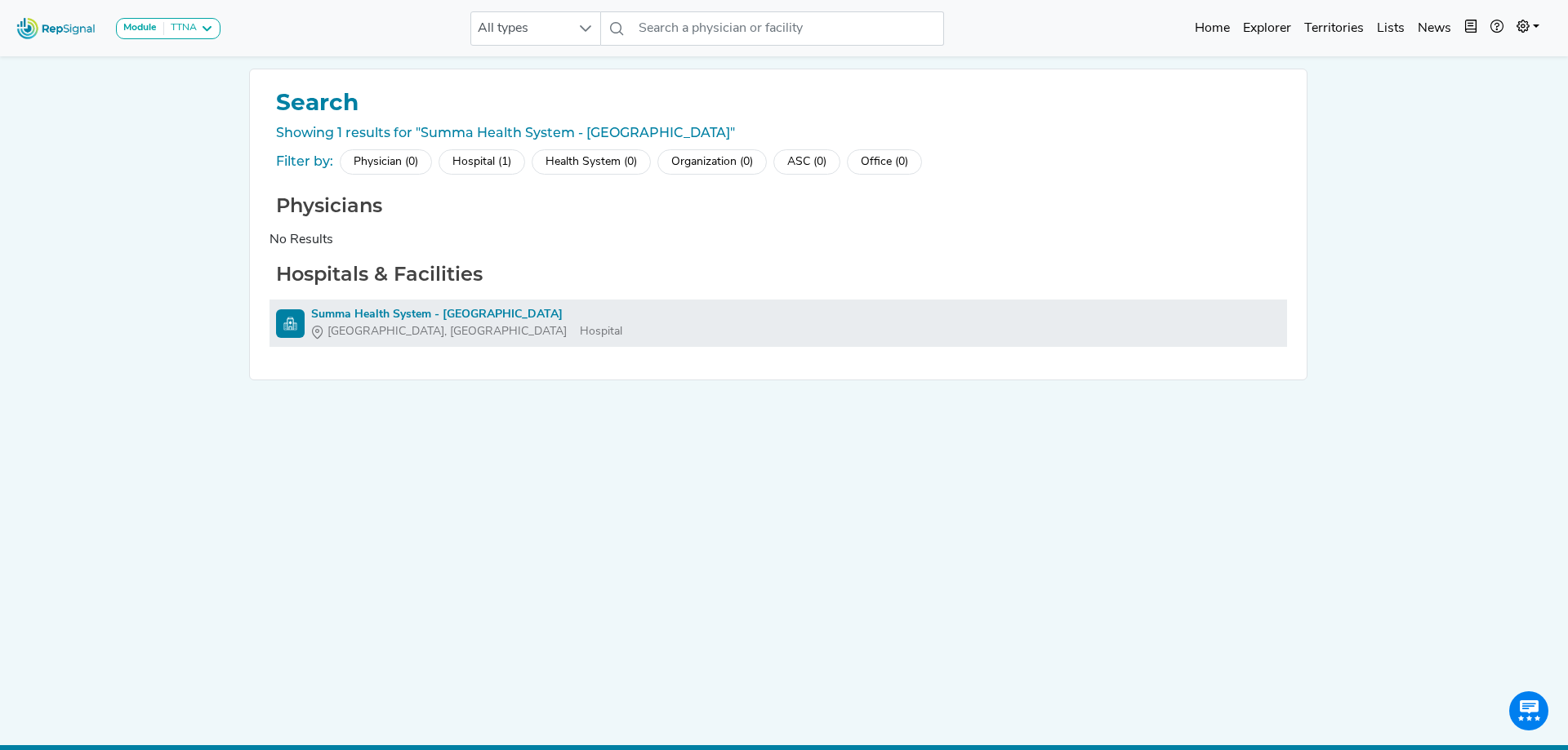
click at [345, 315] on div "Summa Health System - [GEOGRAPHIC_DATA]" at bounding box center [467, 314] width 312 height 17
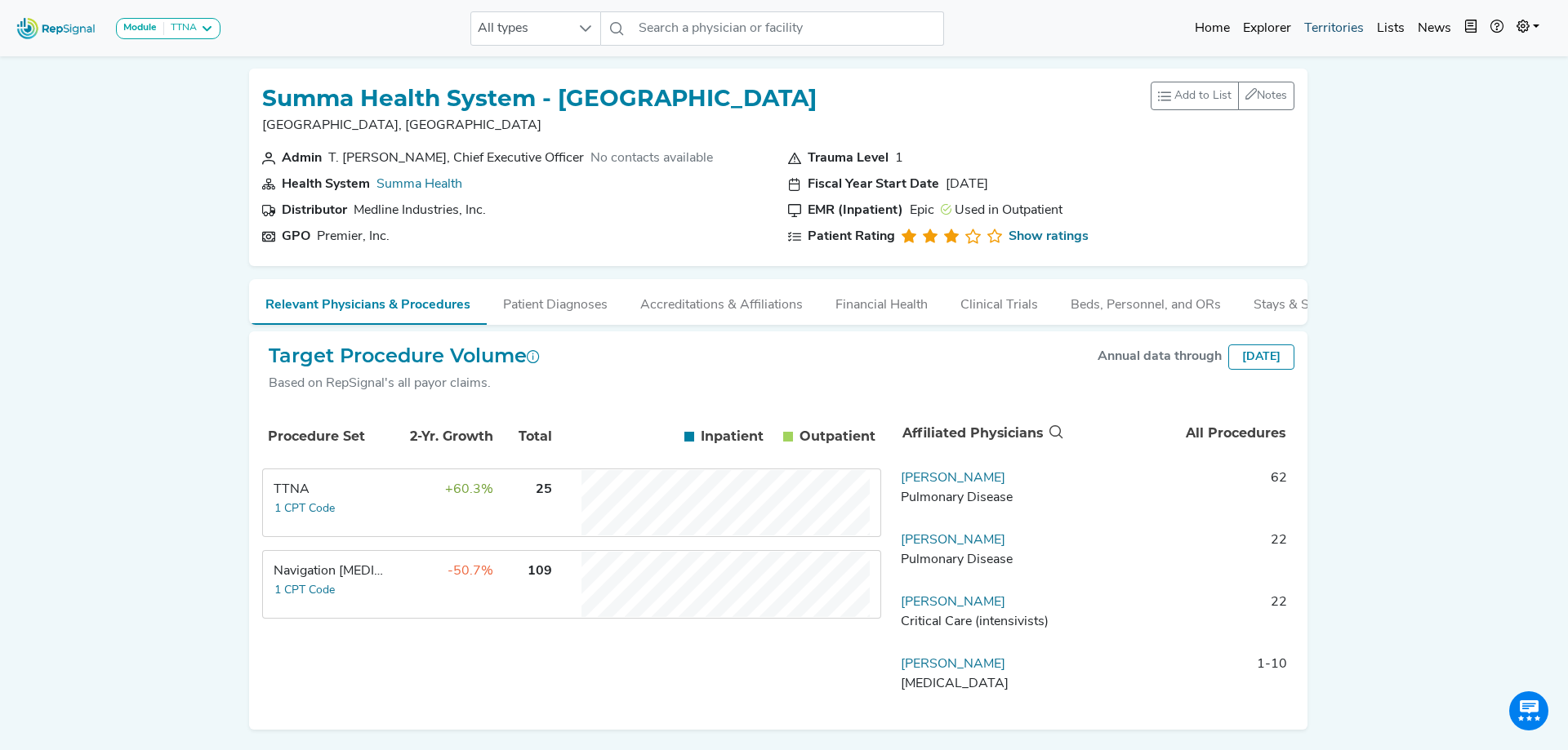
click at [1328, 33] on link "Territories" at bounding box center [1334, 28] width 73 height 33
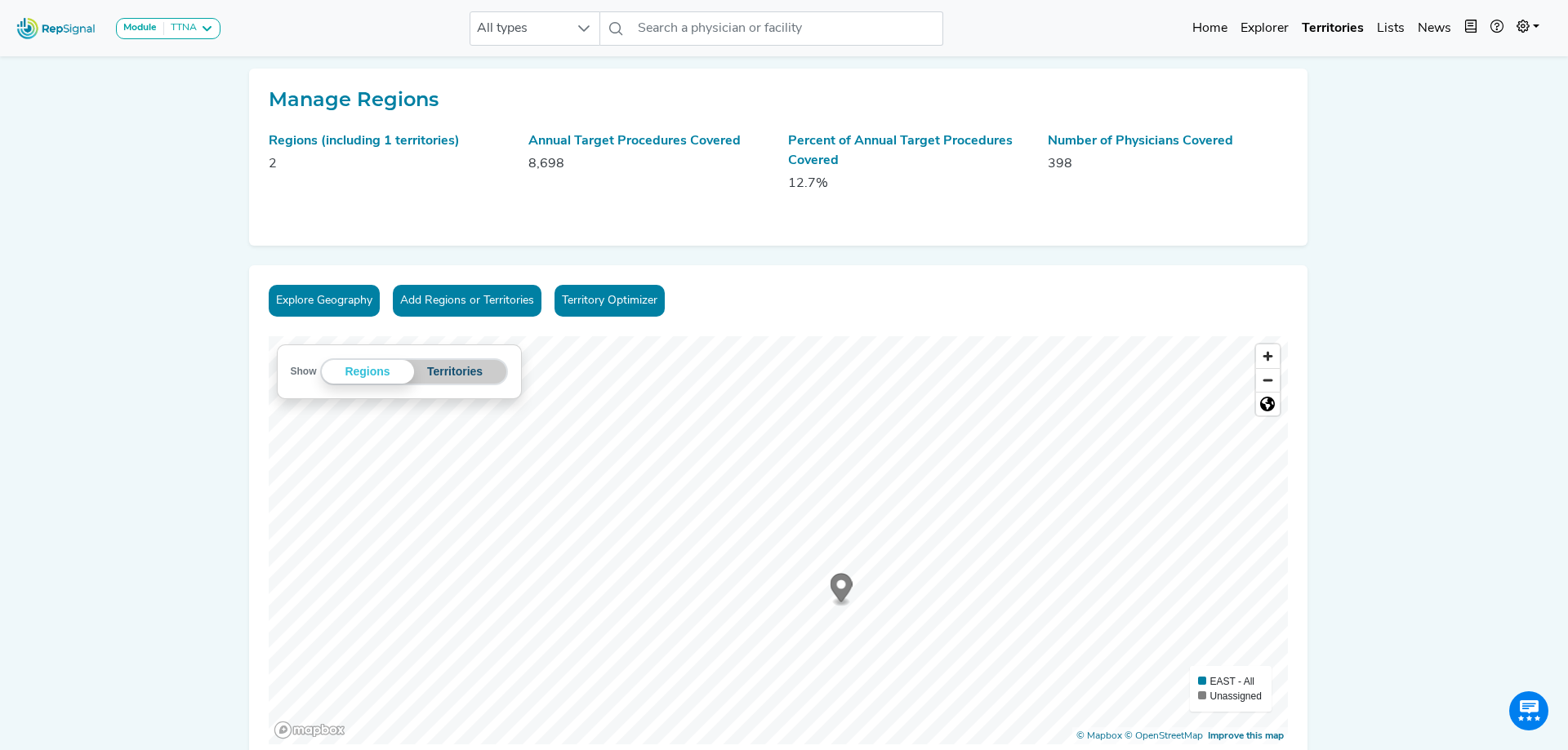
click at [463, 366] on button "Territories" at bounding box center [456, 372] width 83 height 24
click at [312, 305] on button "Explore Geography" at bounding box center [323, 301] width 111 height 32
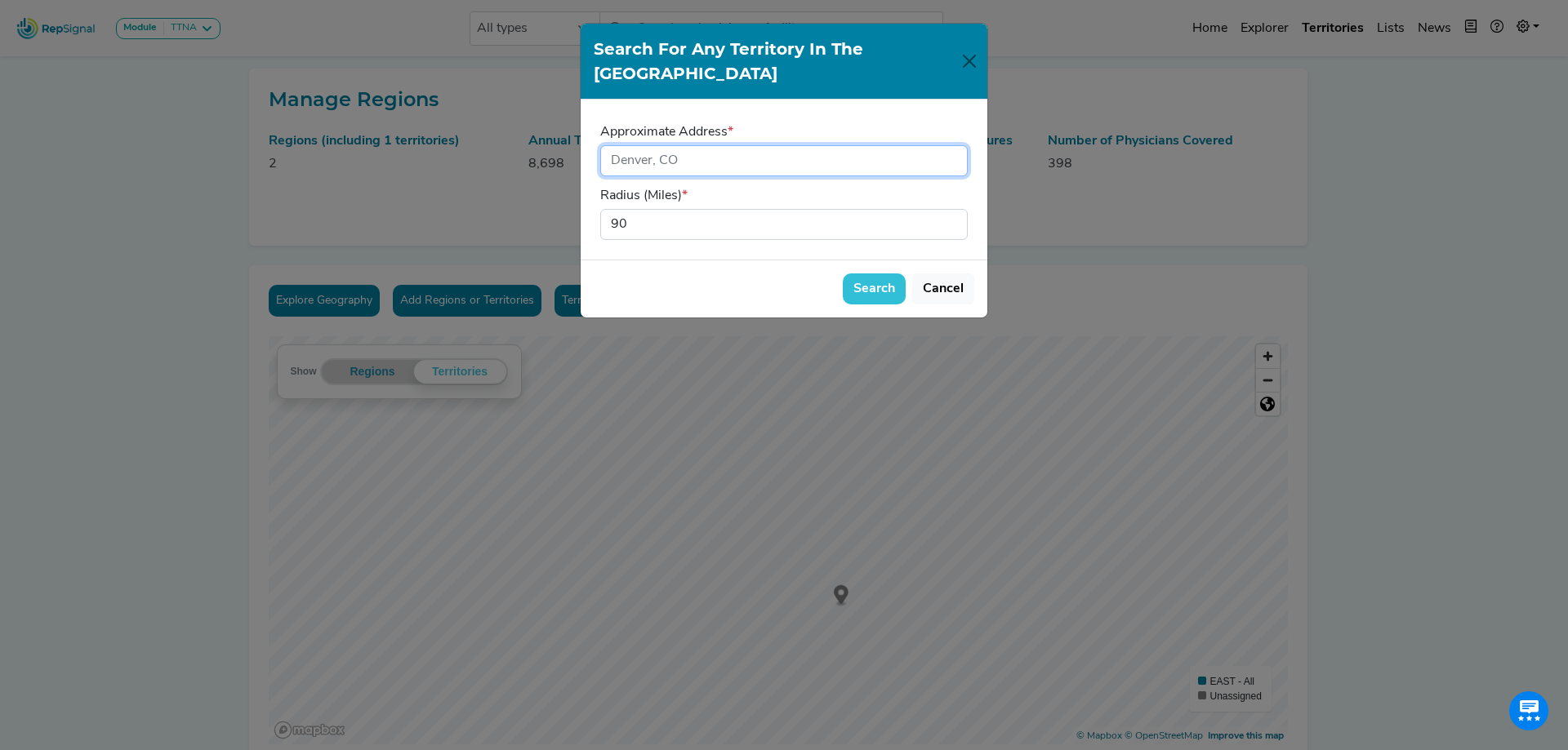
click at [675, 145] on input "input" at bounding box center [784, 160] width 368 height 31
click at [682, 145] on input "input" at bounding box center [784, 160] width 368 height 31
click at [713, 145] on input "input" at bounding box center [784, 160] width 368 height 31
type input "A"
click at [716, 145] on input "input" at bounding box center [784, 160] width 368 height 31
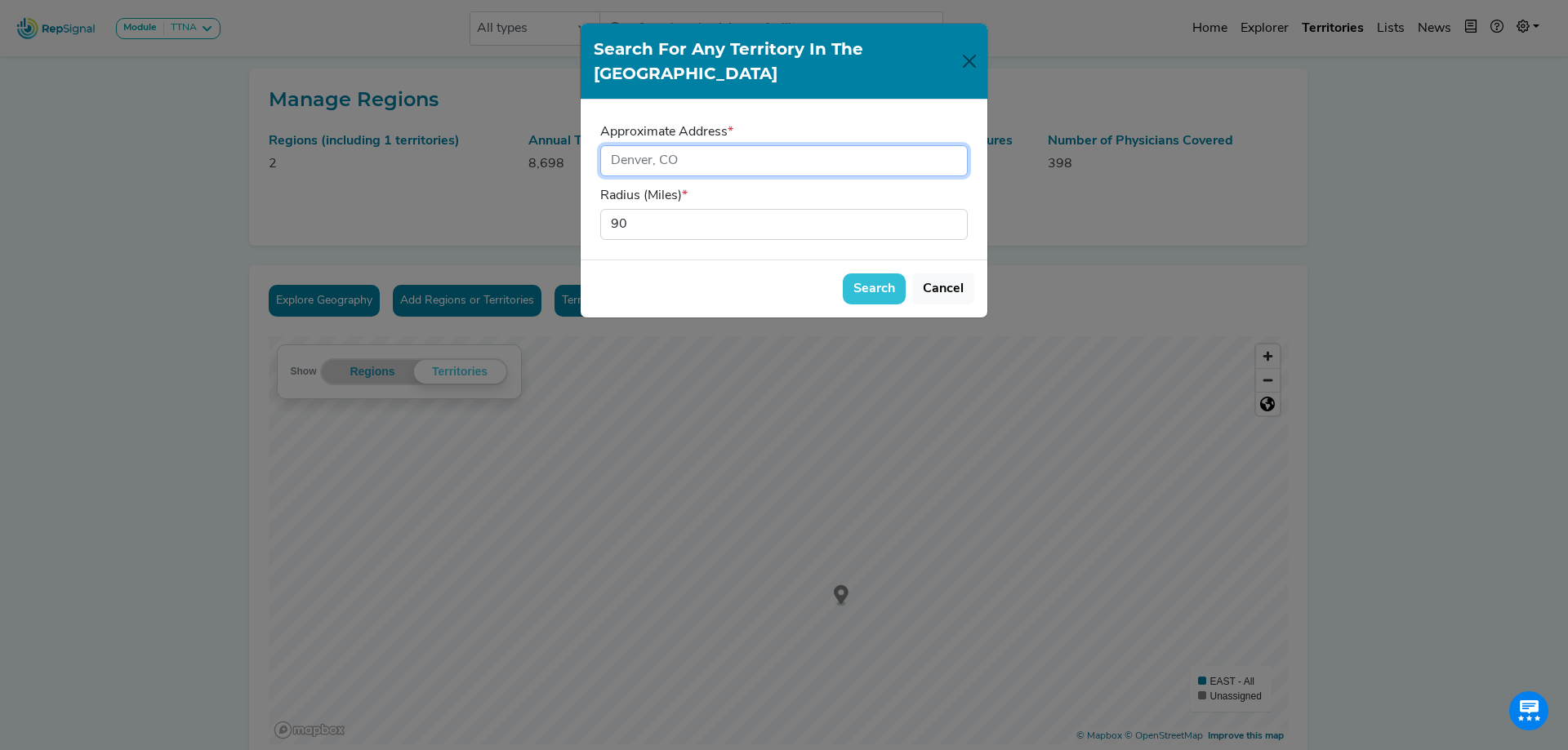
type input "[STREET_ADDRESS][US_STATE]"
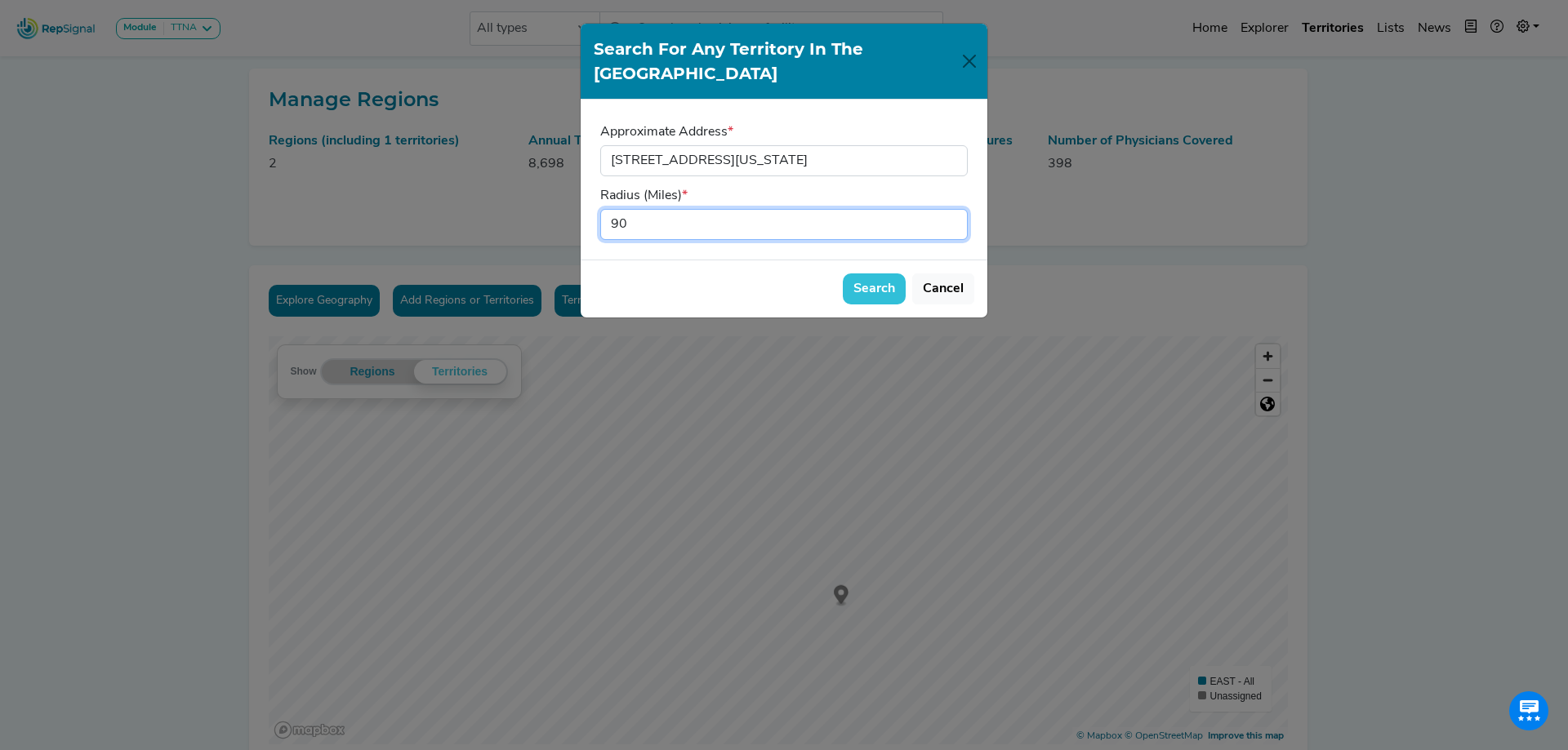
drag, startPoint x: 634, startPoint y: 201, endPoint x: 588, endPoint y: 199, distance: 46.0
click at [588, 199] on div "Approximate Address * Radius (Miles) * 90" at bounding box center [784, 179] width 406 height 160
type input "25"
click at [871, 276] on button "Search" at bounding box center [875, 288] width 63 height 31
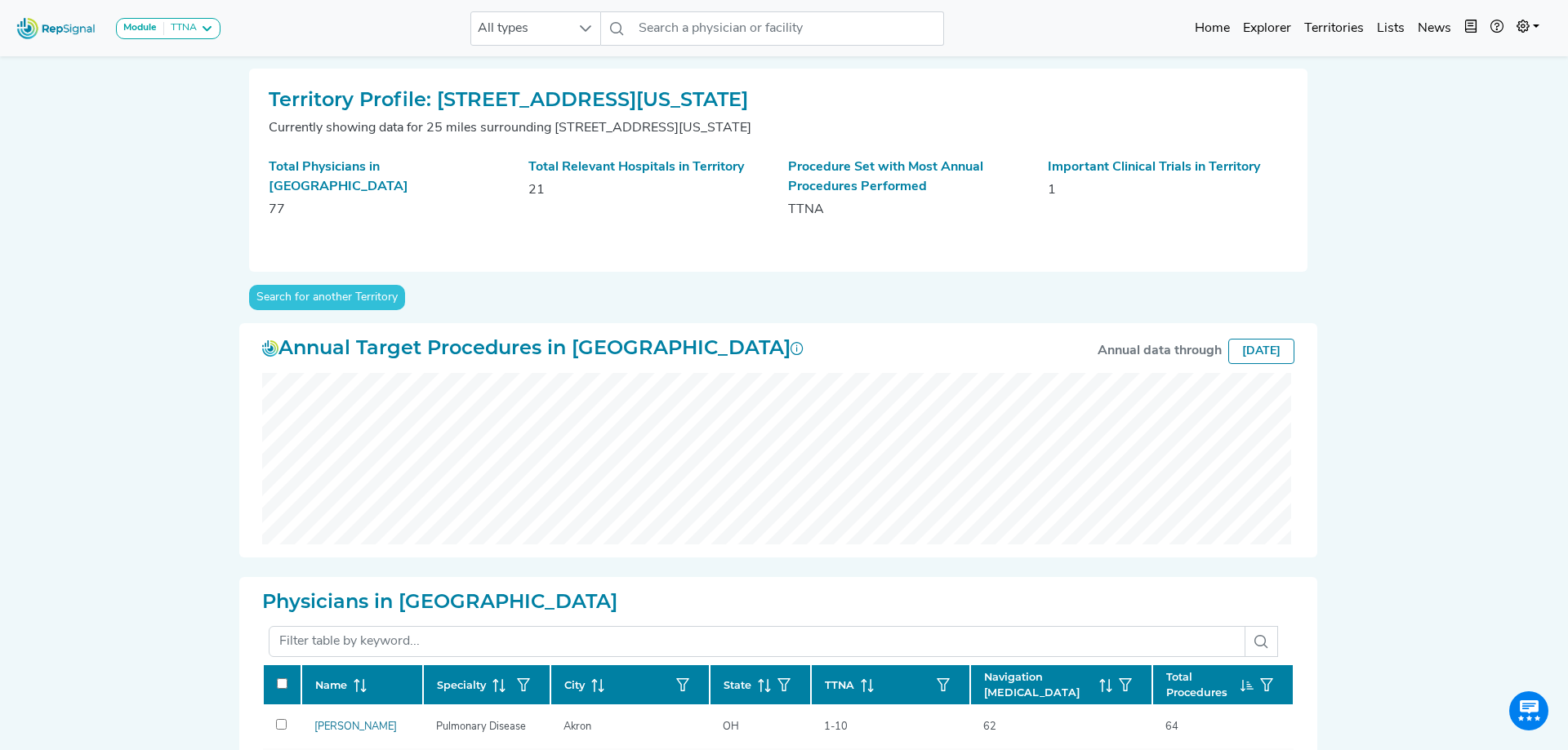
click at [1229, 355] on div "[DATE]" at bounding box center [1261, 352] width 66 height 26
click at [1470, 28] on icon "button" at bounding box center [1470, 26] width 13 height 13
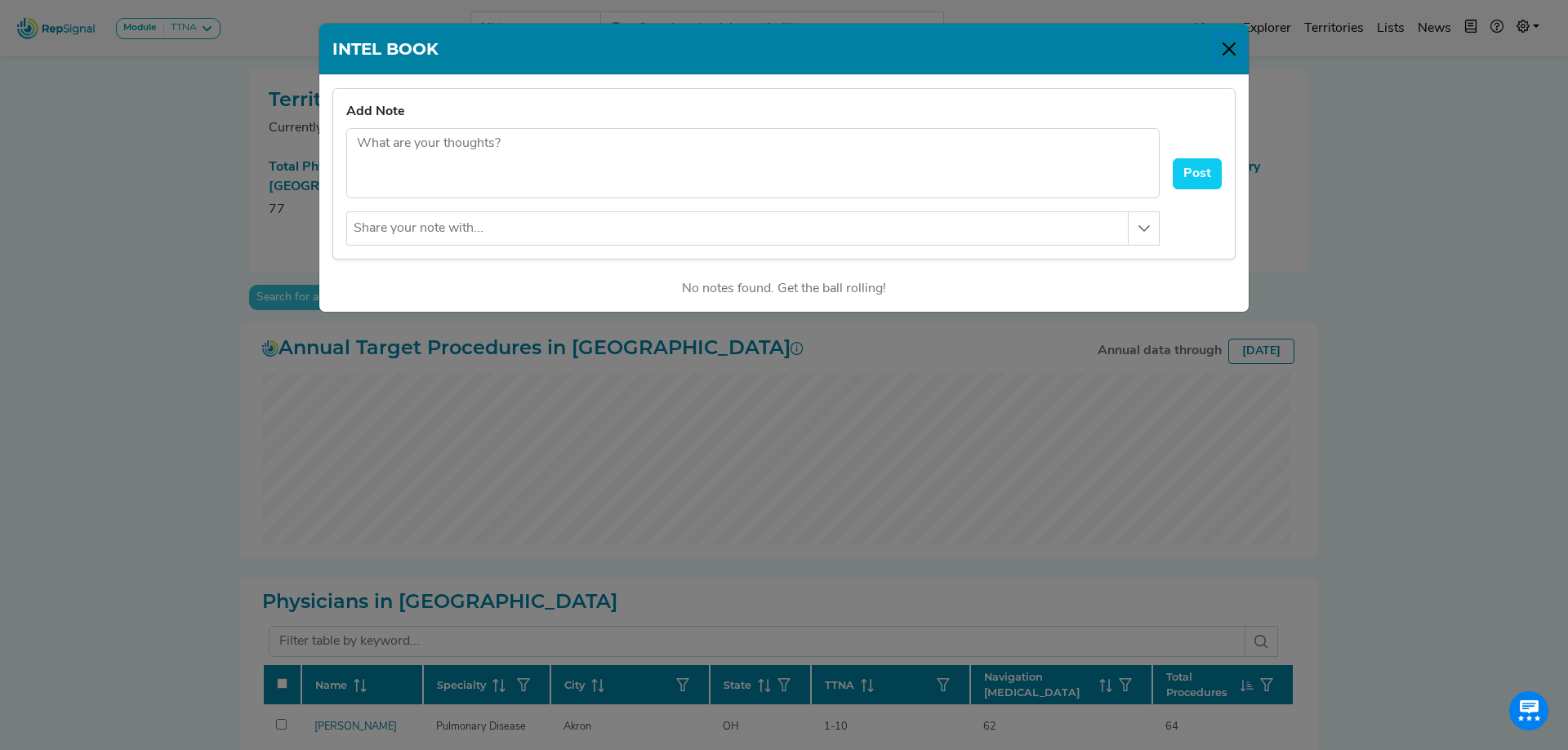
click at [1234, 48] on button "Close" at bounding box center [1229, 48] width 27 height 27
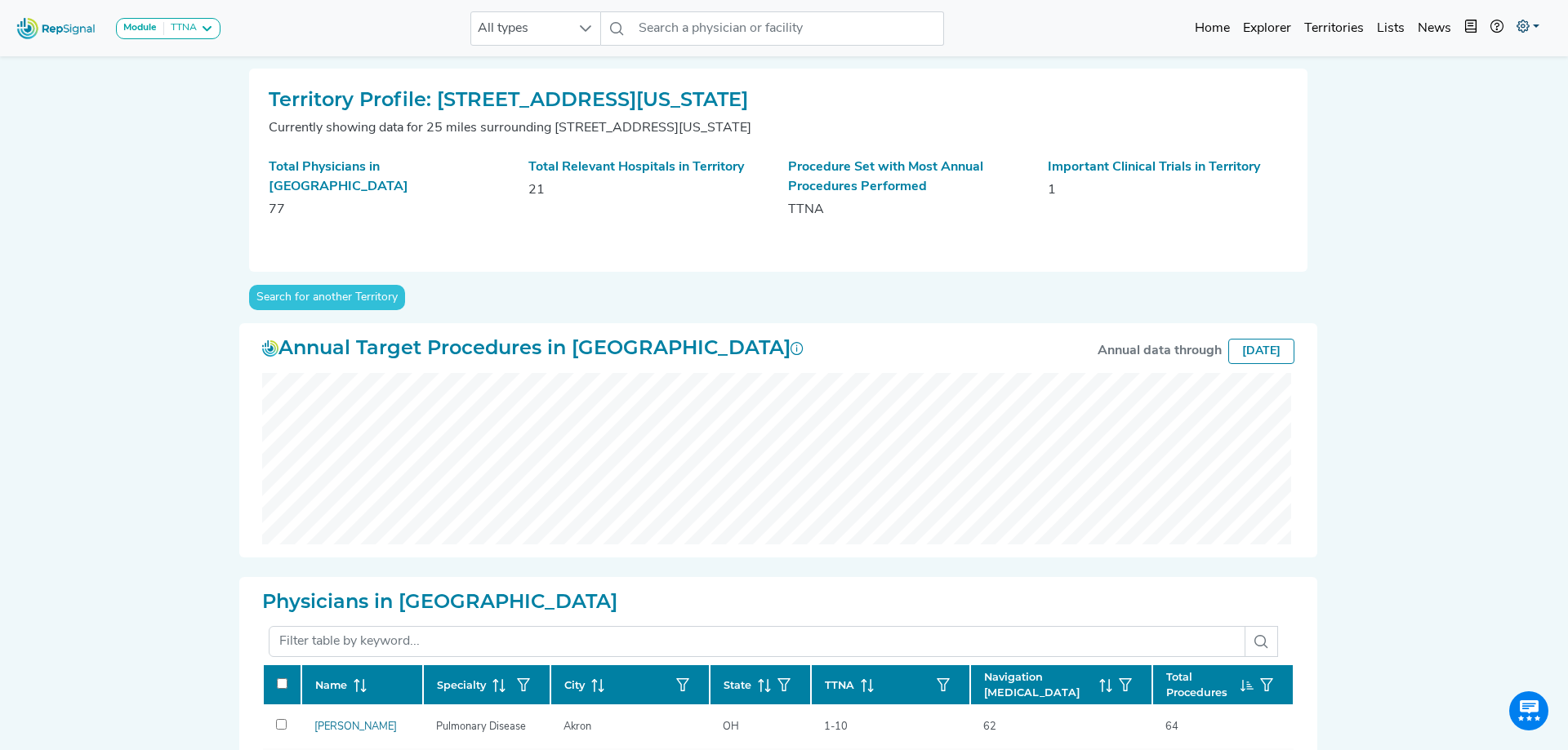
click at [1521, 22] on icon at bounding box center [1523, 26] width 13 height 13
drag, startPoint x: 1328, startPoint y: 420, endPoint x: 1355, endPoint y: 598, distance: 180.0
